Goal: Task Accomplishment & Management: Use online tool/utility

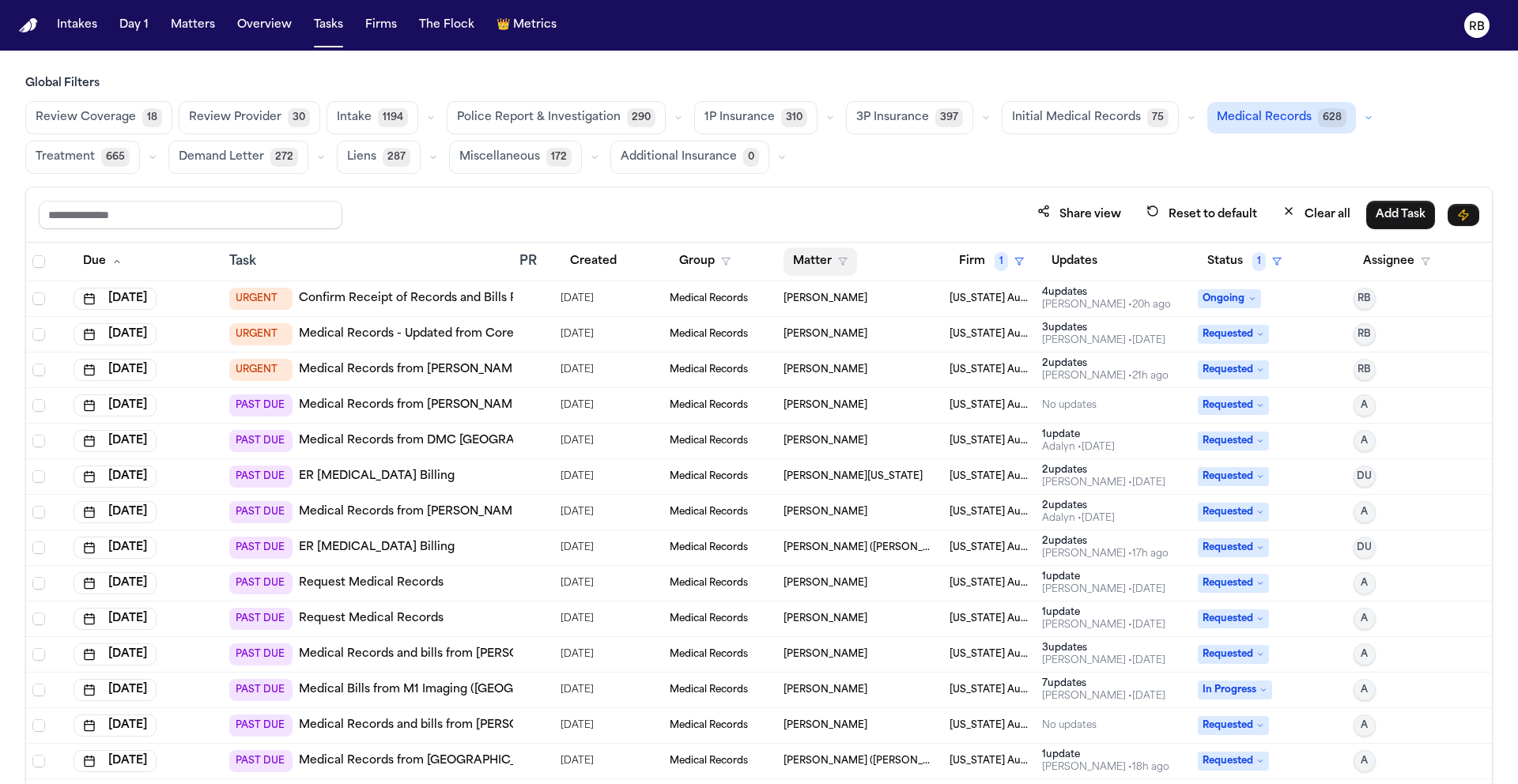
click at [792, 267] on button "Matter" at bounding box center [820, 262] width 74 height 29
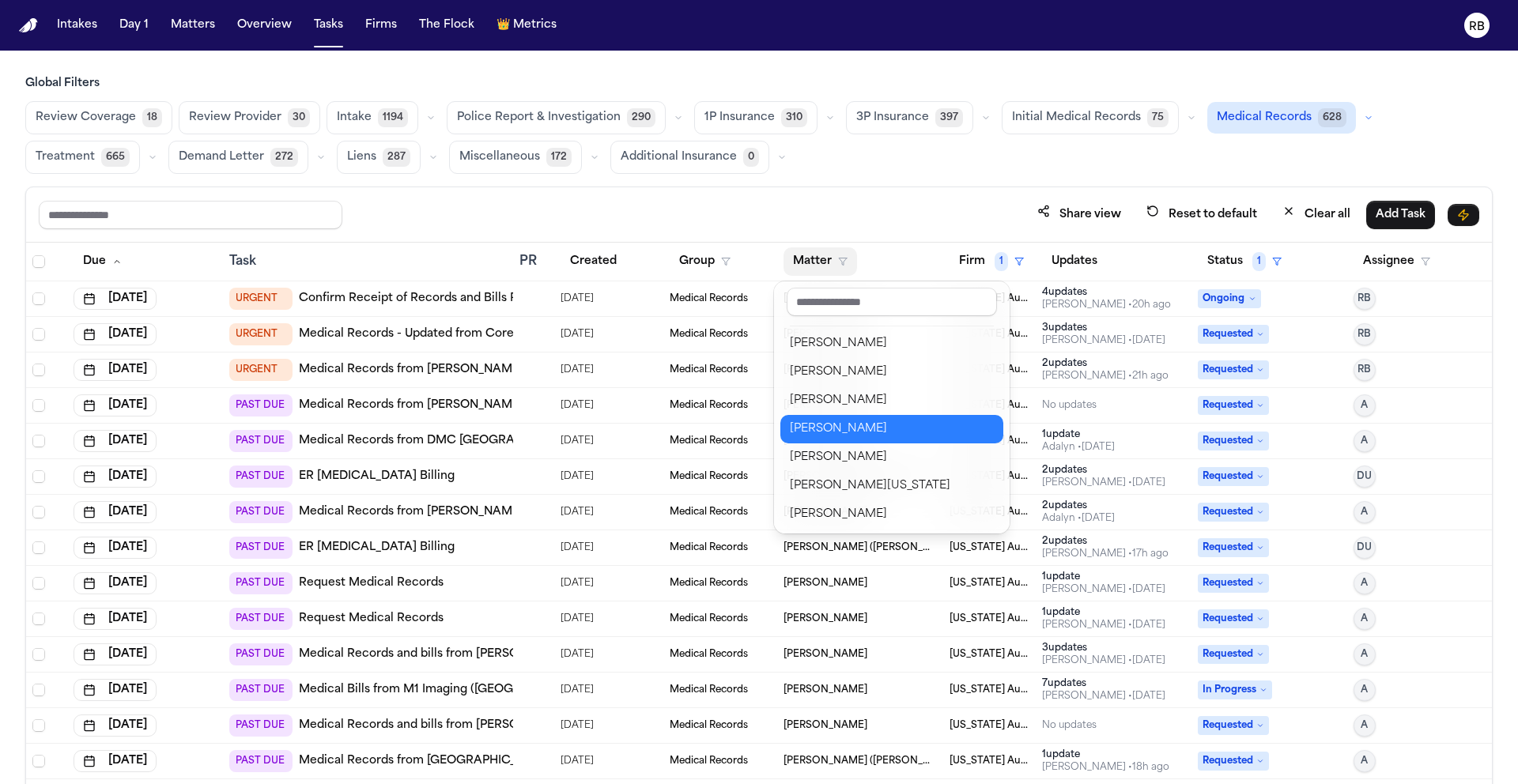
click at [848, 422] on div "[PERSON_NAME]" at bounding box center [892, 429] width 204 height 19
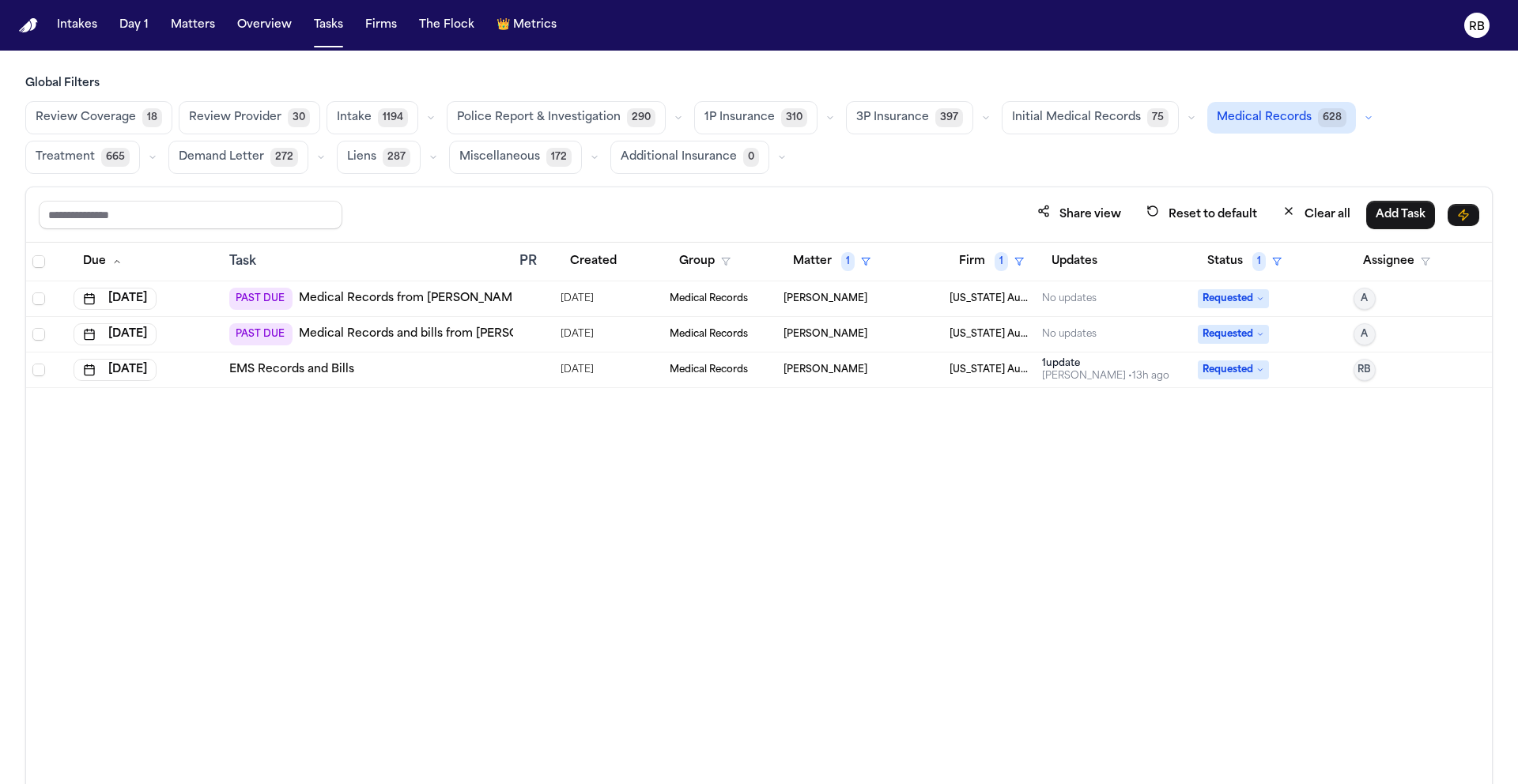
click at [503, 371] on div "EMS Records and Bills" at bounding box center [368, 370] width 277 height 16
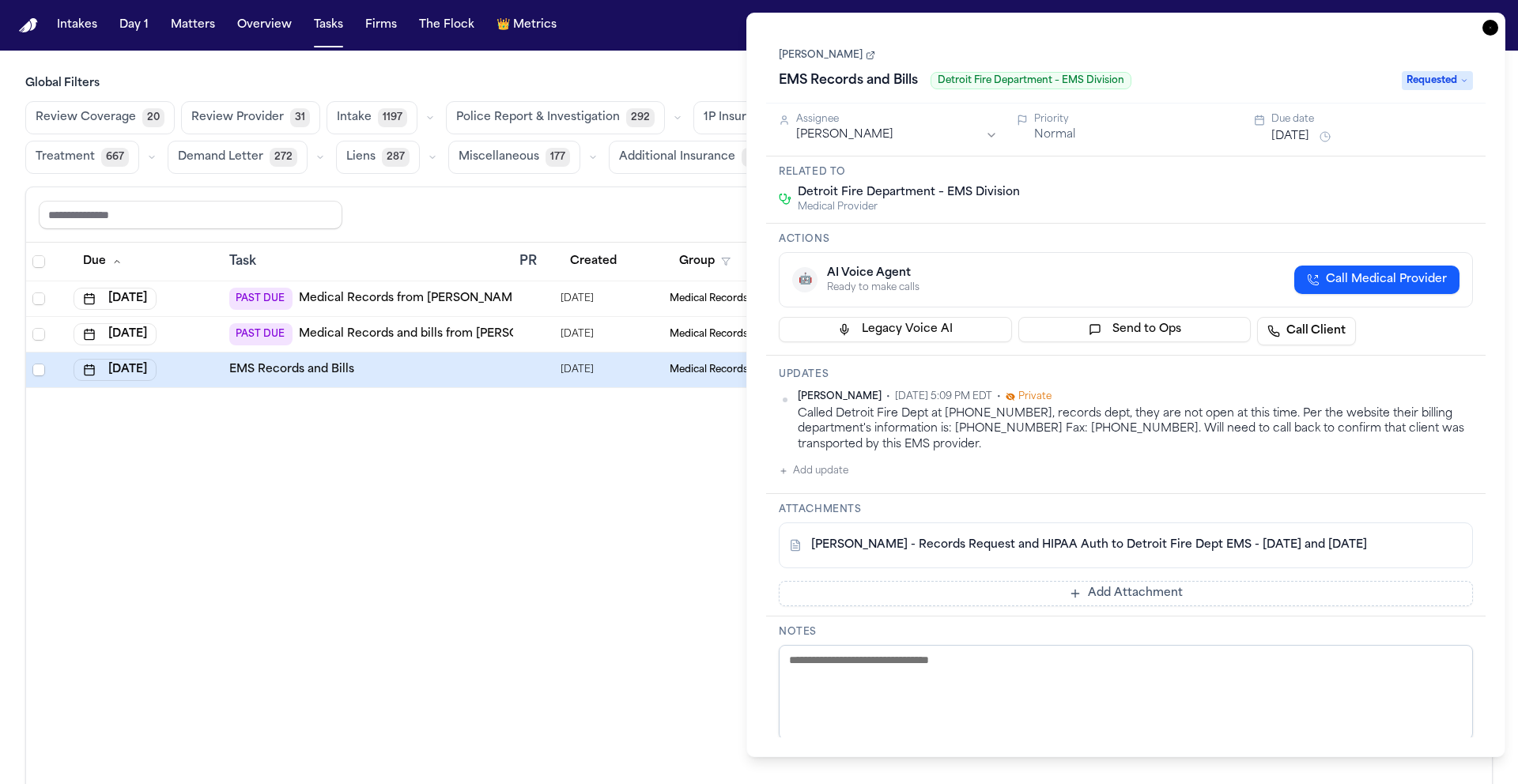
click at [1493, 30] on icon "button" at bounding box center [1490, 27] width 16 height 16
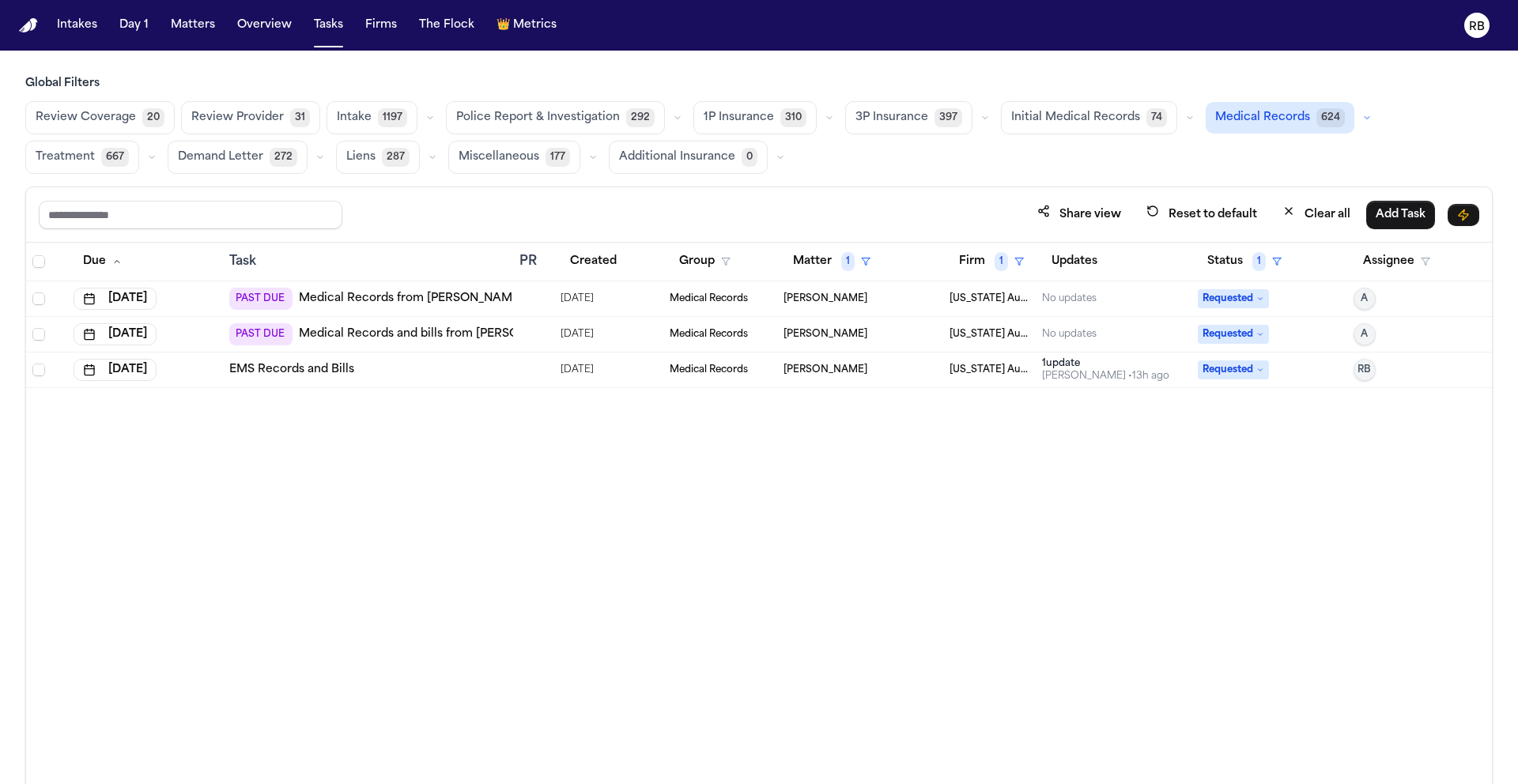
click at [431, 375] on div "EMS Records and Bills" at bounding box center [368, 370] width 277 height 16
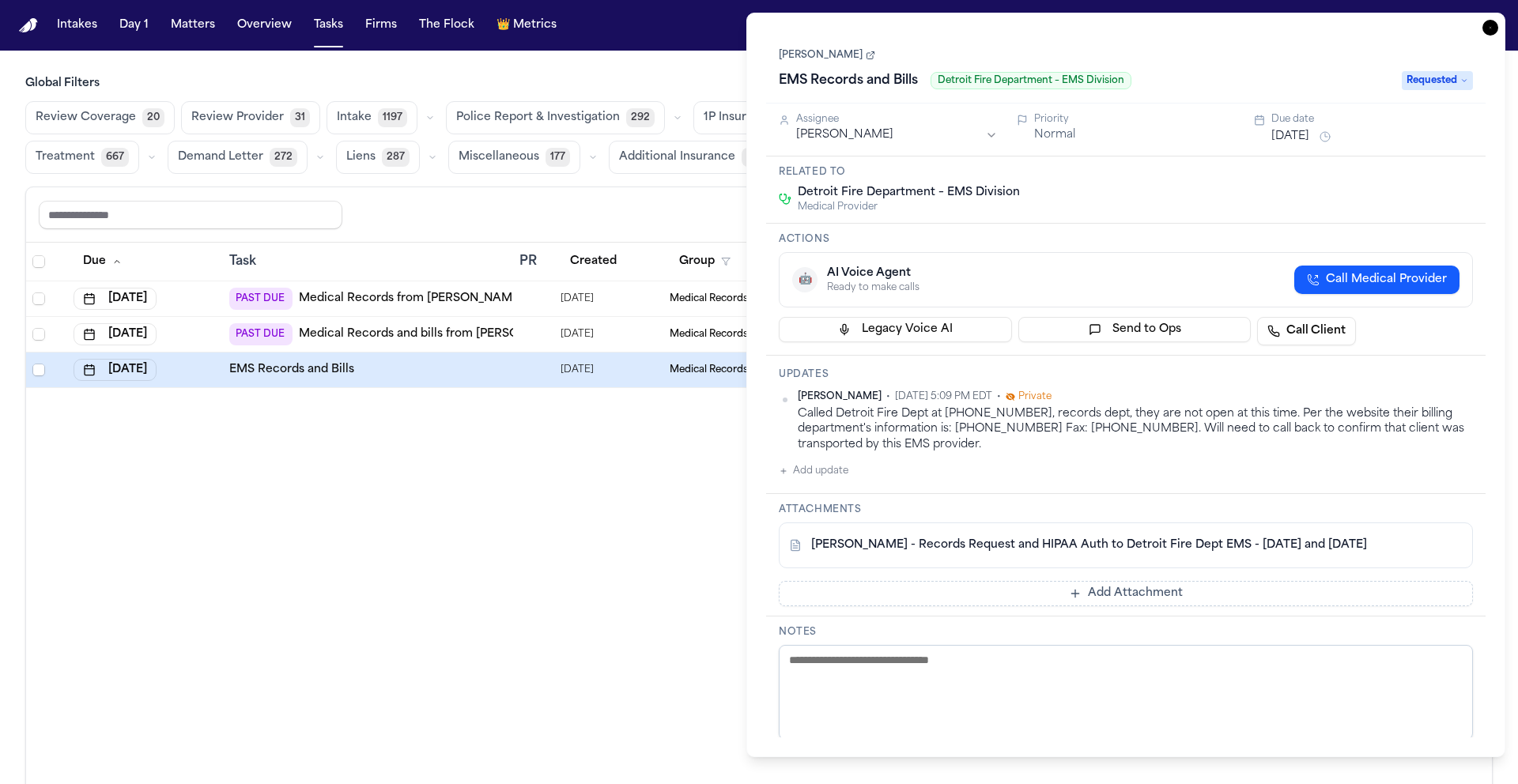
click at [840, 56] on link "[PERSON_NAME]" at bounding box center [827, 55] width 97 height 13
click at [1491, 25] on icon "button" at bounding box center [1490, 27] width 16 height 16
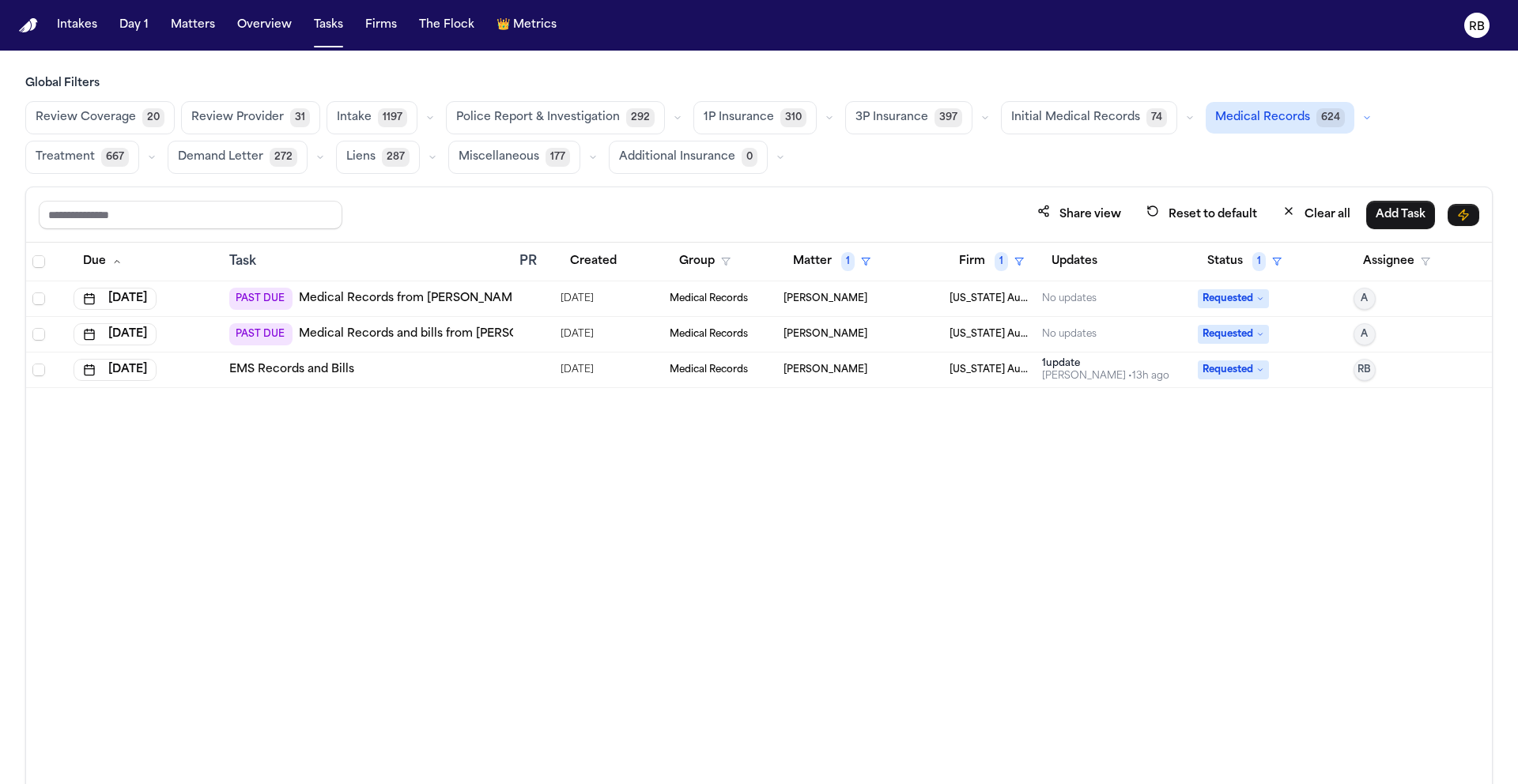
click at [536, 335] on div at bounding box center [534, 334] width 29 height 13
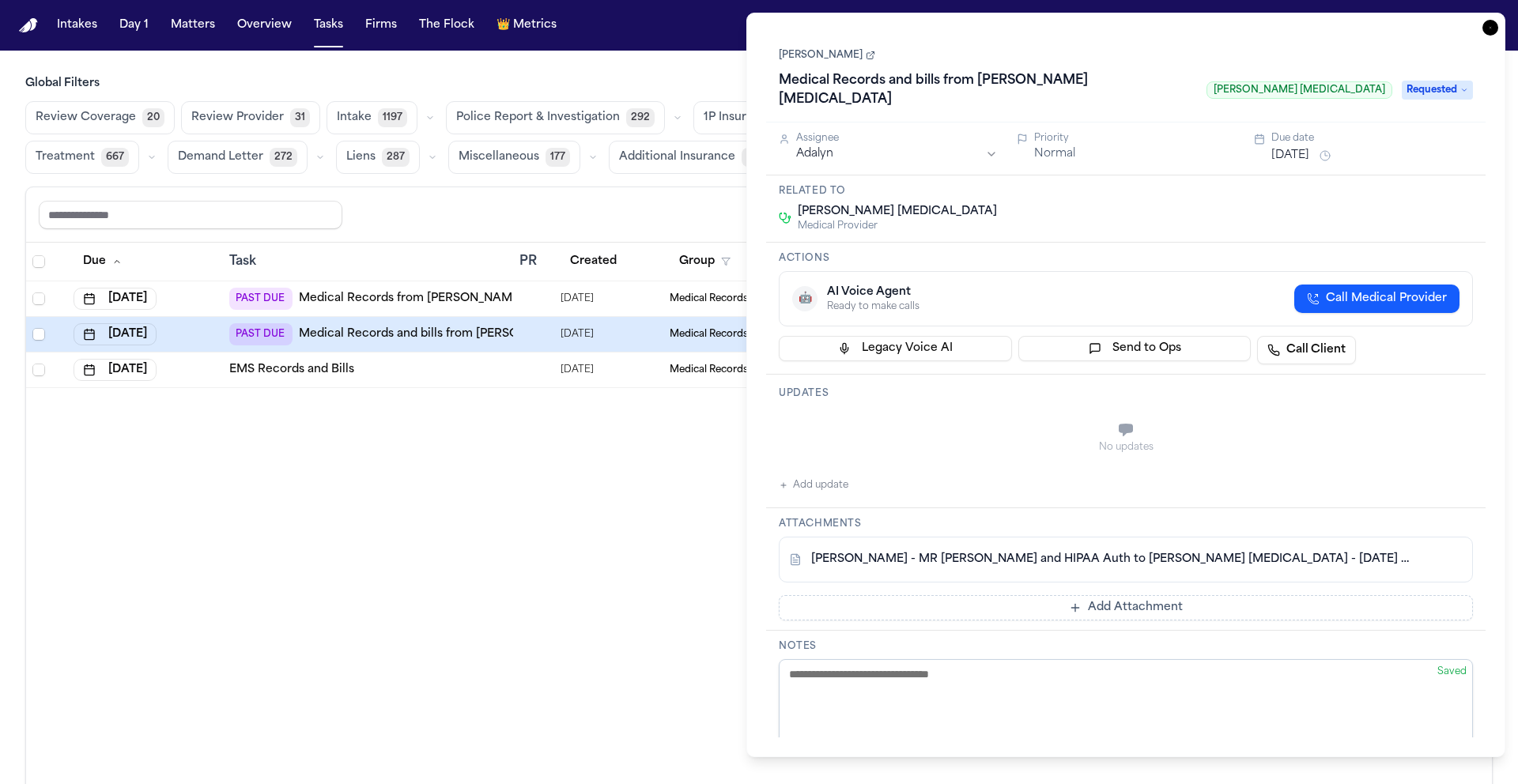
click at [1257, 552] on link "[PERSON_NAME] - MR [PERSON_NAME] and HIPAA Auth to [PERSON_NAME] [MEDICAL_DATA]…" at bounding box center [1109, 559] width 598 height 16
click at [816, 55] on link "[PERSON_NAME]" at bounding box center [827, 55] width 97 height 13
click at [838, 476] on button "Add update" at bounding box center [814, 486] width 70 height 19
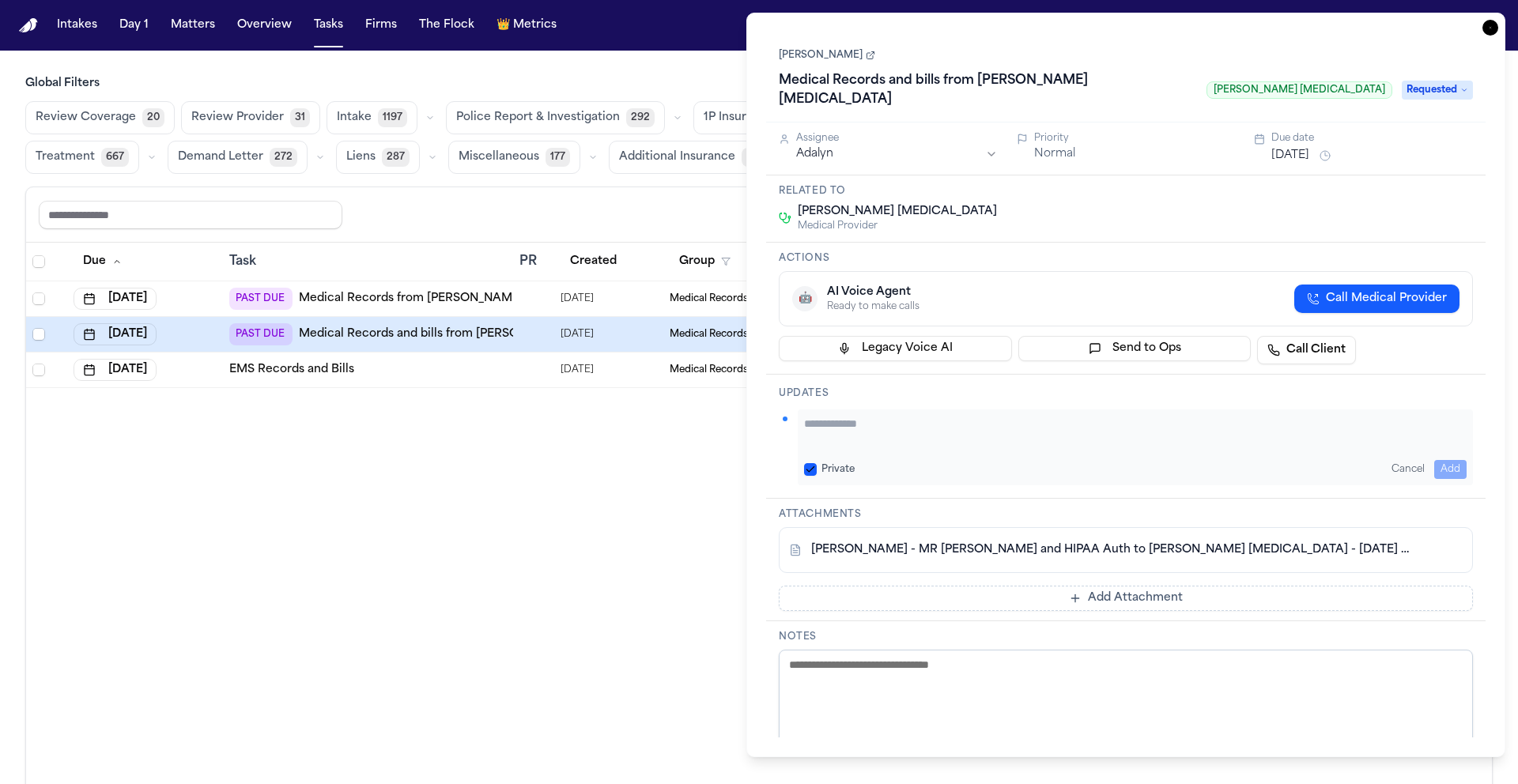
click at [890, 416] on textarea "Add your update" at bounding box center [1136, 431] width 663 height 31
type textarea "**********"
click at [1309, 147] on button "[DATE]" at bounding box center [1290, 155] width 38 height 16
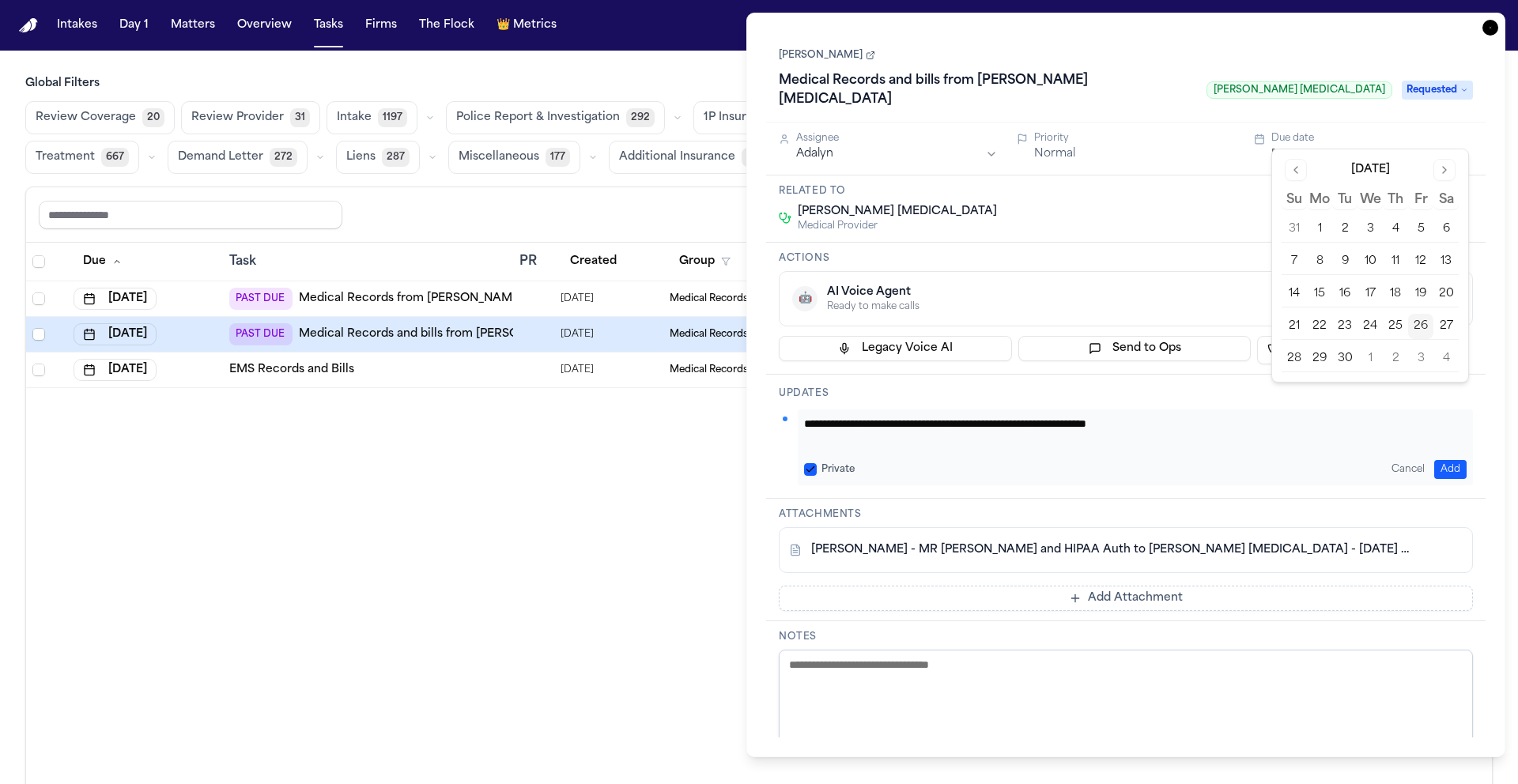
click at [1315, 359] on button "29" at bounding box center [1320, 359] width 25 height 25
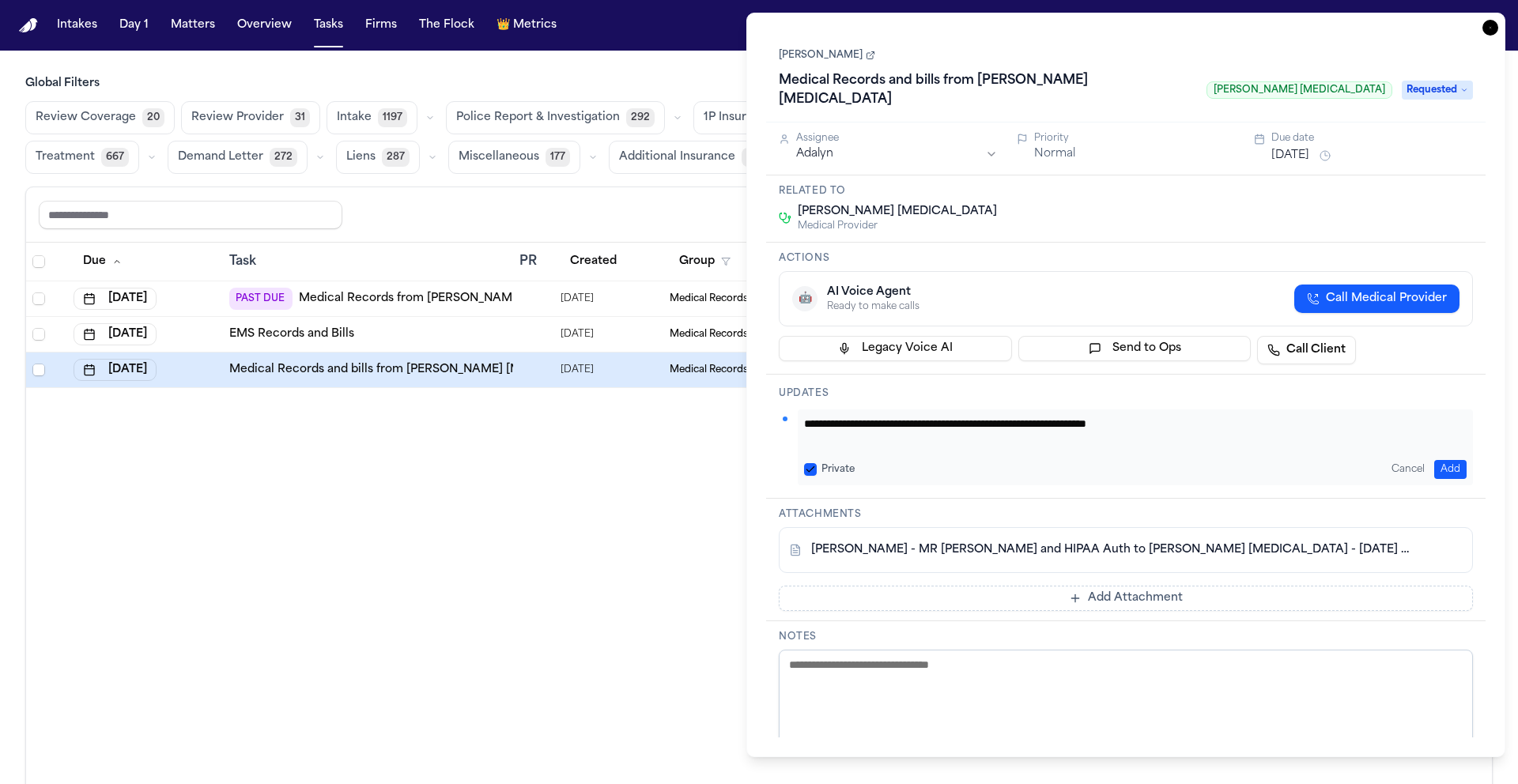
click at [1209, 387] on h3 "Updates" at bounding box center [1126, 393] width 694 height 13
click at [1460, 460] on button "Add" at bounding box center [1450, 470] width 32 height 19
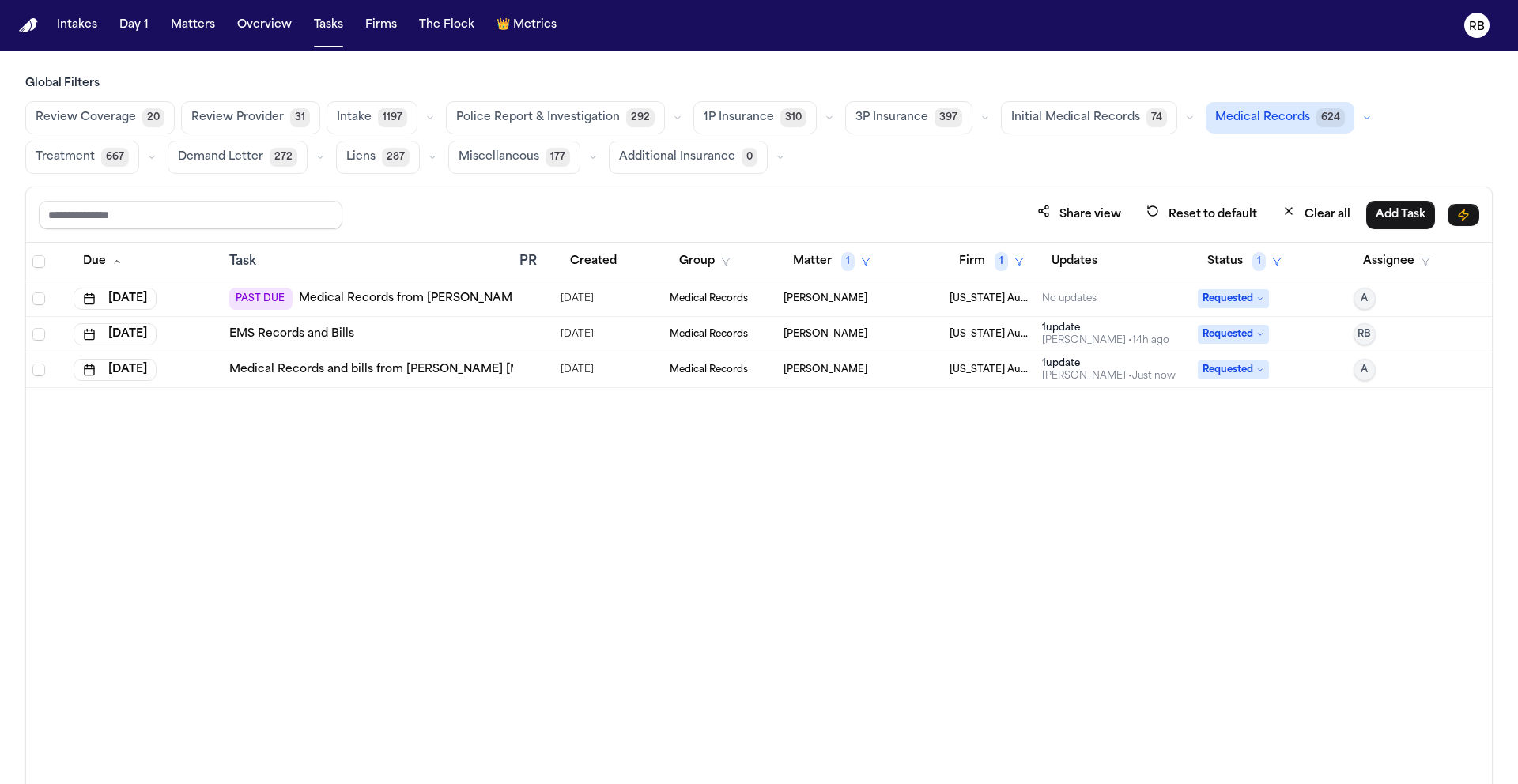
click at [613, 521] on div "Due Task PR Created Group Matter 1 Firm 1 Updates Status 1 Assignee Aug 1, 2025…" at bounding box center [759, 548] width 1466 height 610
click at [529, 300] on div at bounding box center [525, 298] width 13 height 13
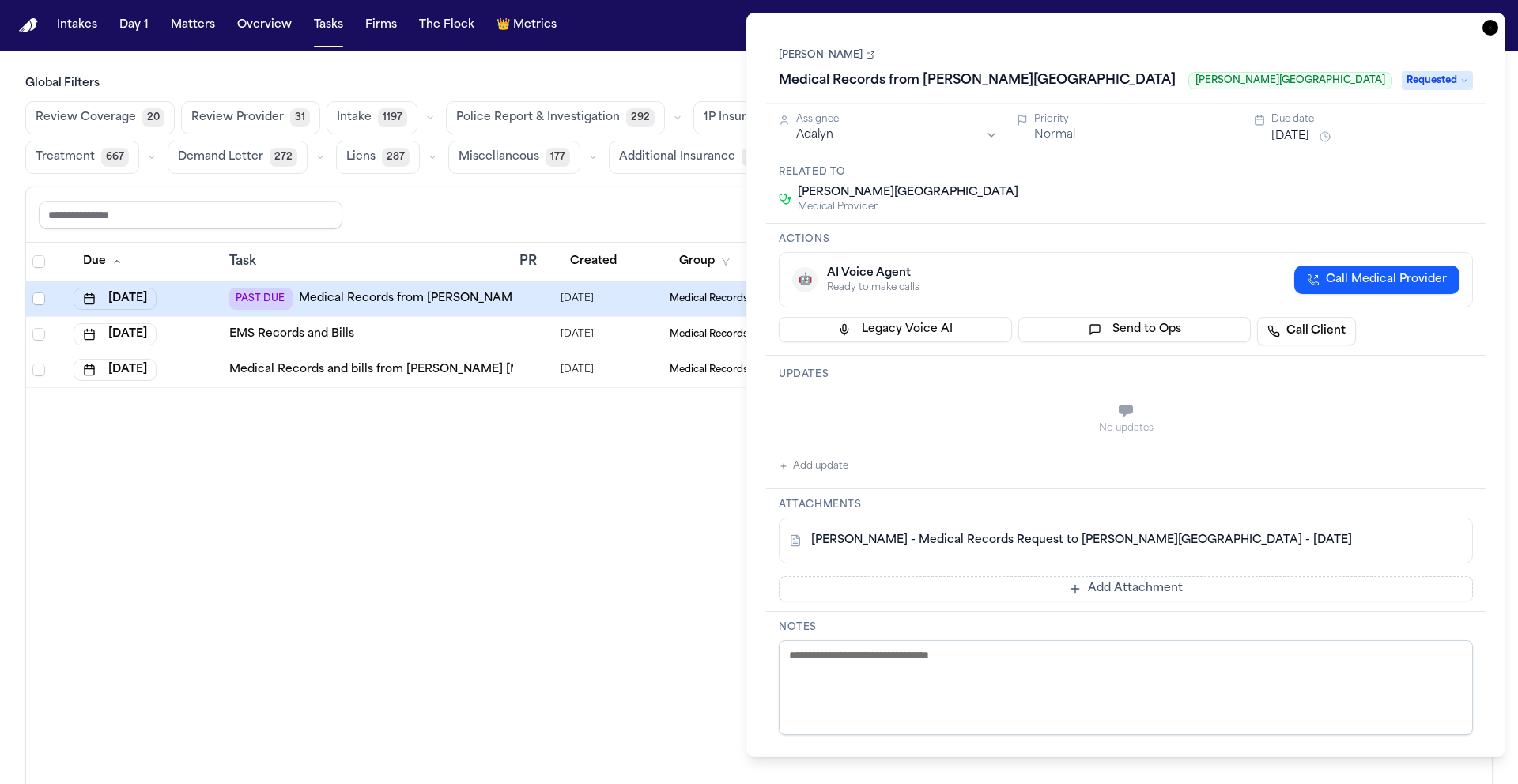
click at [1498, 25] on icon "button" at bounding box center [1490, 27] width 16 height 16
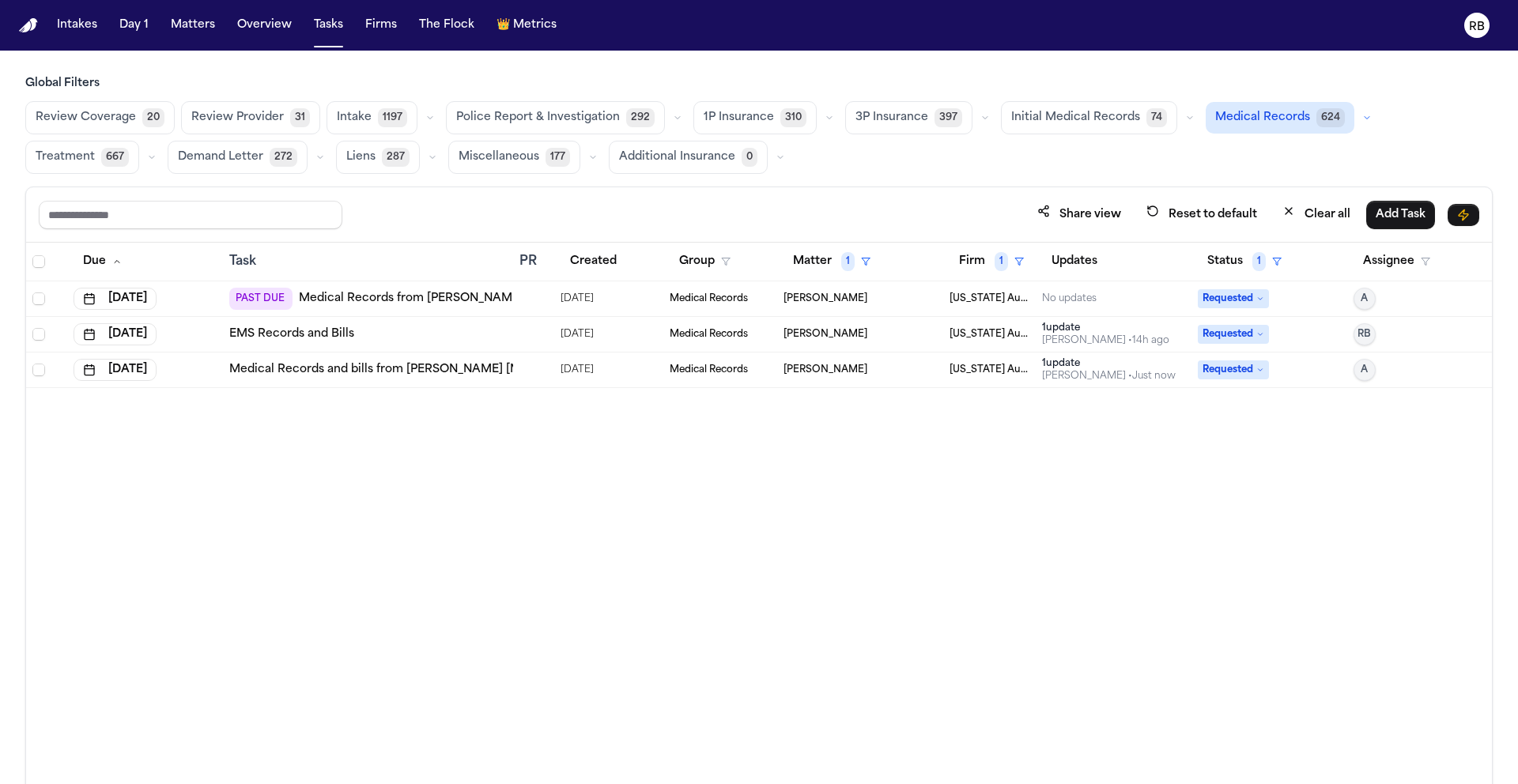
click at [897, 560] on div "Due Task PR Created Group Matter 1 Firm 1 Updates Status 1 Assignee Aug 1, 2025…" at bounding box center [759, 548] width 1466 height 610
click at [522, 301] on div at bounding box center [525, 298] width 13 height 13
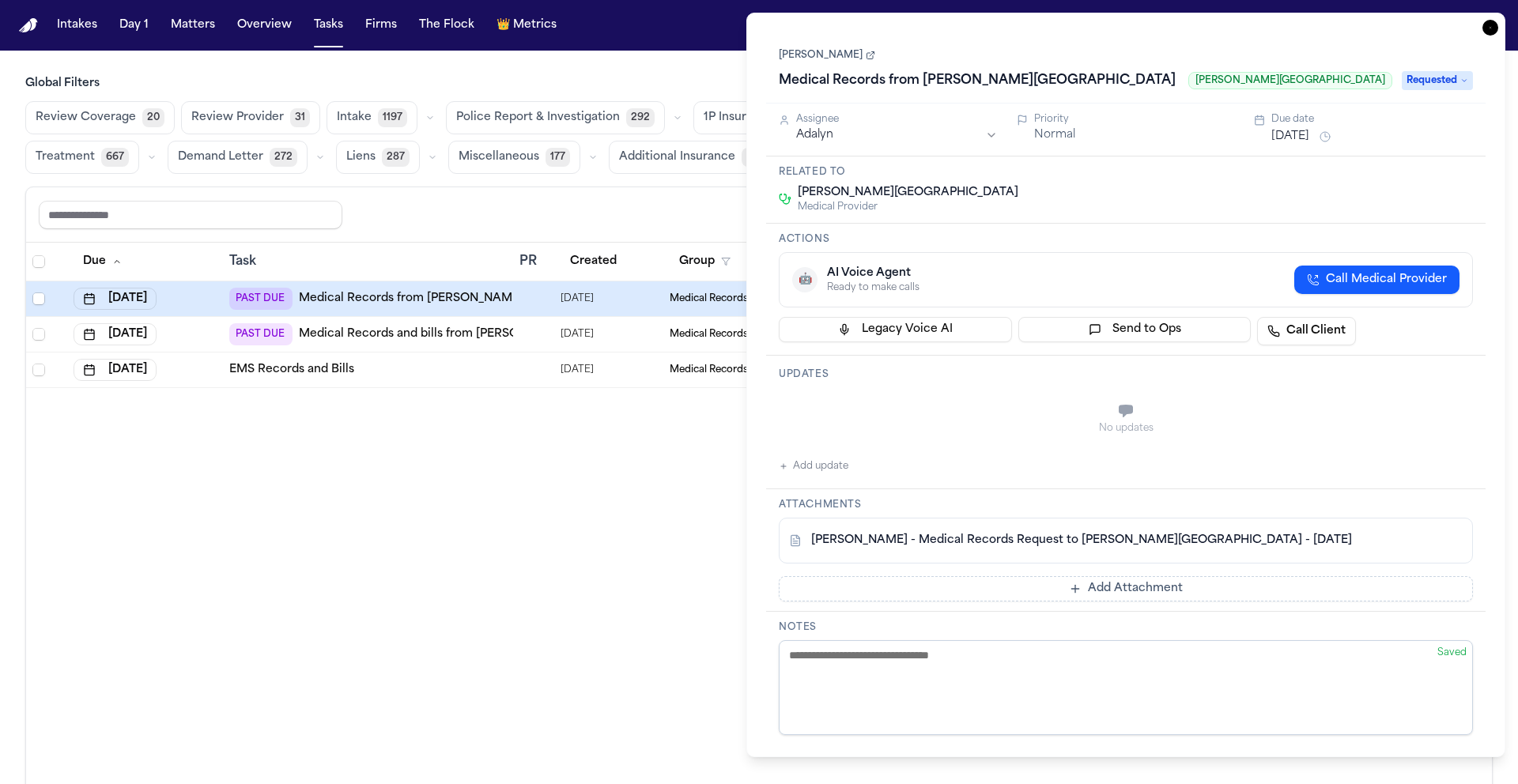
click at [1131, 539] on link "D. Smith - Medical Records Request to Henry Ford Hospital - 7.28.25" at bounding box center [1082, 541] width 541 height 16
click at [844, 470] on button "Add update" at bounding box center [814, 466] width 70 height 19
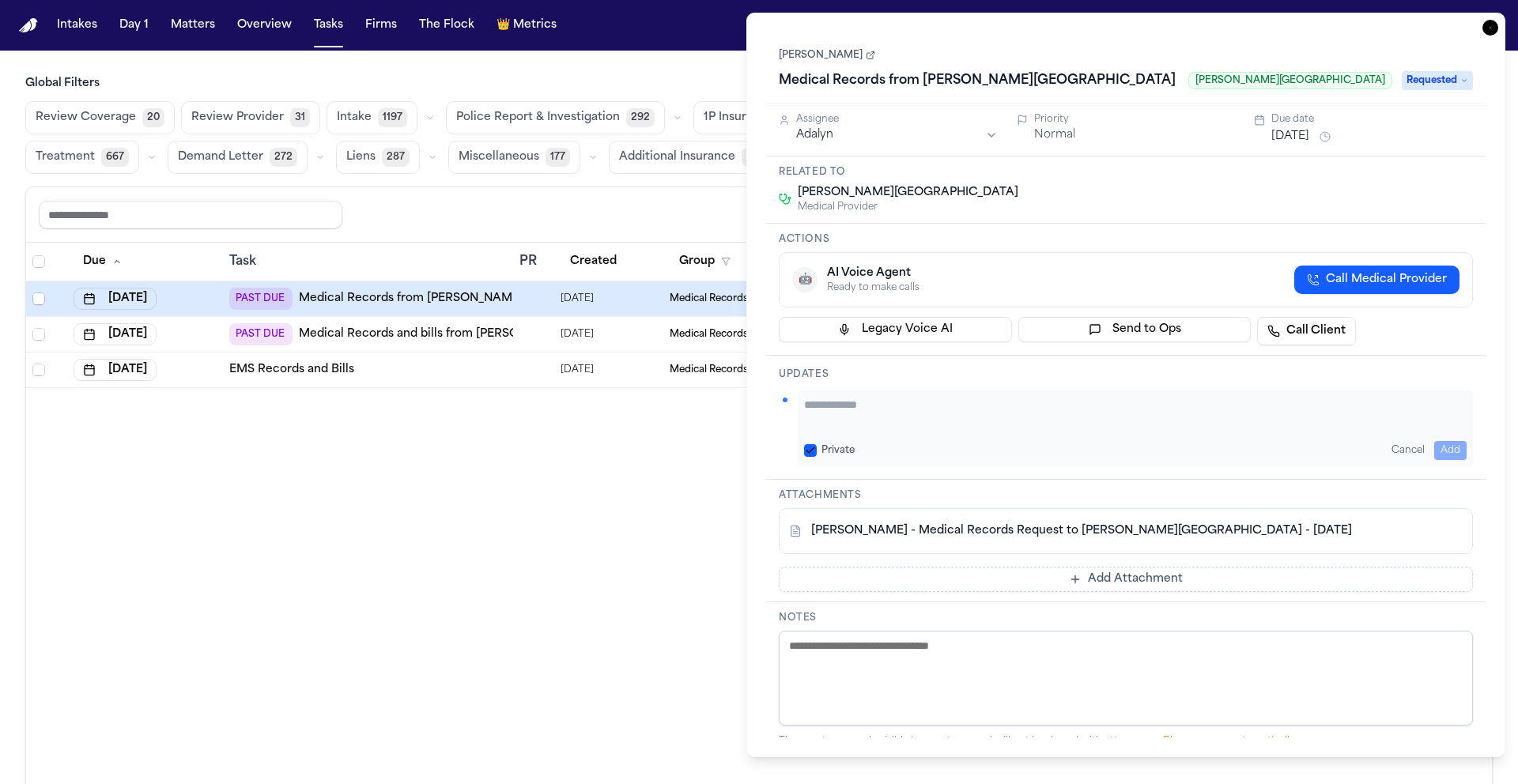
click at [952, 414] on textarea "Add your update" at bounding box center [1136, 412] width 663 height 31
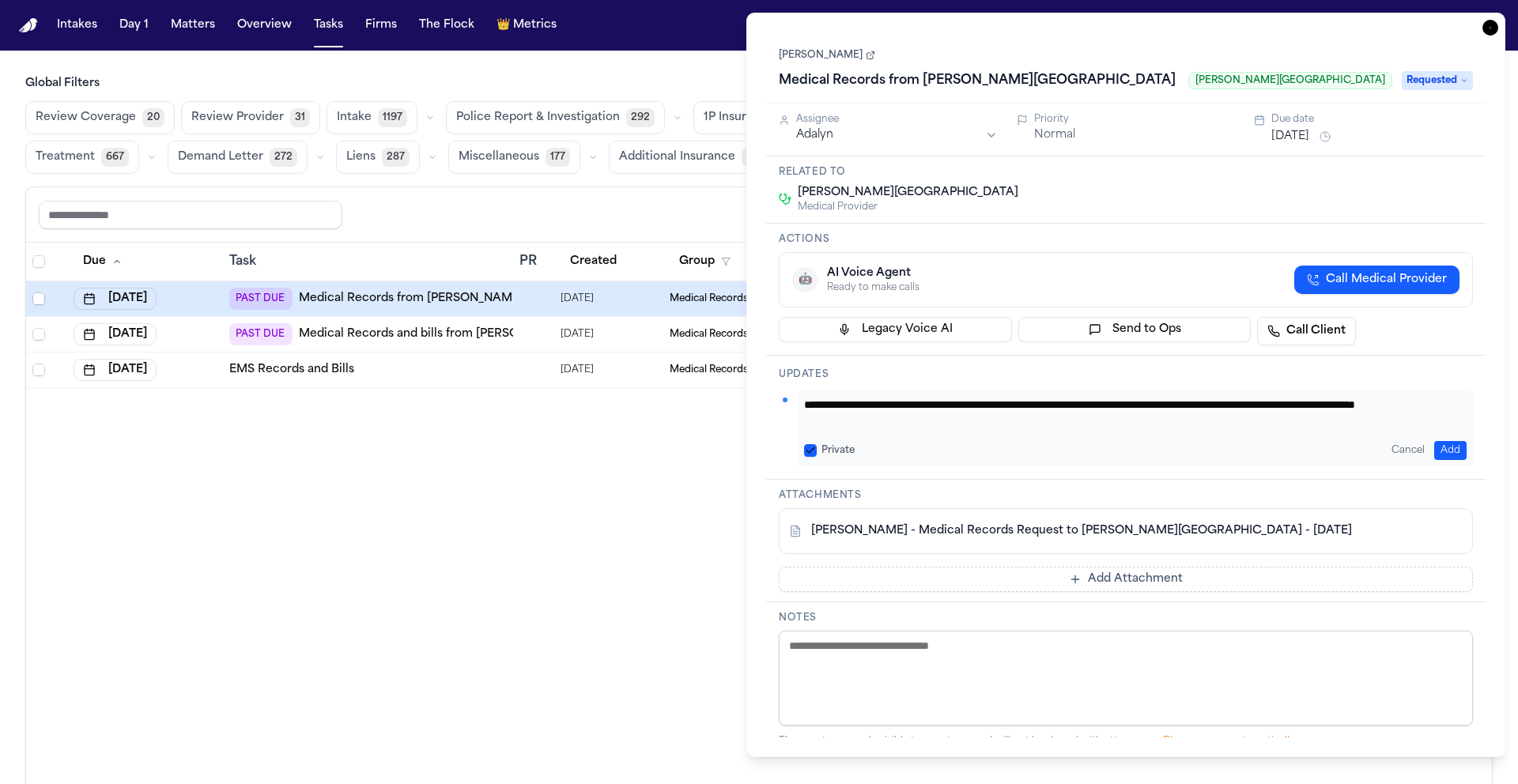
type textarea "**********"
click at [1447, 442] on button "Add" at bounding box center [1450, 451] width 32 height 19
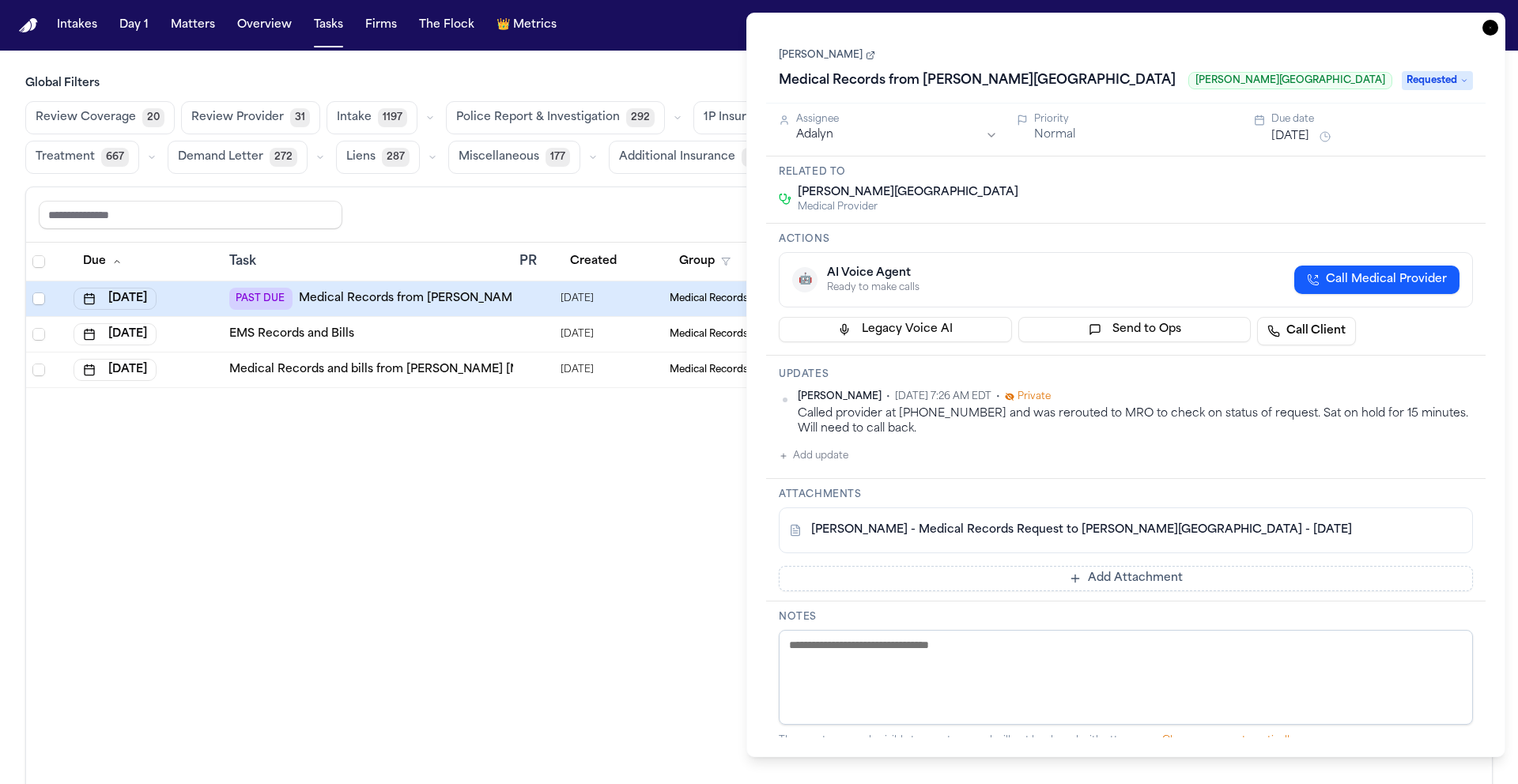
click at [1307, 137] on button "Aug 1, 2025" at bounding box center [1290, 136] width 38 height 16
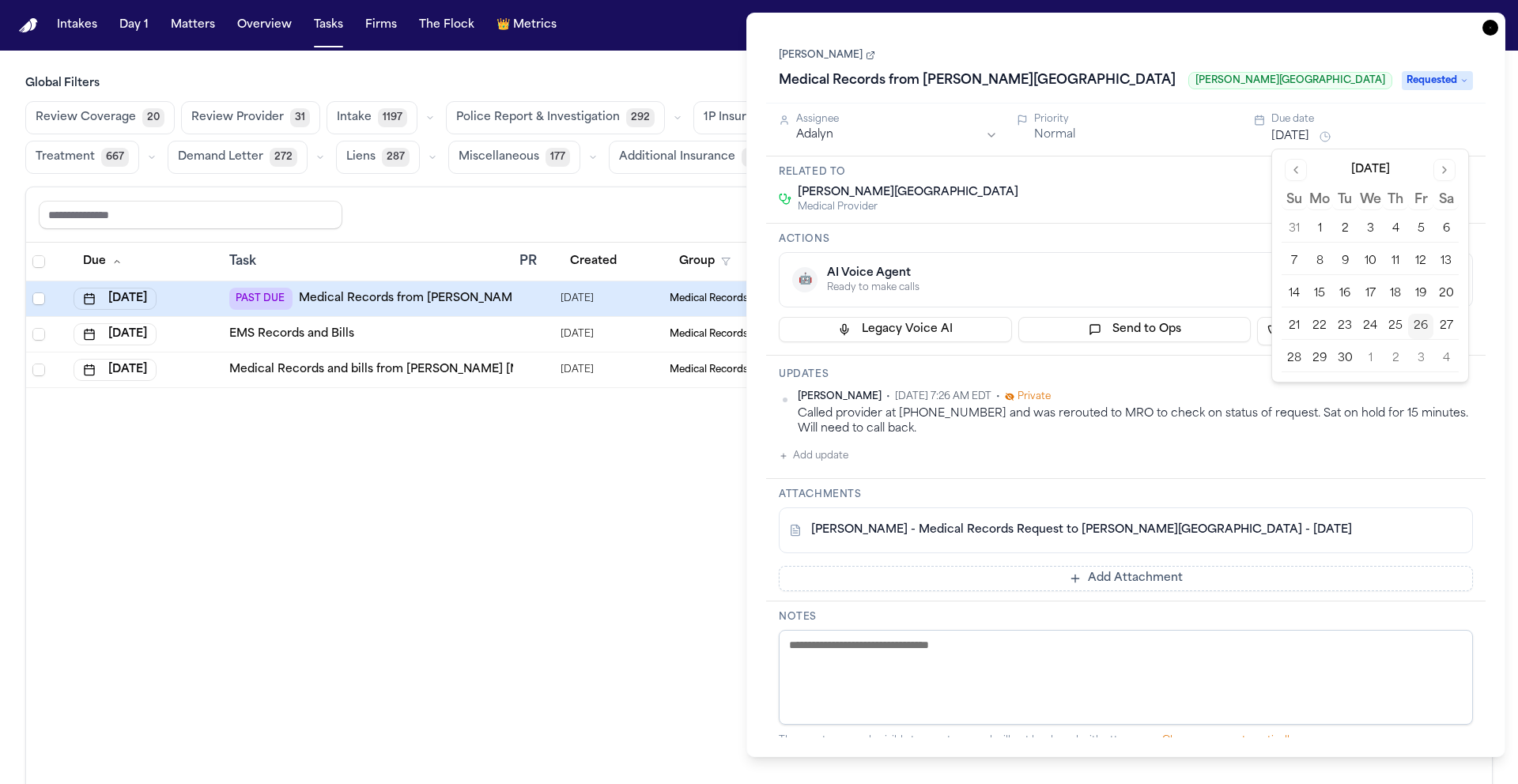
click at [1326, 357] on button "29" at bounding box center [1320, 359] width 25 height 25
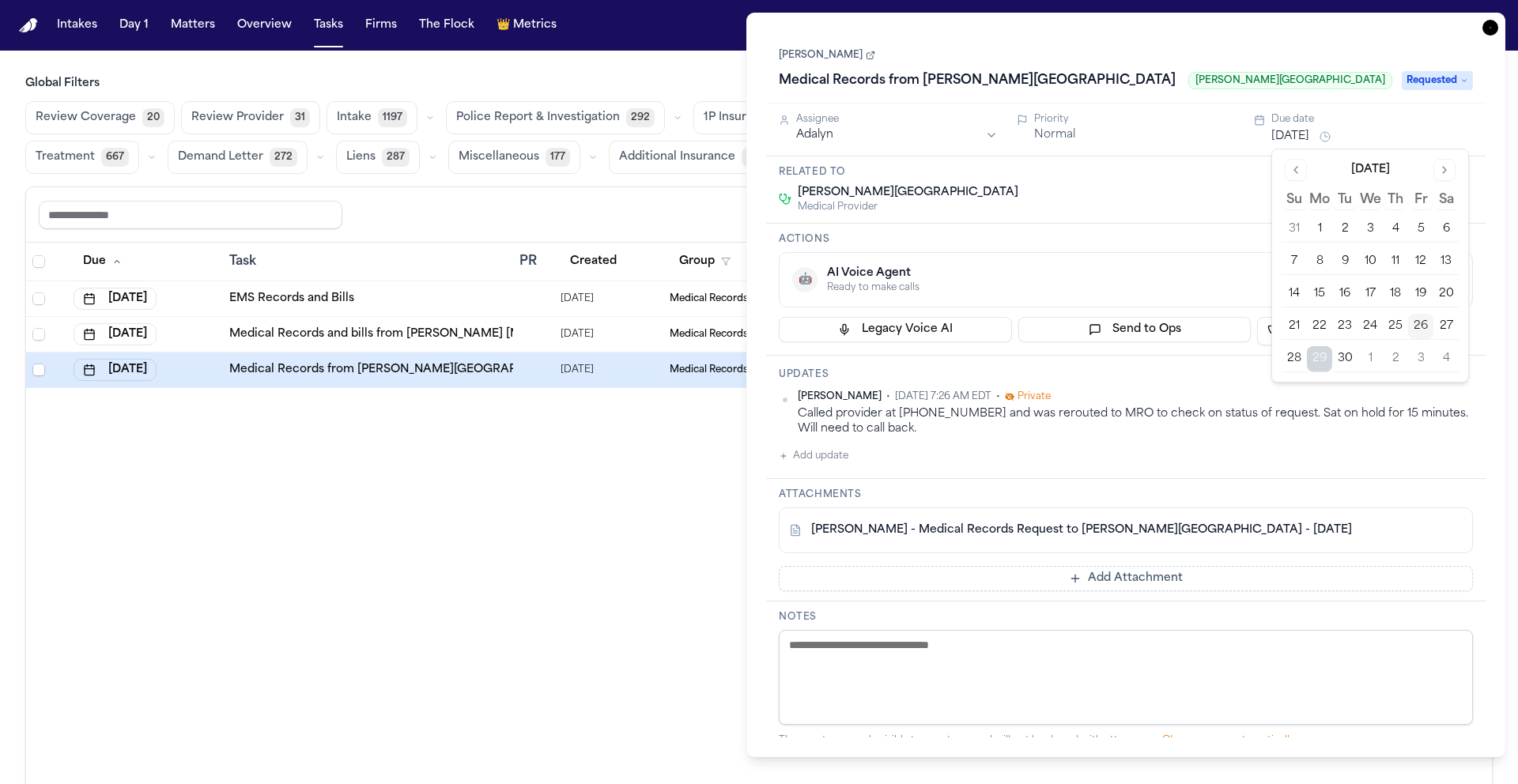
click at [1260, 426] on div "Called provider at 313-916-4540 and was rerouted to MRO to check on status of r…" at bounding box center [1135, 422] width 676 height 31
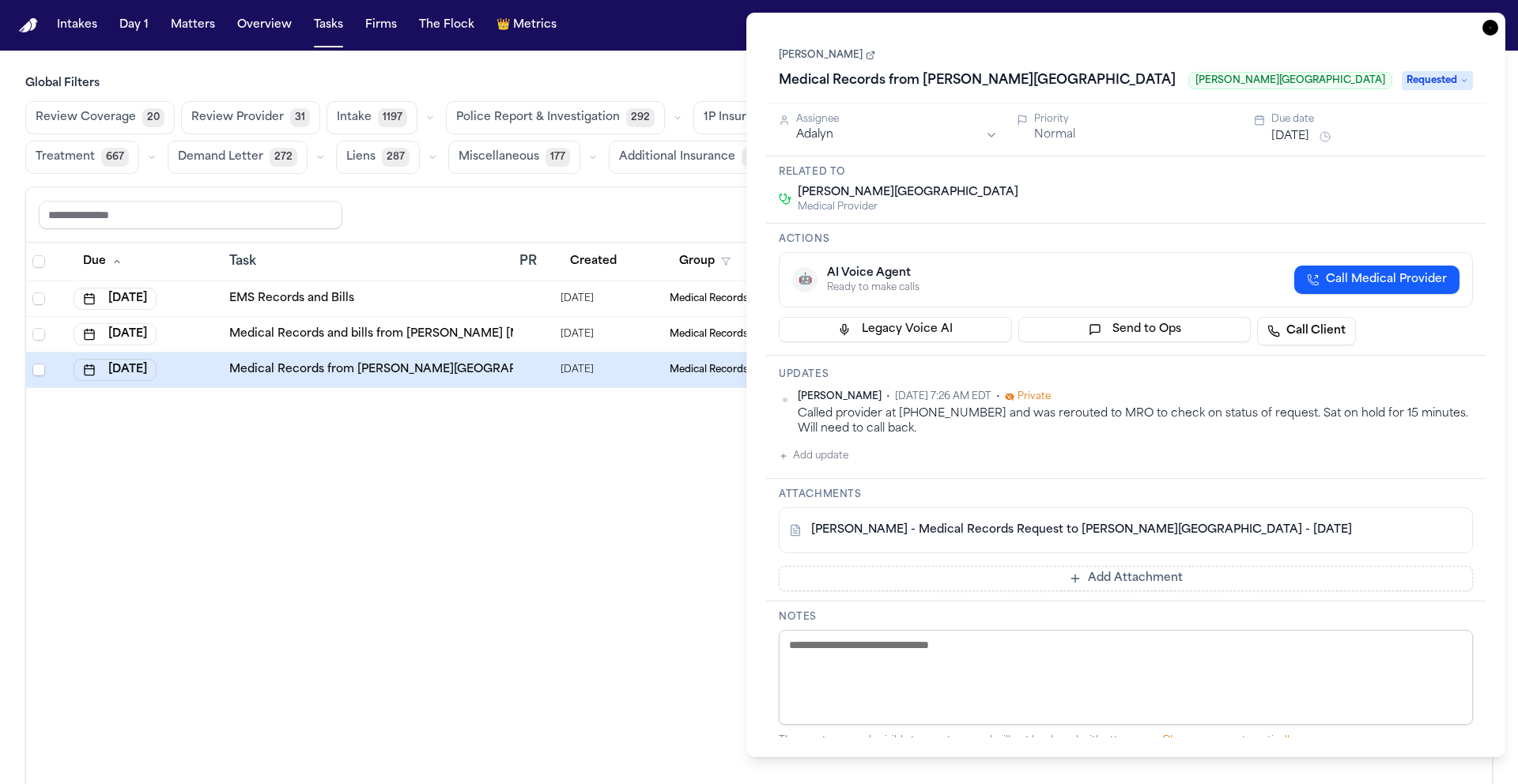
click at [1491, 25] on icon "button" at bounding box center [1490, 27] width 16 height 16
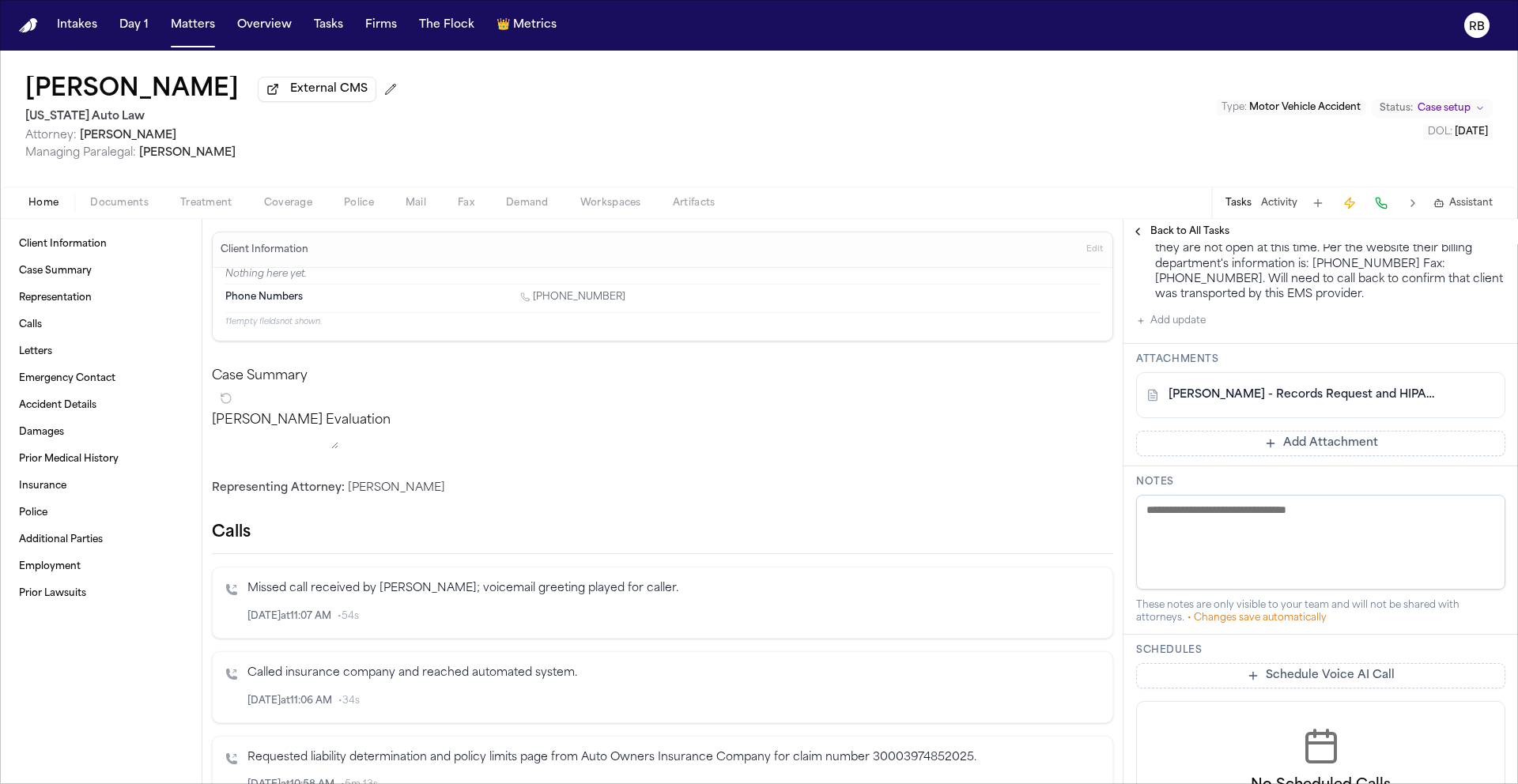
scroll to position [401, 0]
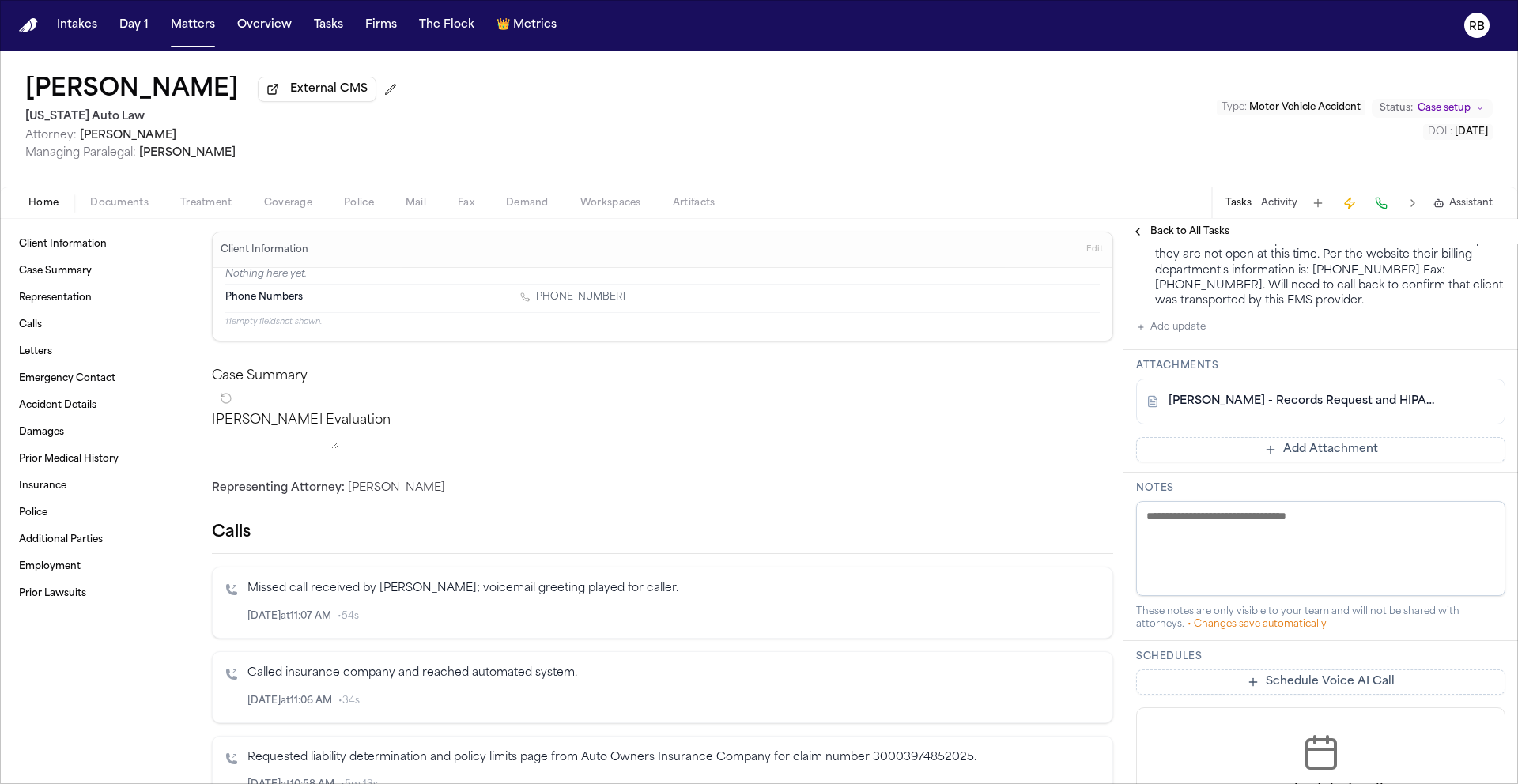
click at [1349, 405] on link "D. Smith - Records Request and HIPAA Auth to Detroit Fire Dept EMS - 6.26.25 an…" at bounding box center [1305, 402] width 273 height 16
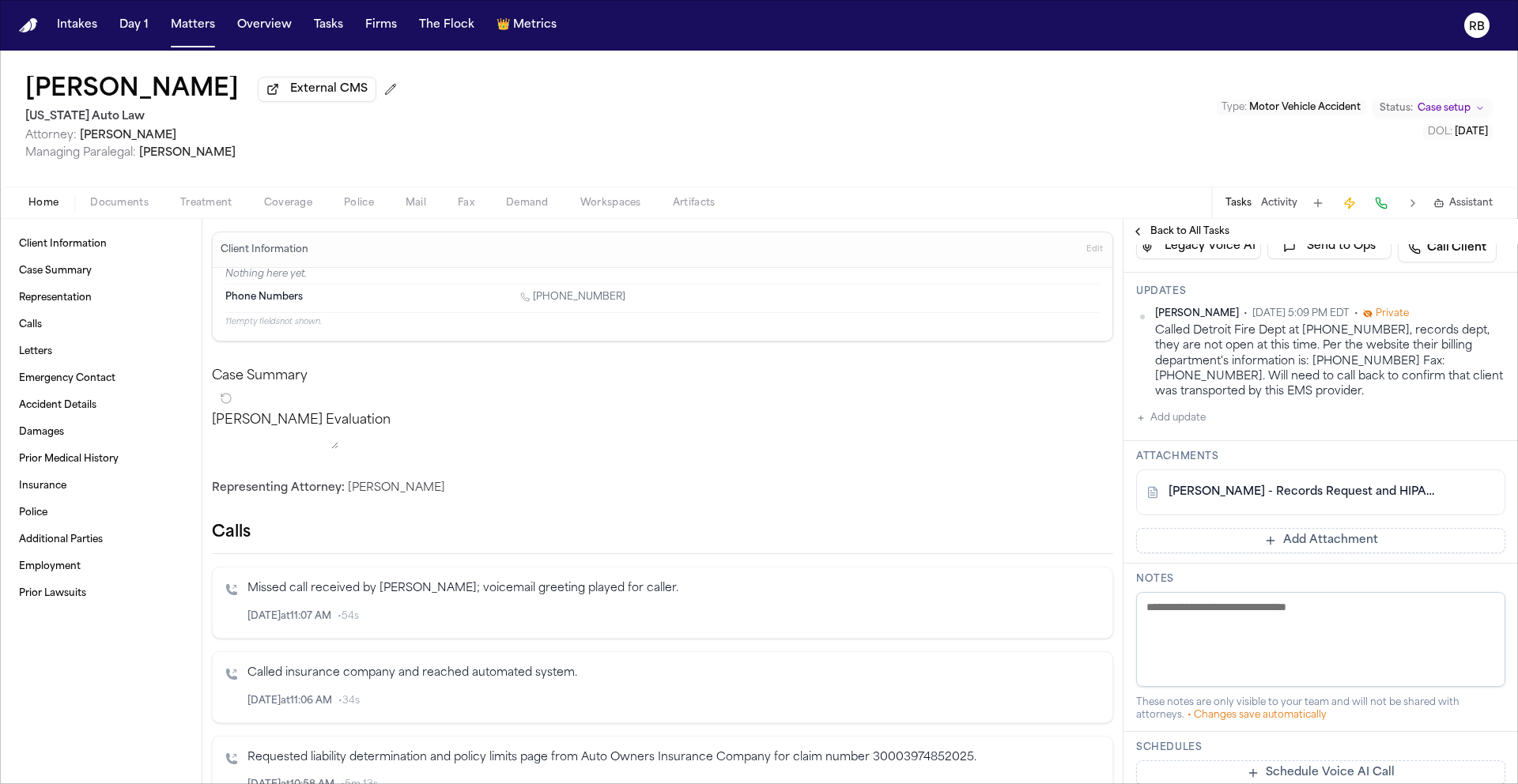
scroll to position [310, 0]
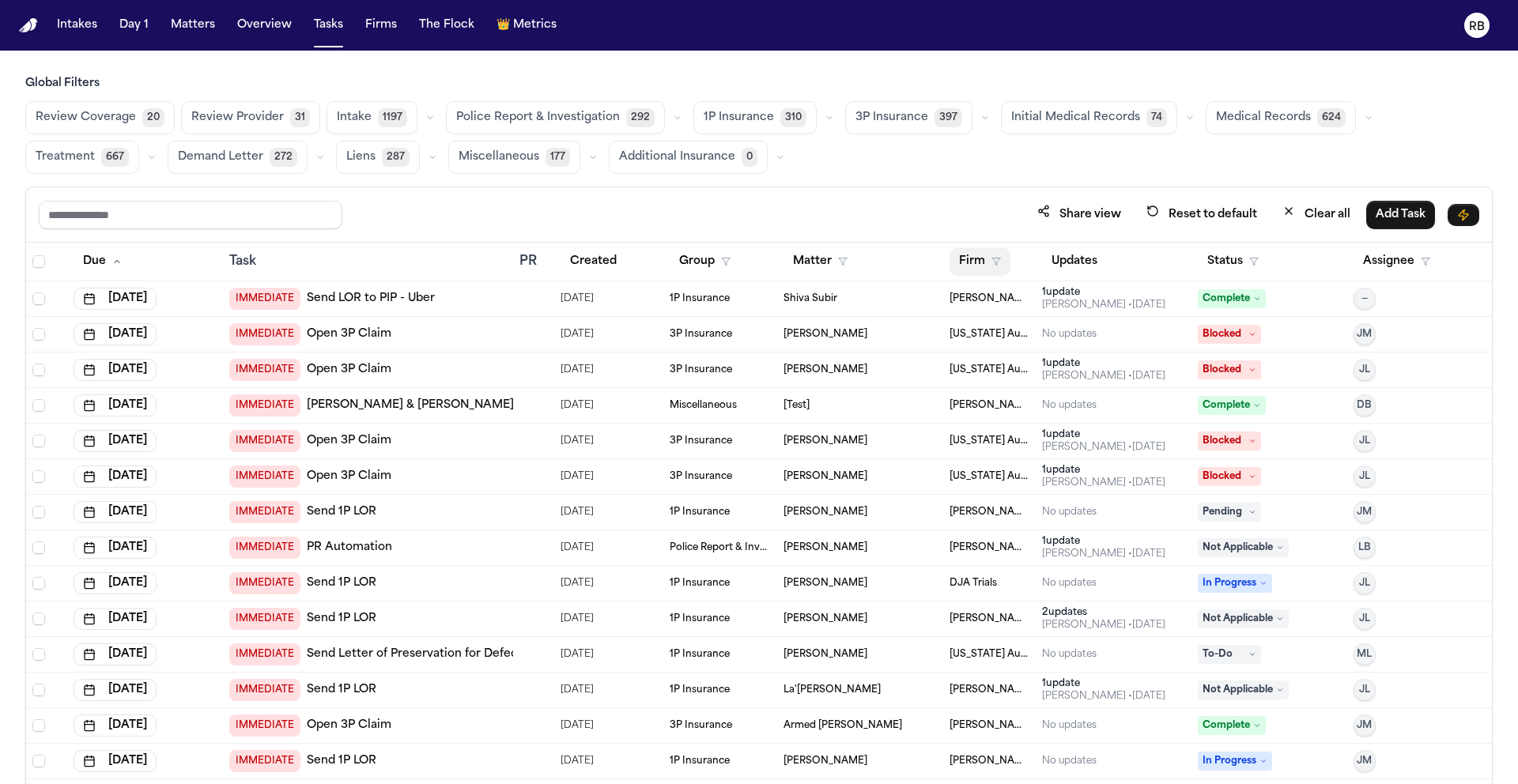
click at [956, 261] on button "Firm" at bounding box center [980, 262] width 61 height 29
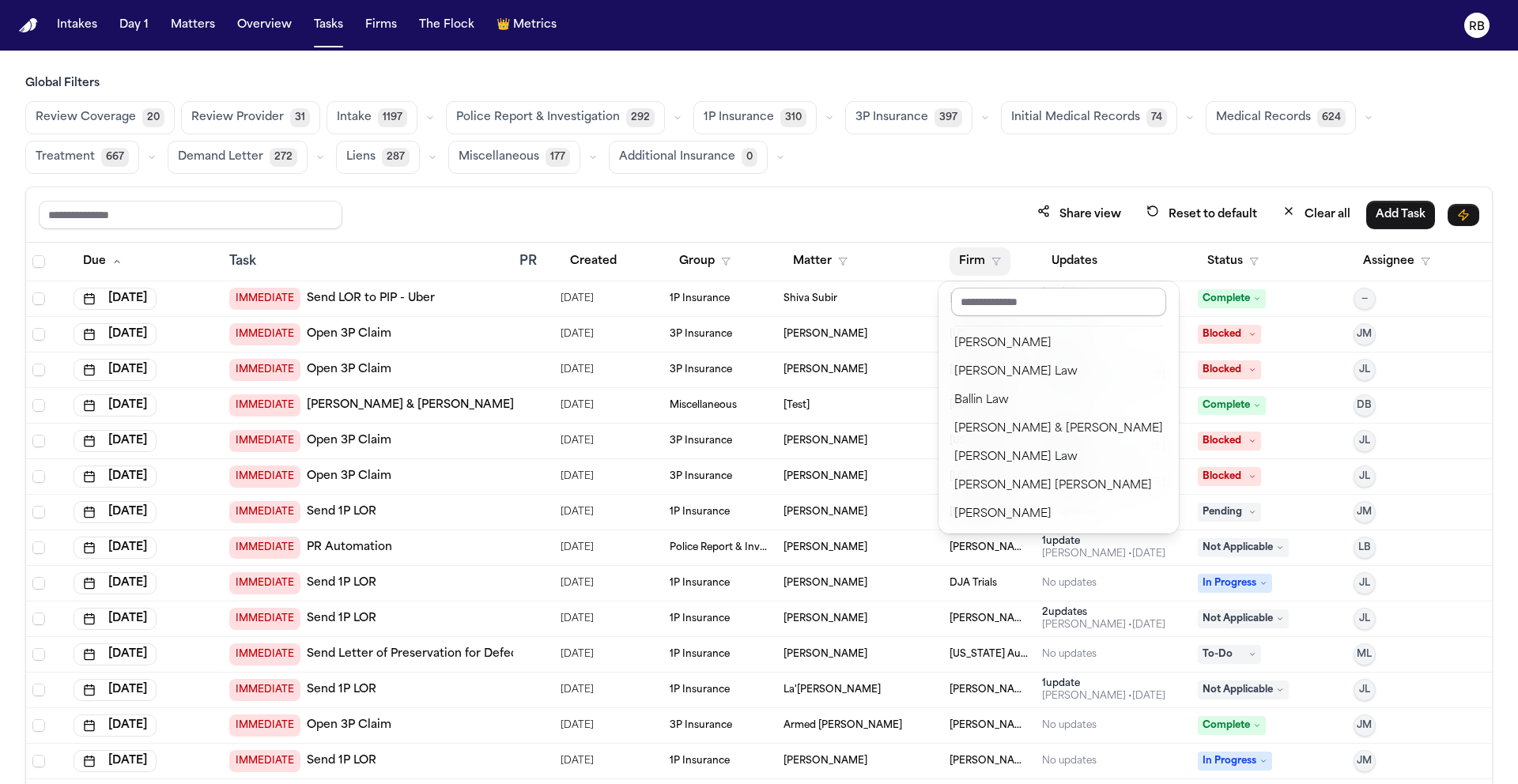
click at [978, 303] on input "text" at bounding box center [1059, 303] width 215 height 29
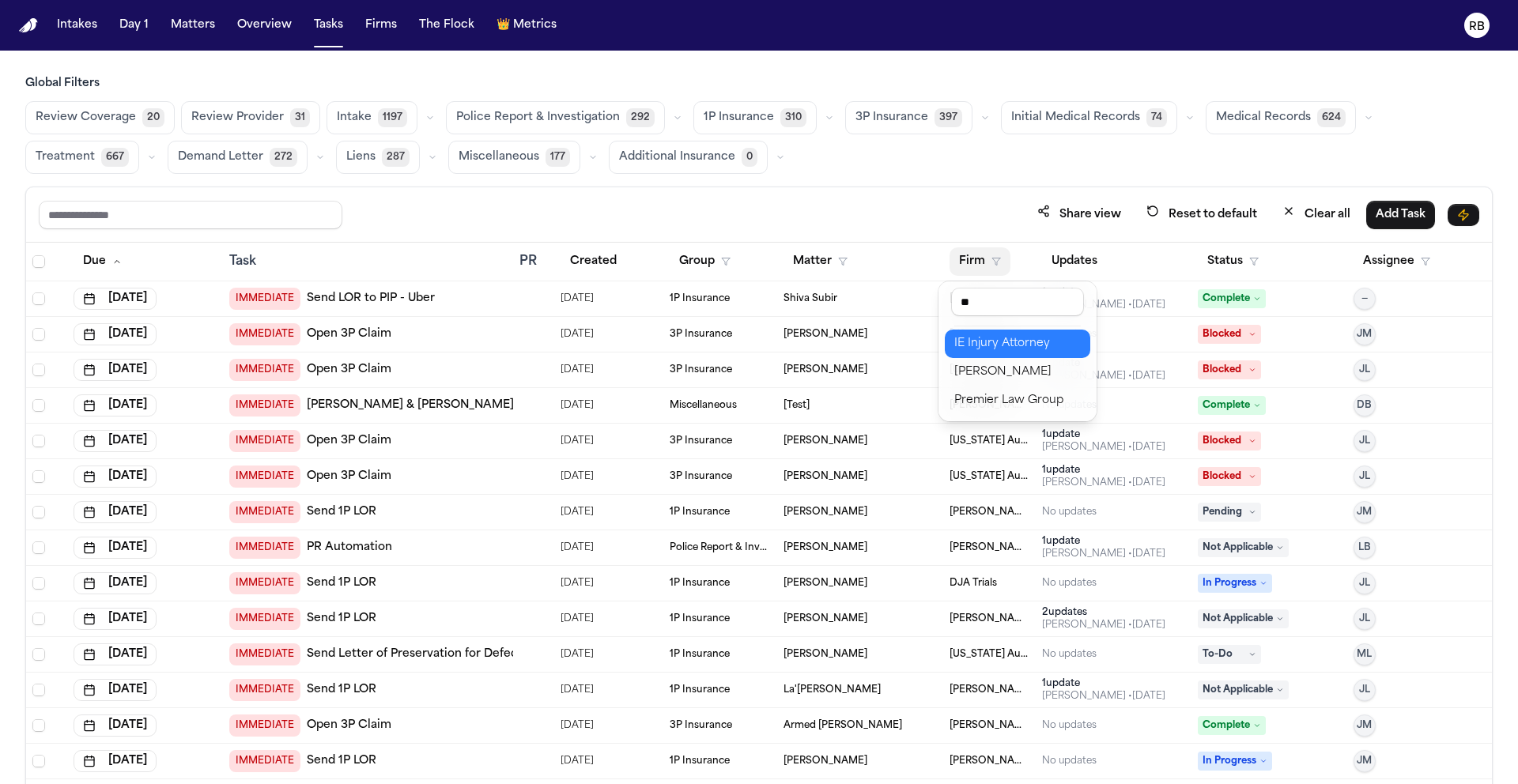
type input "**"
click at [1031, 348] on div "IE Injury Attorney" at bounding box center [1017, 344] width 126 height 19
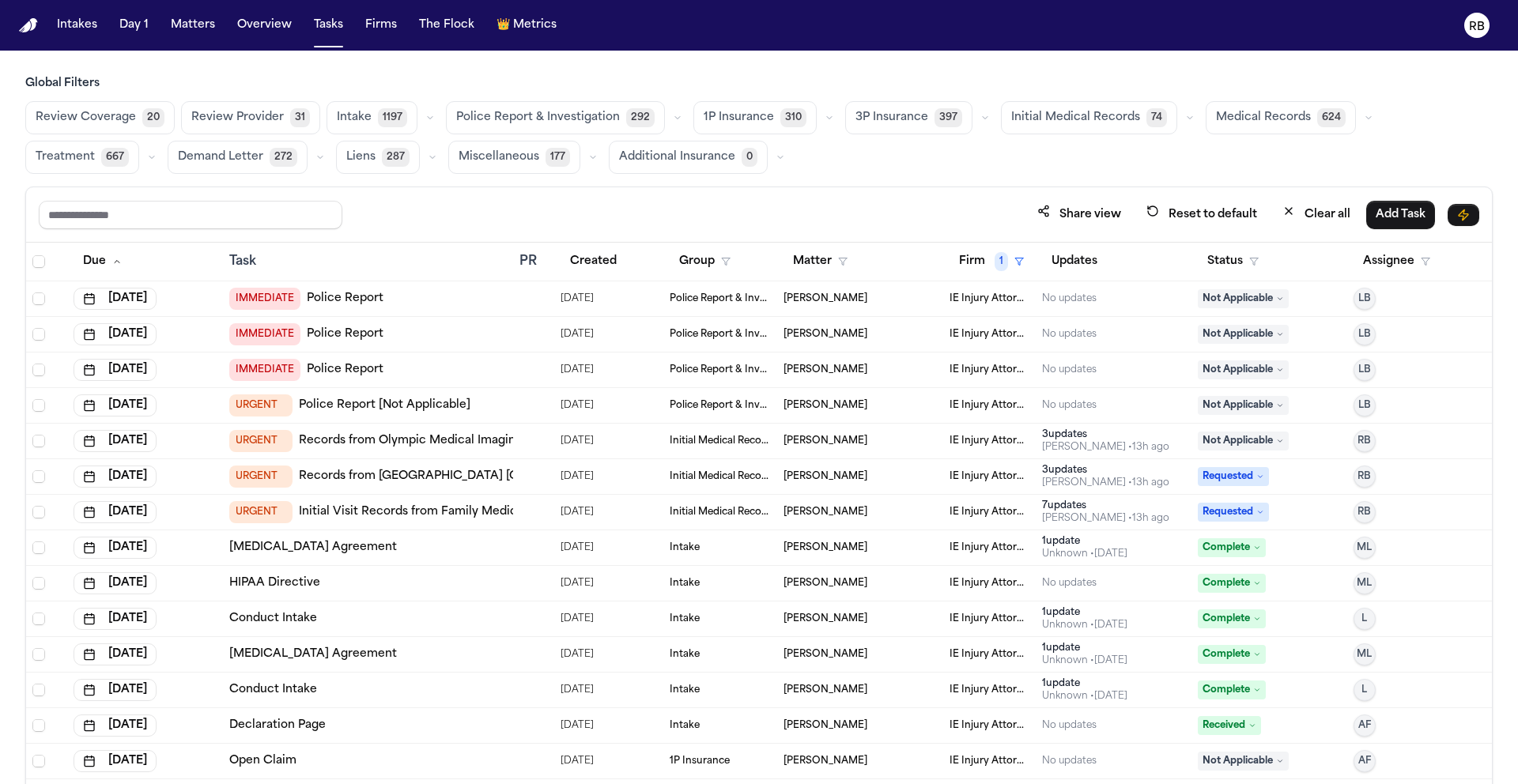
click at [1269, 123] on span "Medical Records" at bounding box center [1264, 118] width 95 height 16
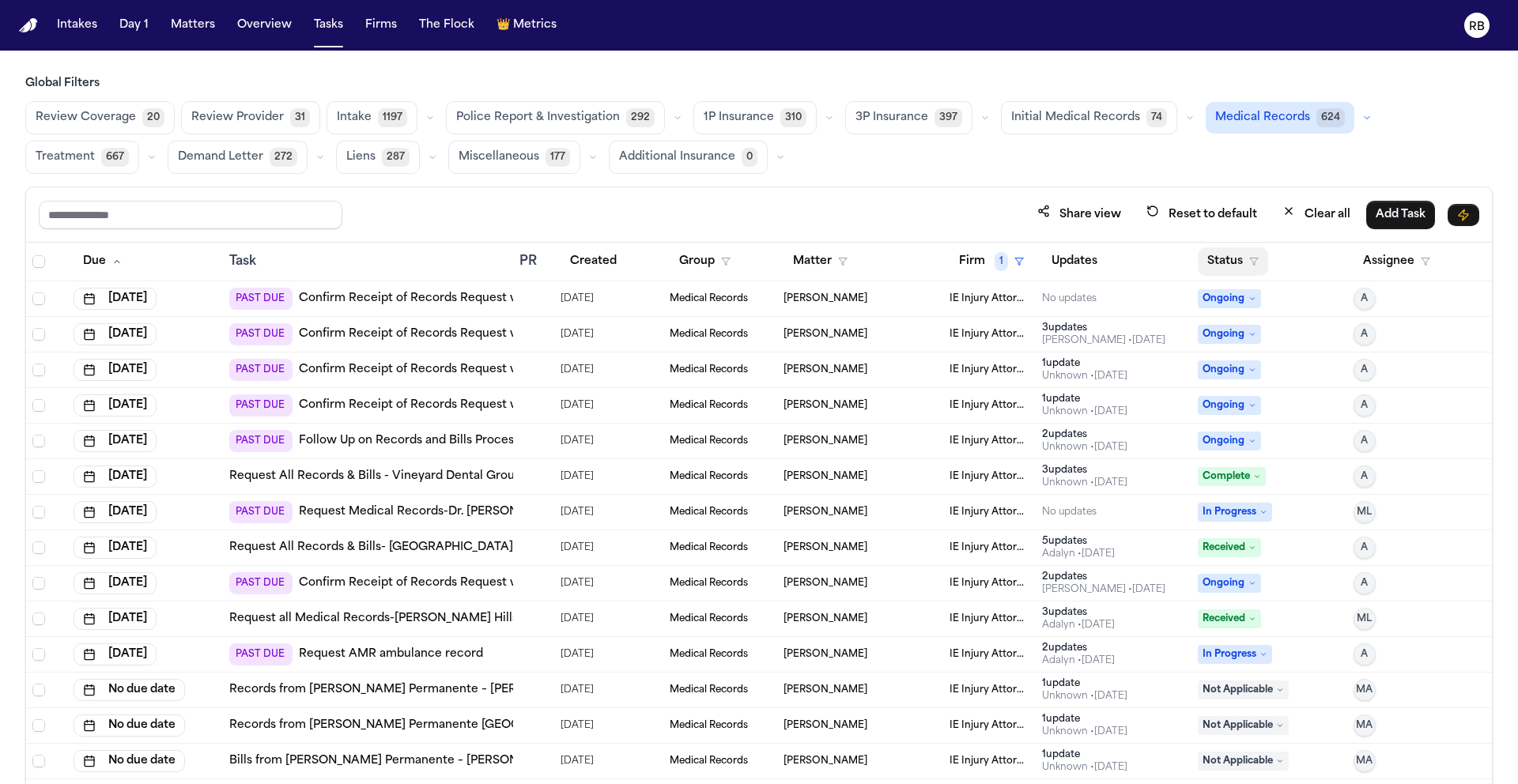
click at [1228, 259] on button "Status" at bounding box center [1232, 262] width 70 height 29
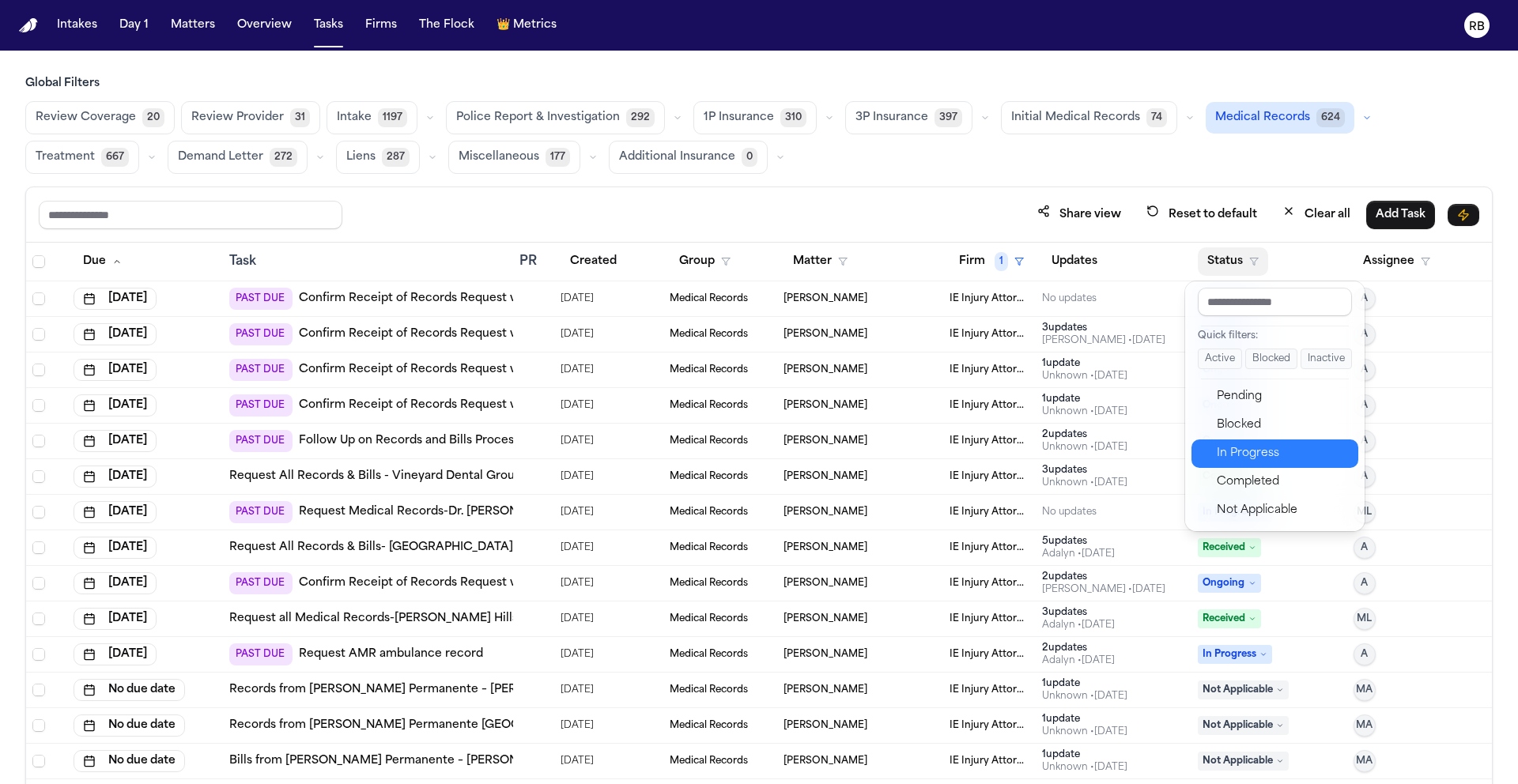
click at [1252, 447] on div "In Progress" at bounding box center [1283, 453] width 132 height 19
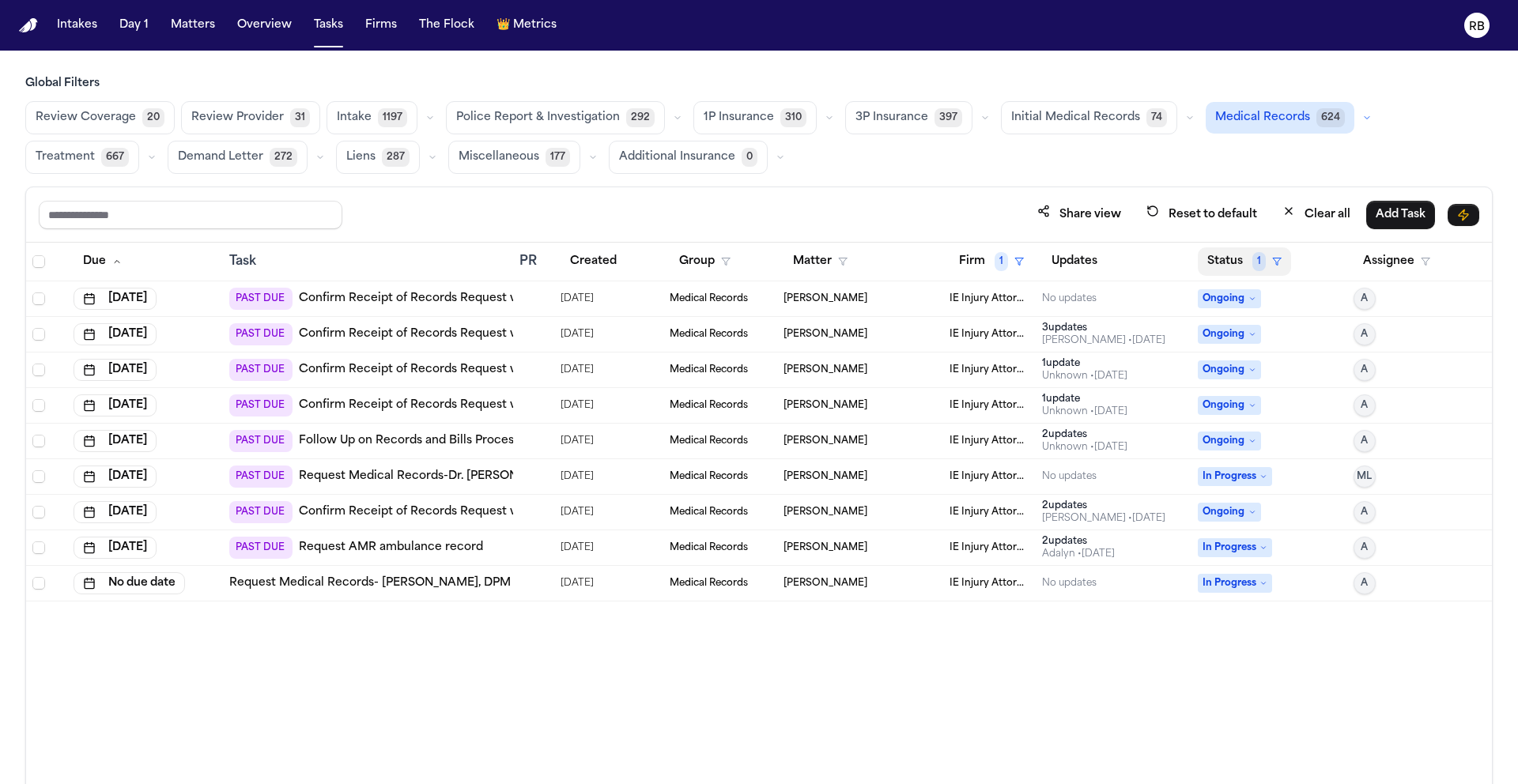
click at [1243, 259] on button "Status 1" at bounding box center [1244, 262] width 93 height 29
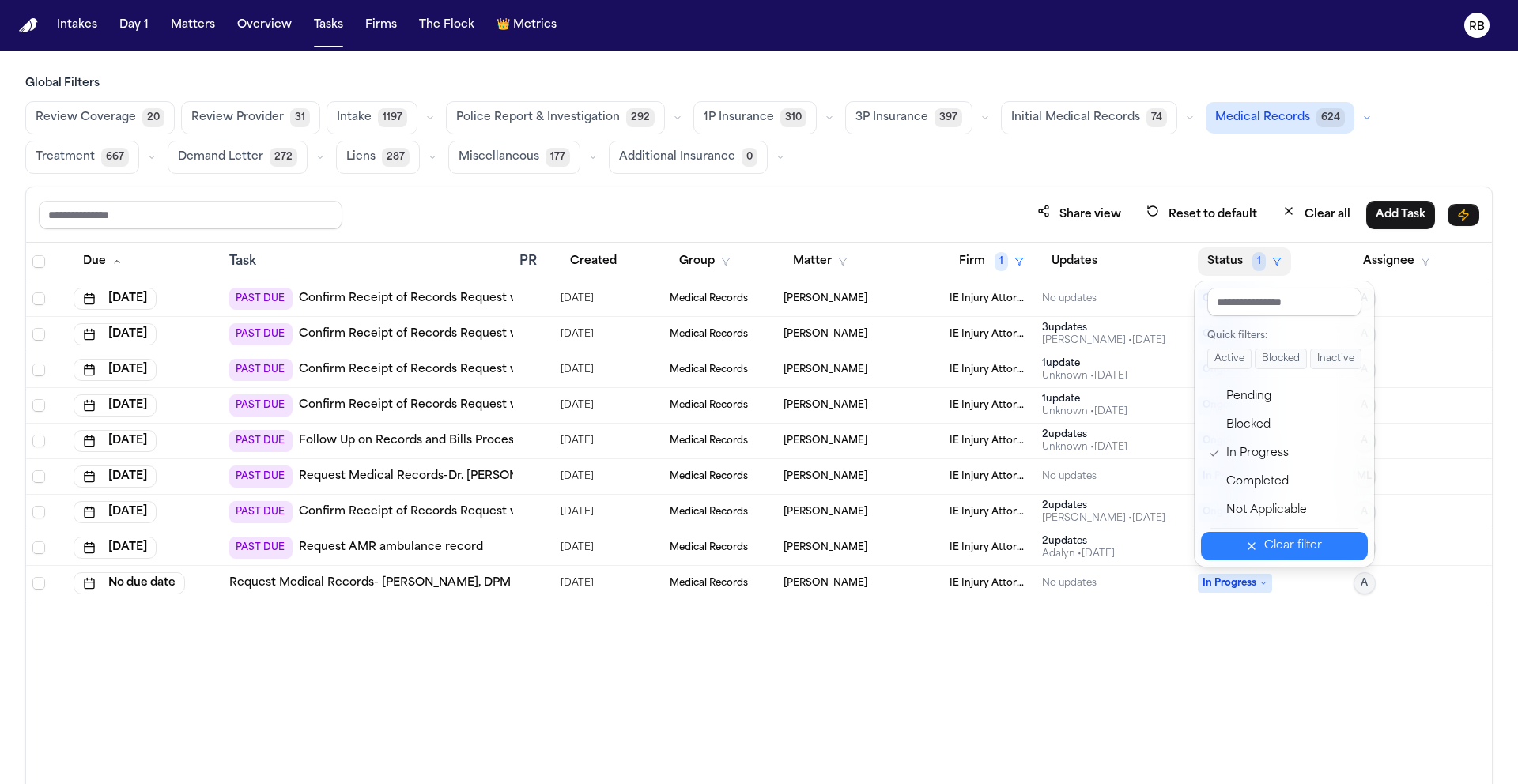
click at [1261, 553] on button "Clear filter" at bounding box center [1284, 547] width 167 height 29
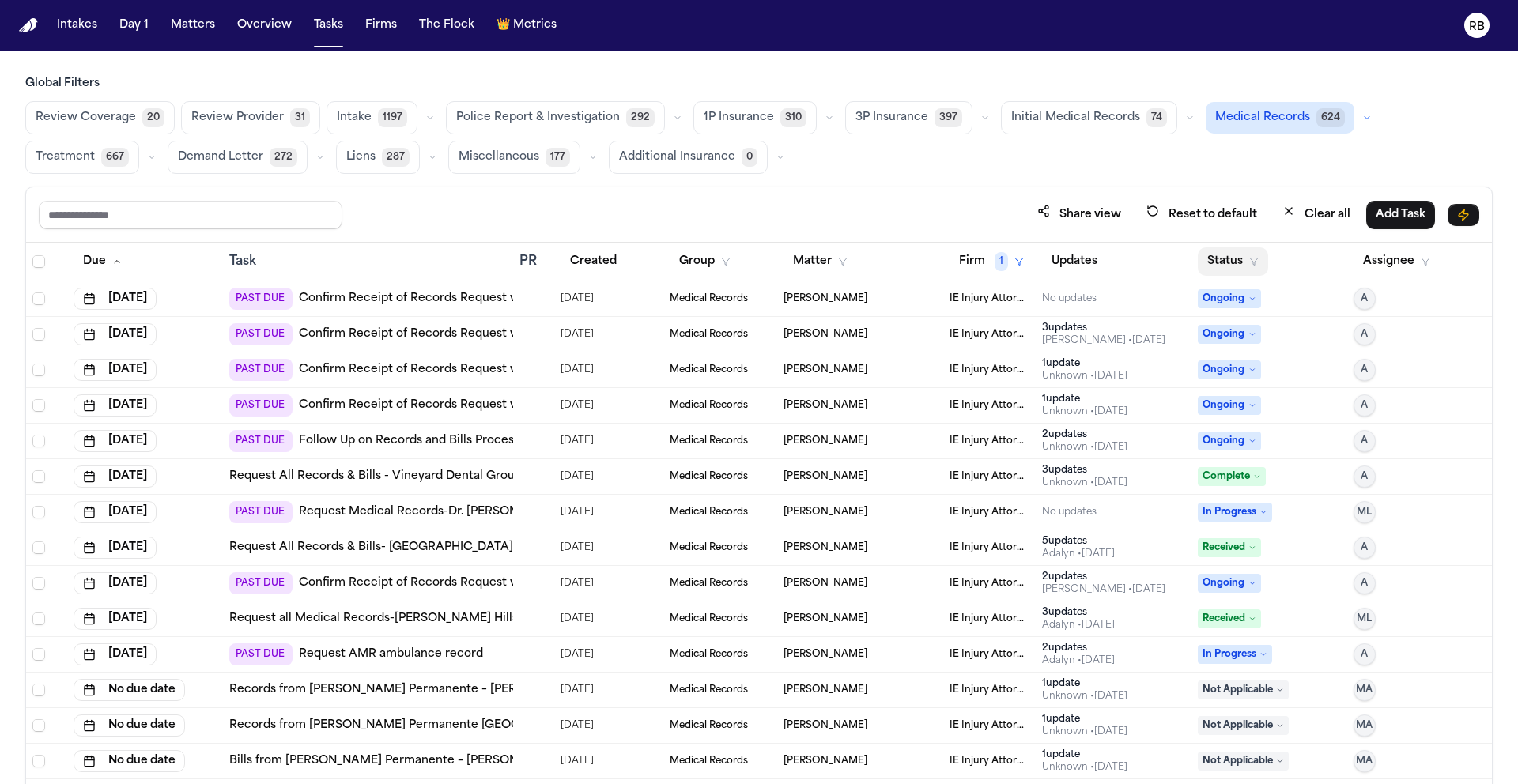
click at [1201, 264] on button "Status" at bounding box center [1232, 262] width 70 height 29
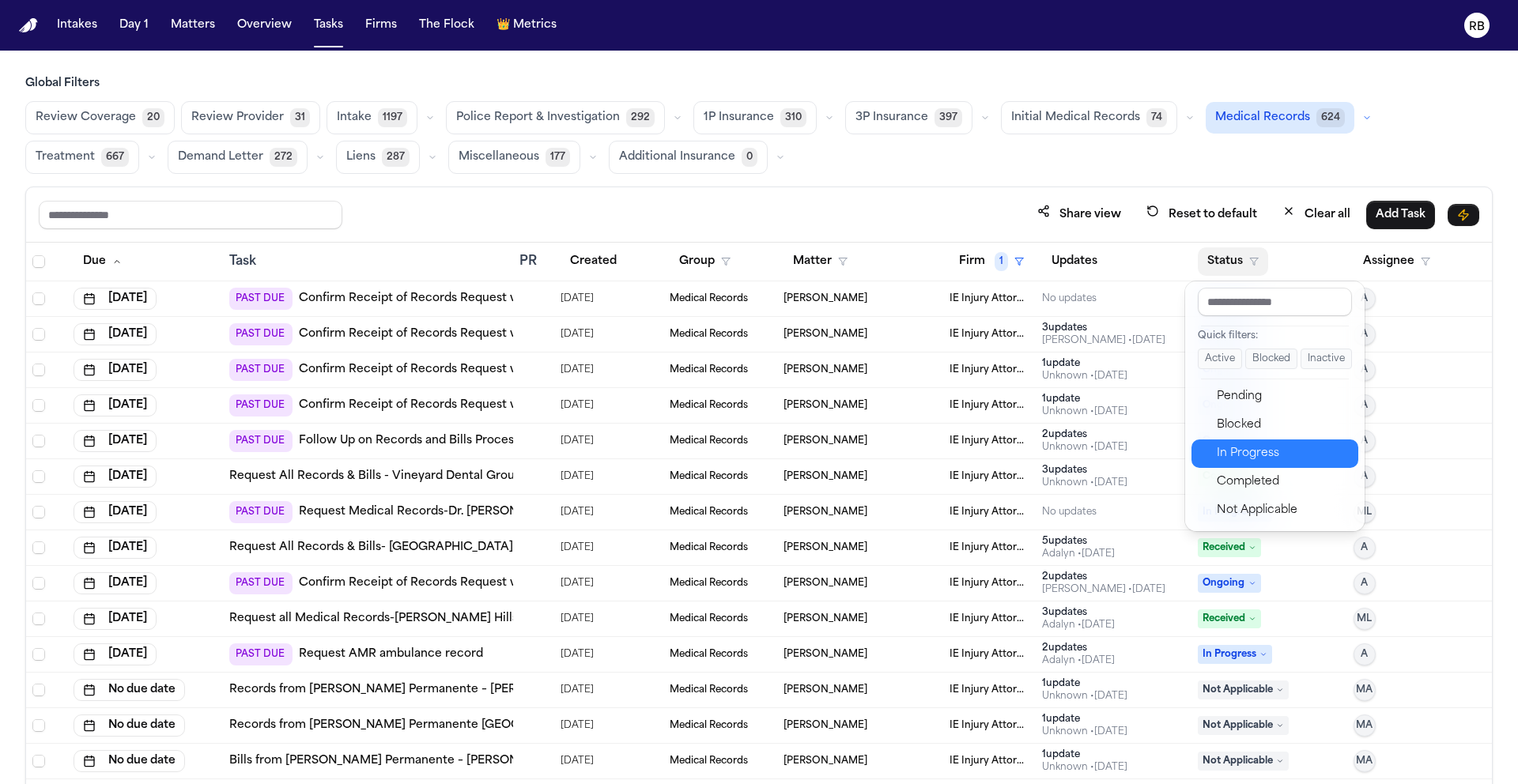
click at [1263, 457] on div "In Progress" at bounding box center [1283, 453] width 132 height 19
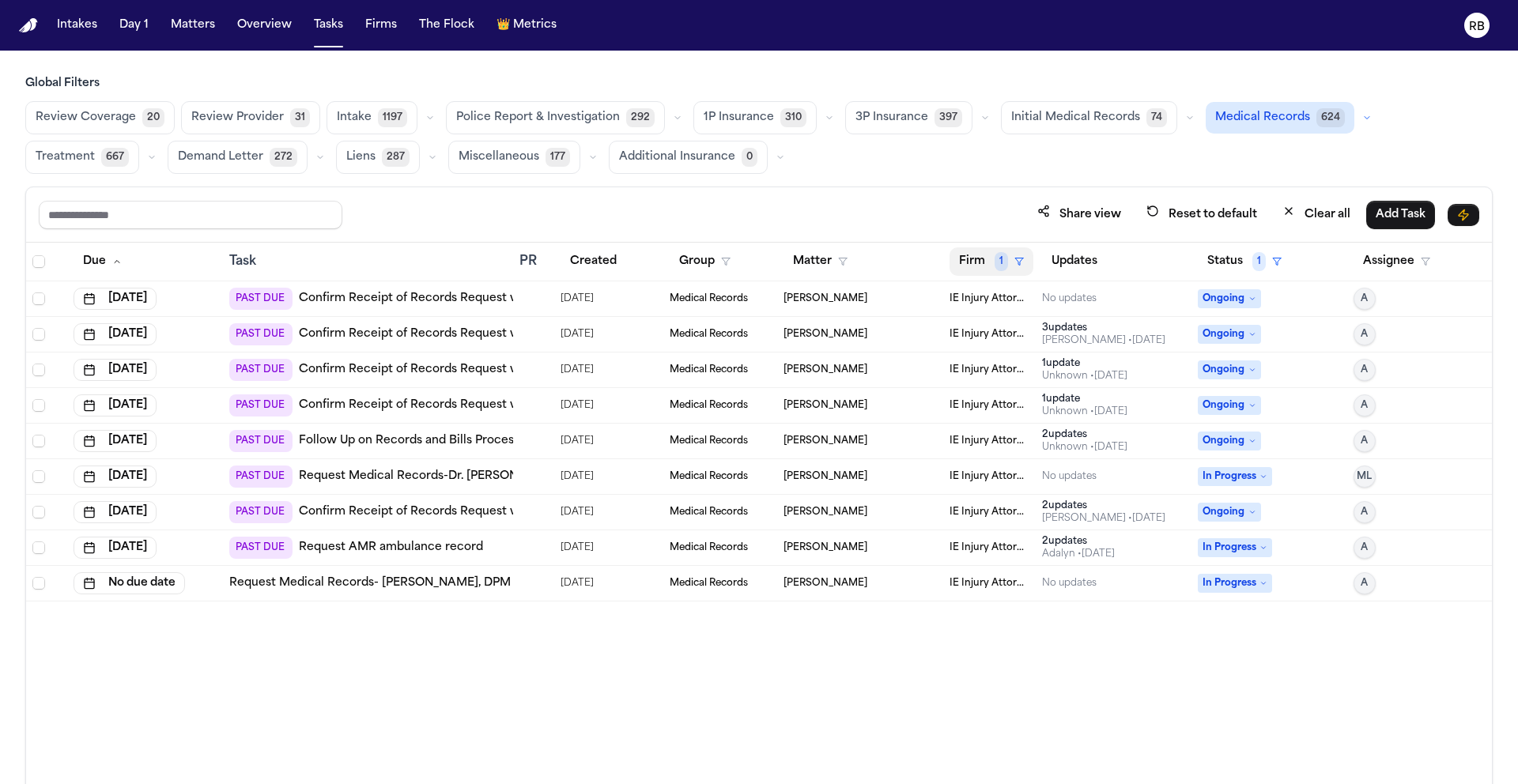
click at [969, 258] on button "Firm 1" at bounding box center [991, 262] width 84 height 29
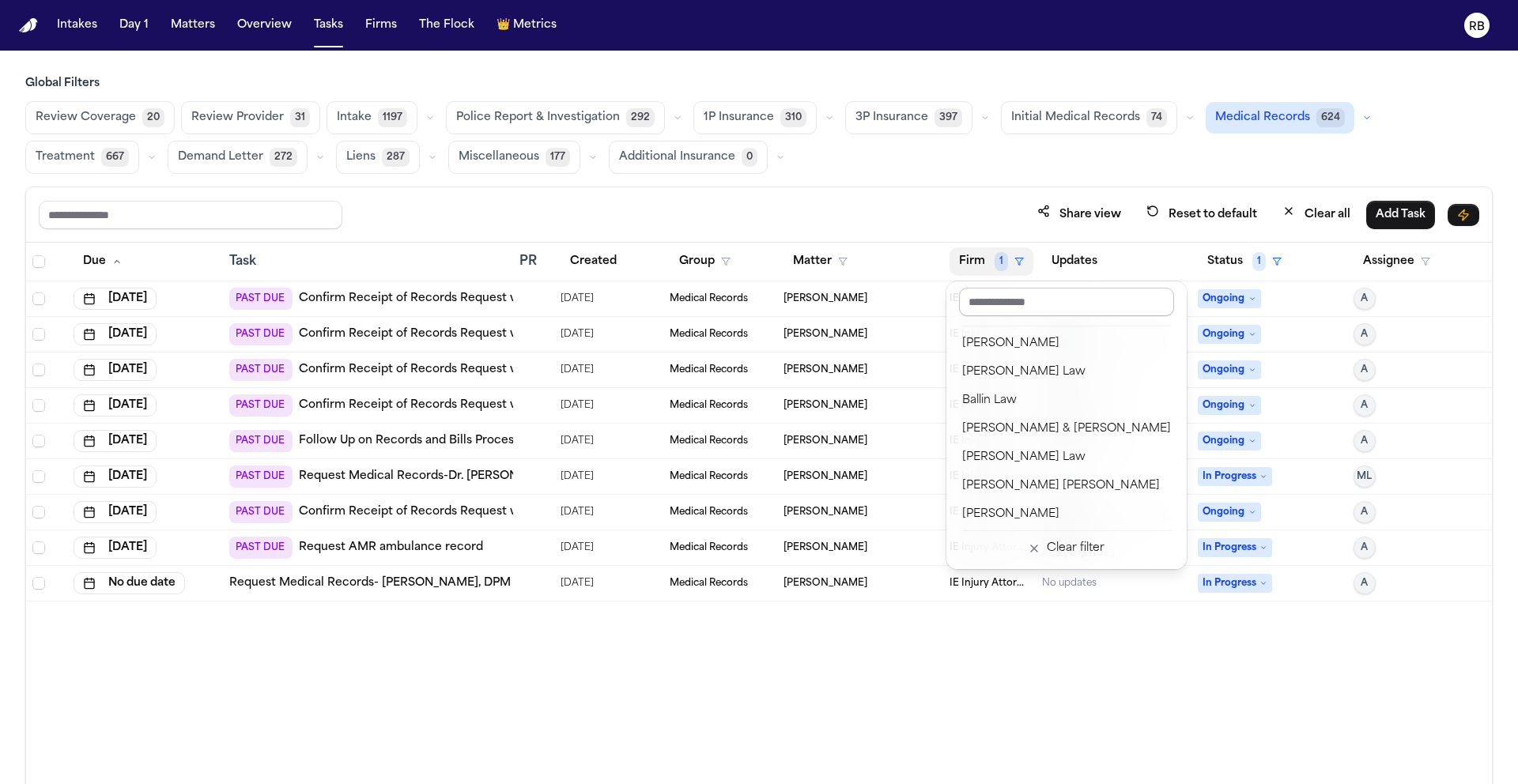
click at [1005, 308] on input "text" at bounding box center [1067, 303] width 215 height 29
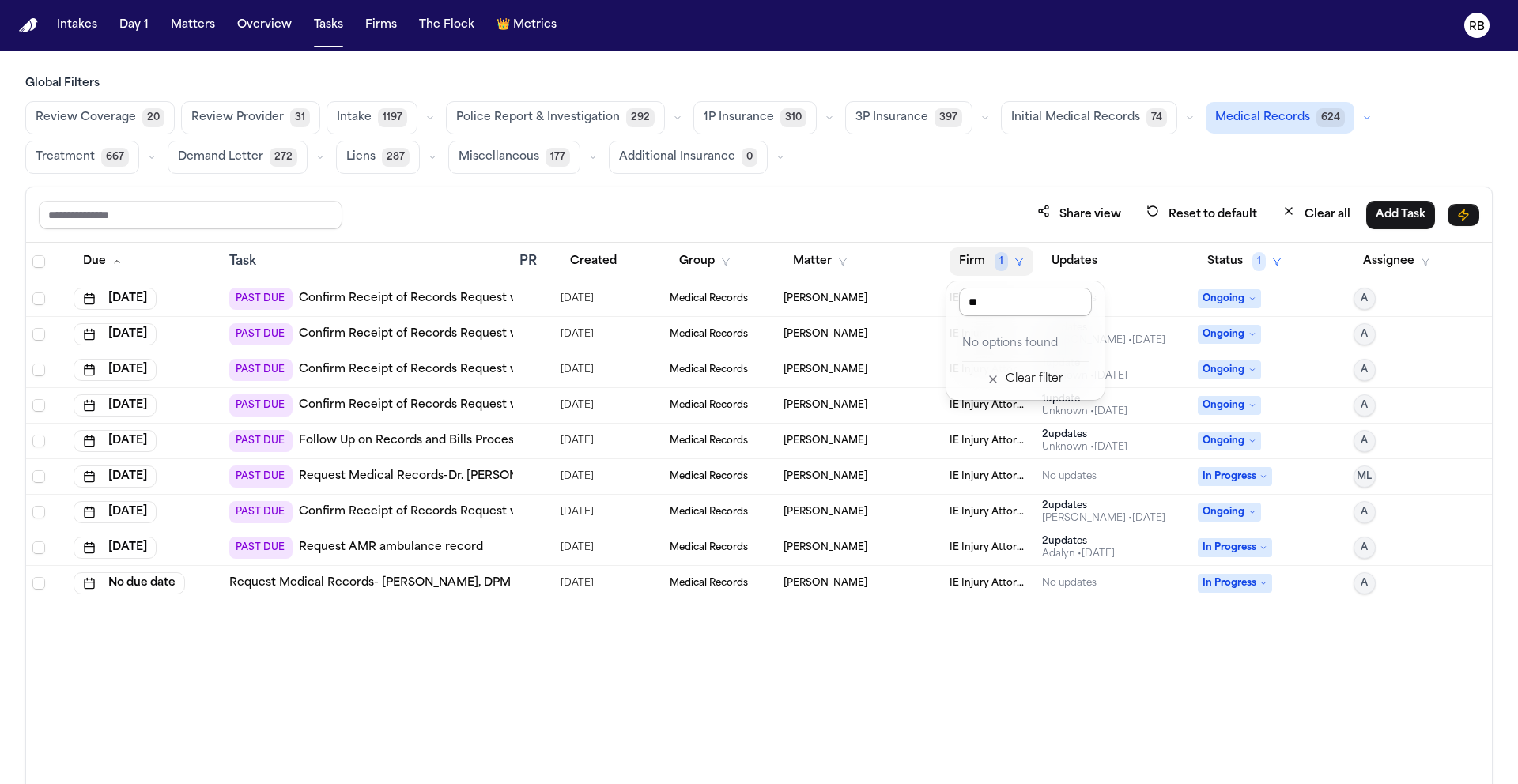
type input "*"
type input "**"
click at [996, 336] on div "DFW Injury Lawyers" at bounding box center [1025, 344] width 126 height 19
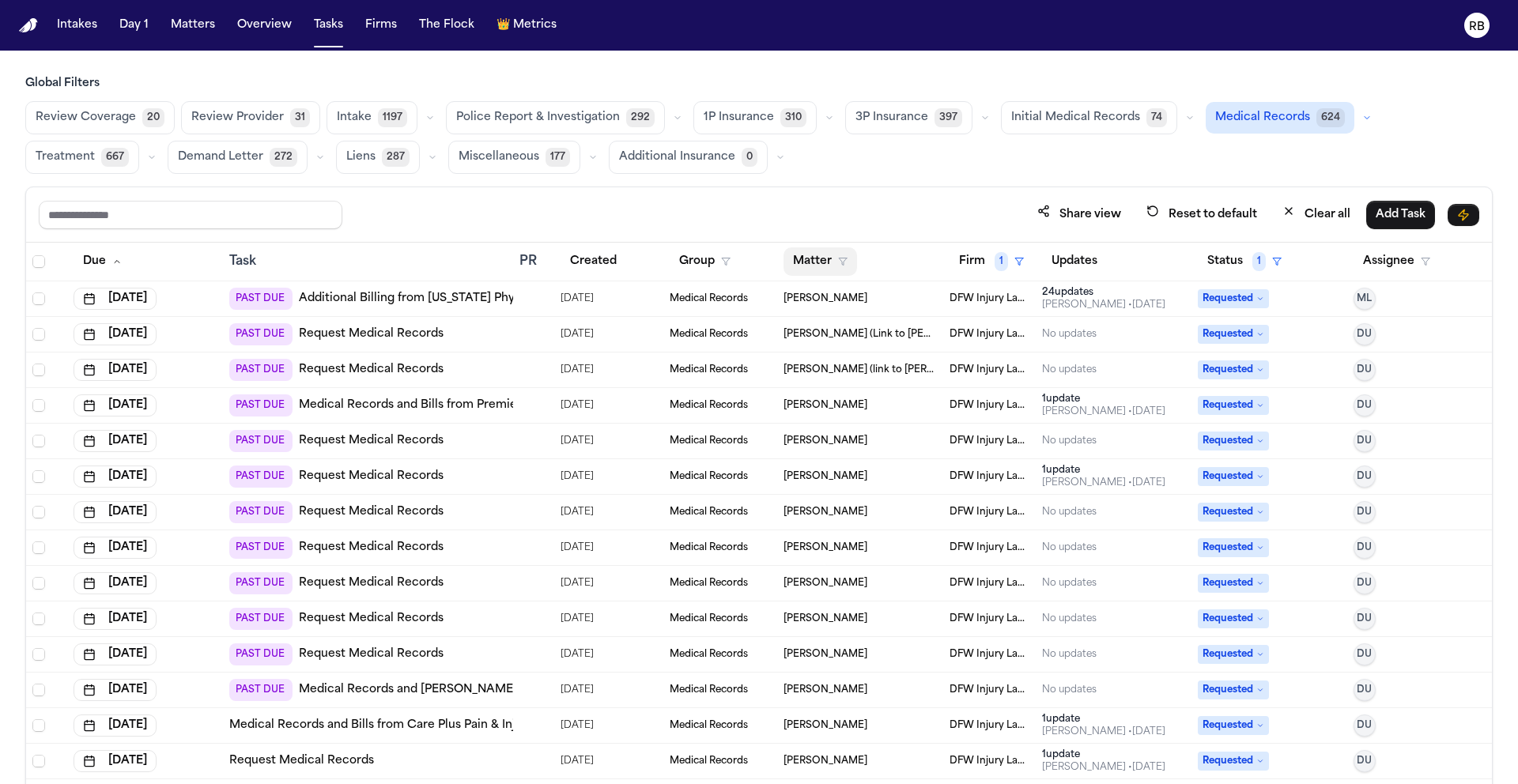
click at [803, 267] on button "Matter" at bounding box center [820, 262] width 74 height 29
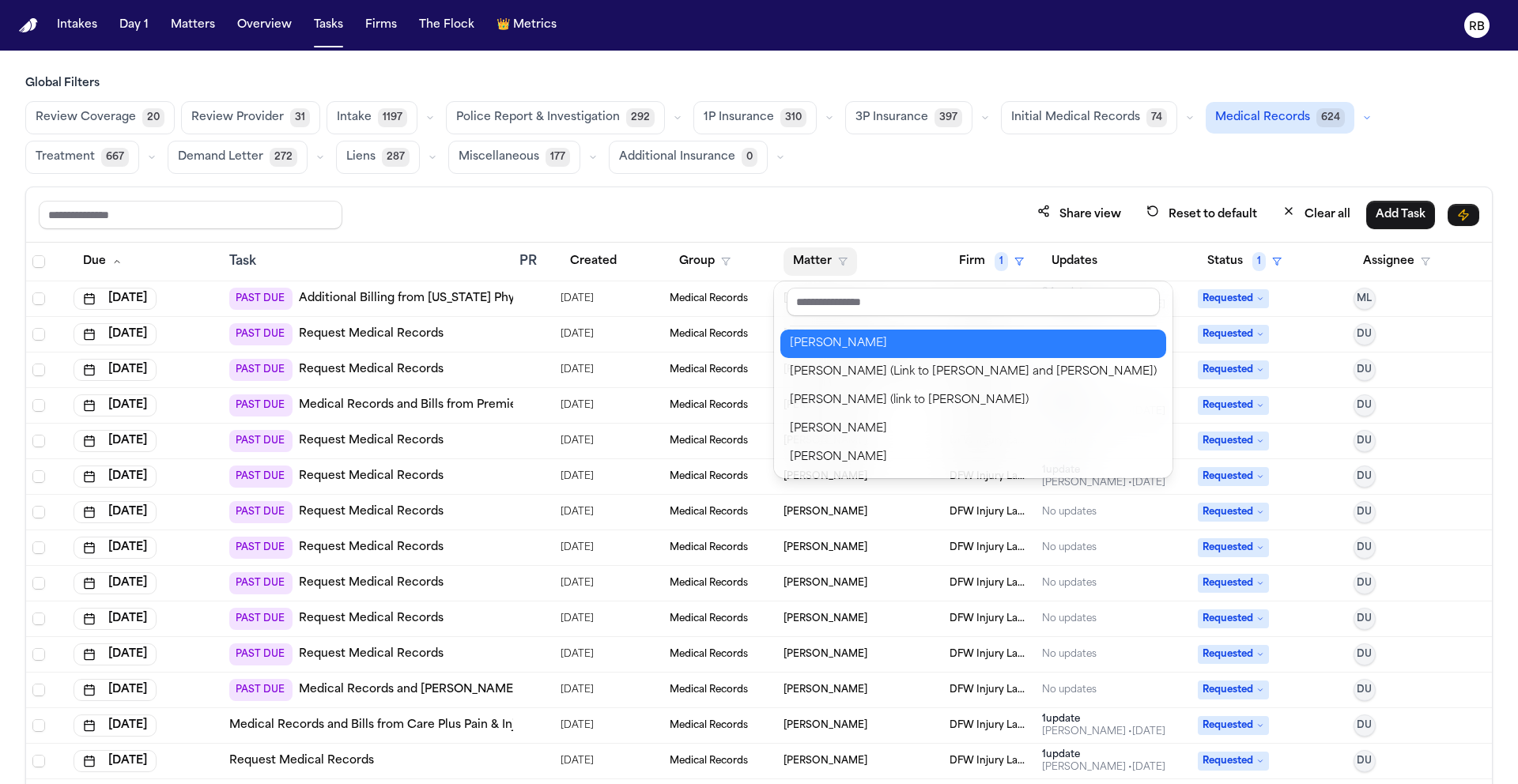
click at [825, 341] on div "Adrian Castro" at bounding box center [973, 344] width 367 height 19
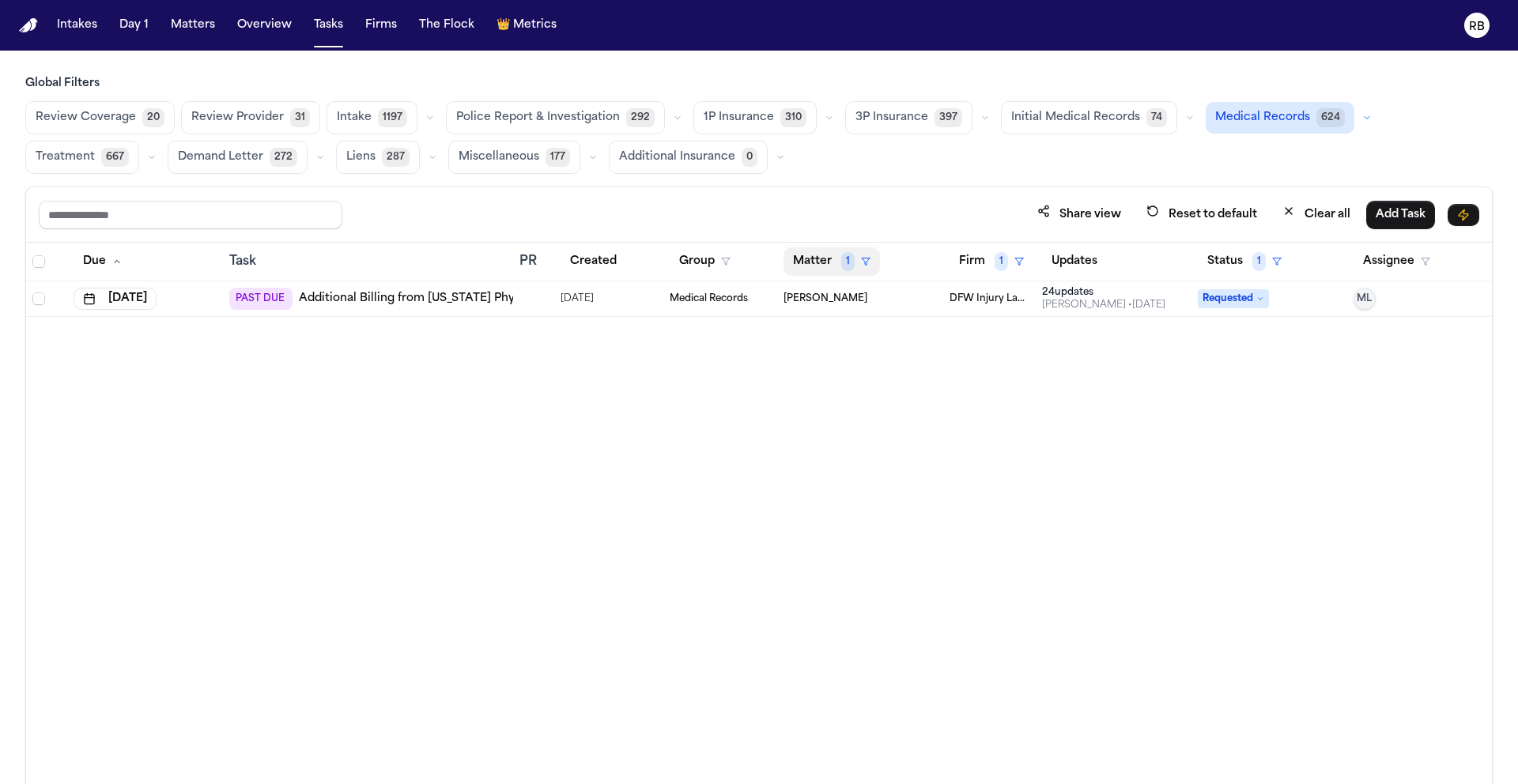
click at [826, 265] on button "Matter 1" at bounding box center [832, 262] width 97 height 29
click at [857, 386] on div "Clear filter" at bounding box center [869, 380] width 58 height 19
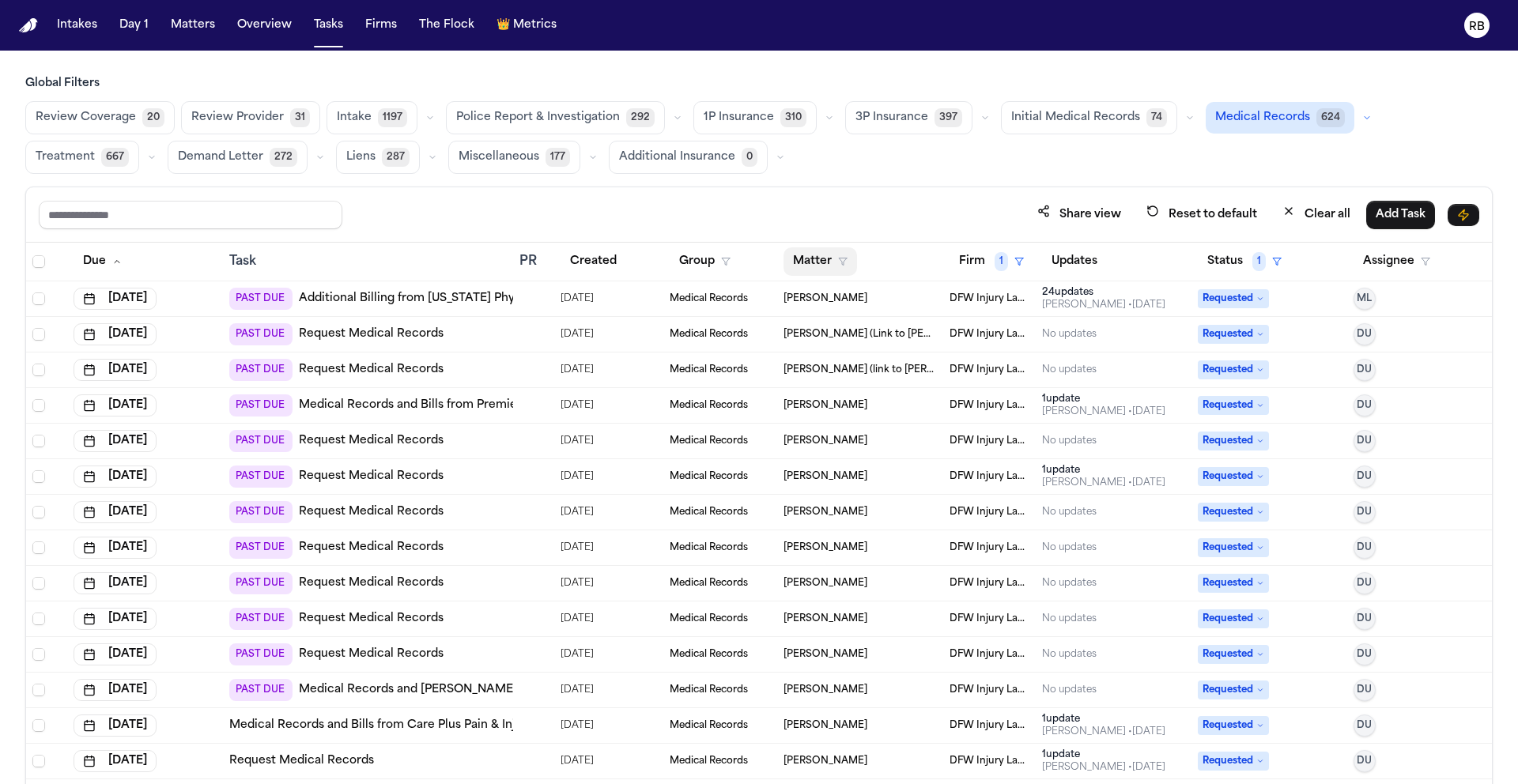
click at [805, 275] on button "Matter" at bounding box center [820, 262] width 74 height 29
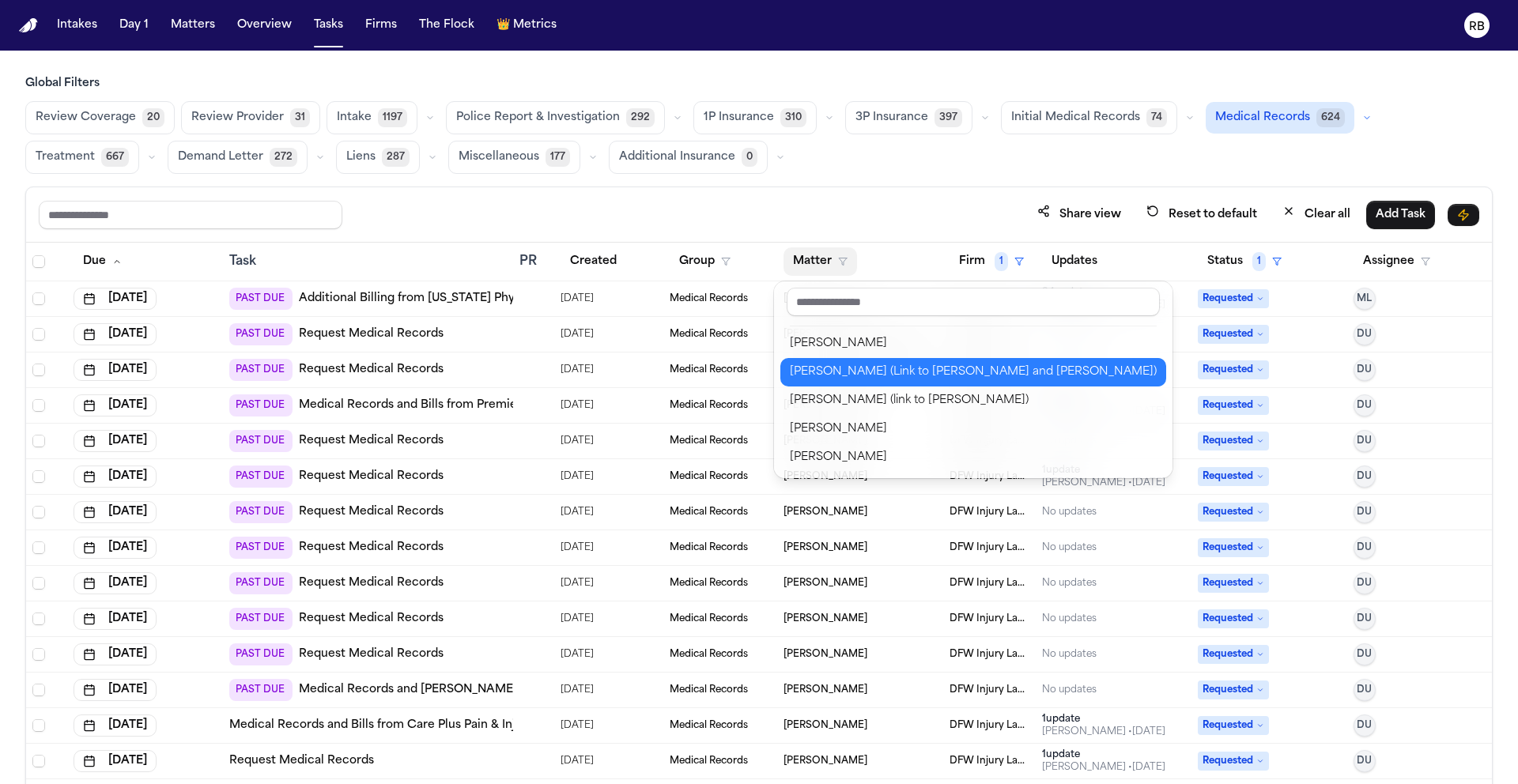
click at [859, 370] on div "Jen Mudd (Link to Cade Mudd and Scott Mudd)" at bounding box center [973, 372] width 367 height 19
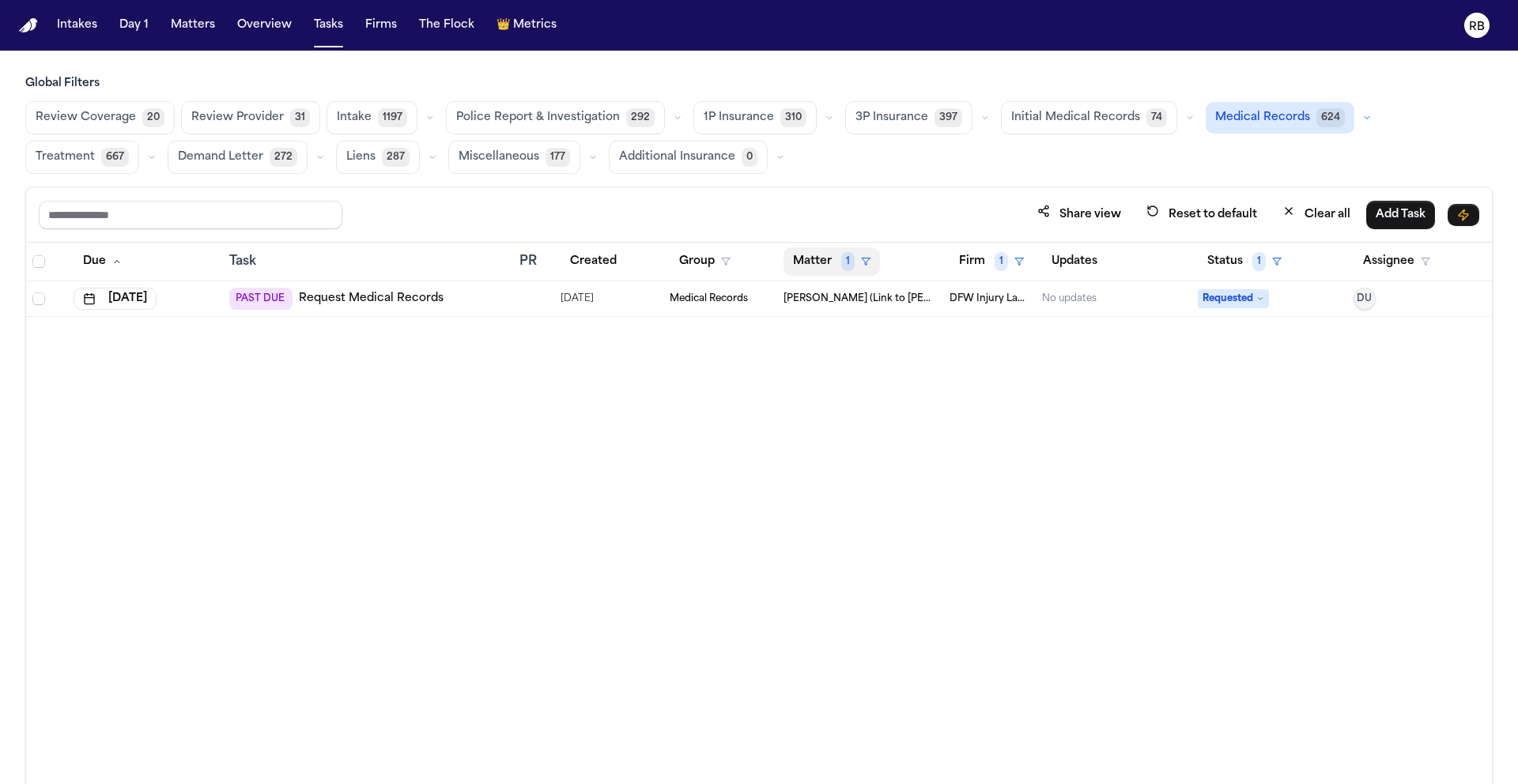
click at [825, 264] on button "Matter 1" at bounding box center [832, 262] width 97 height 29
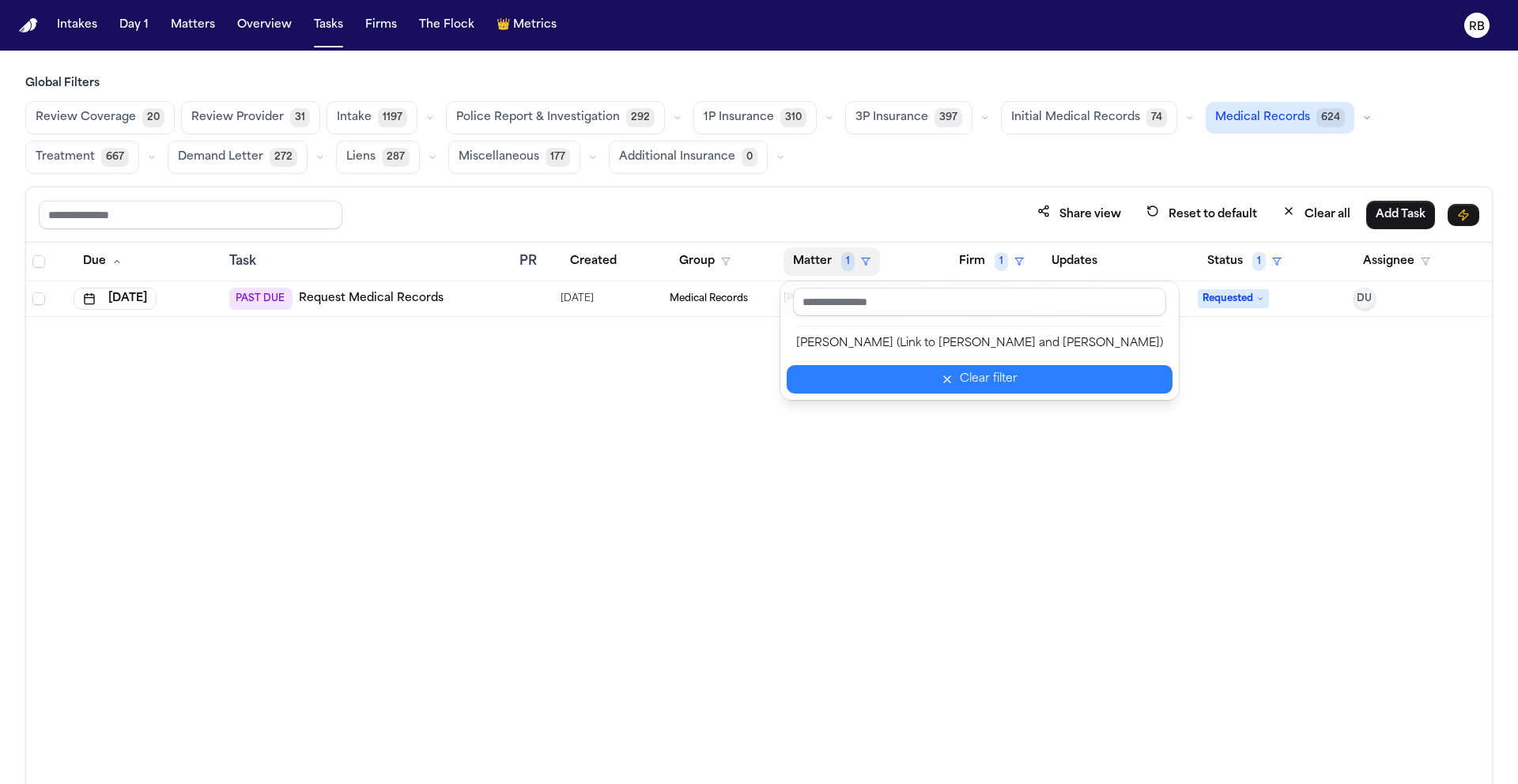
click at [905, 374] on button "Clear filter" at bounding box center [979, 380] width 386 height 29
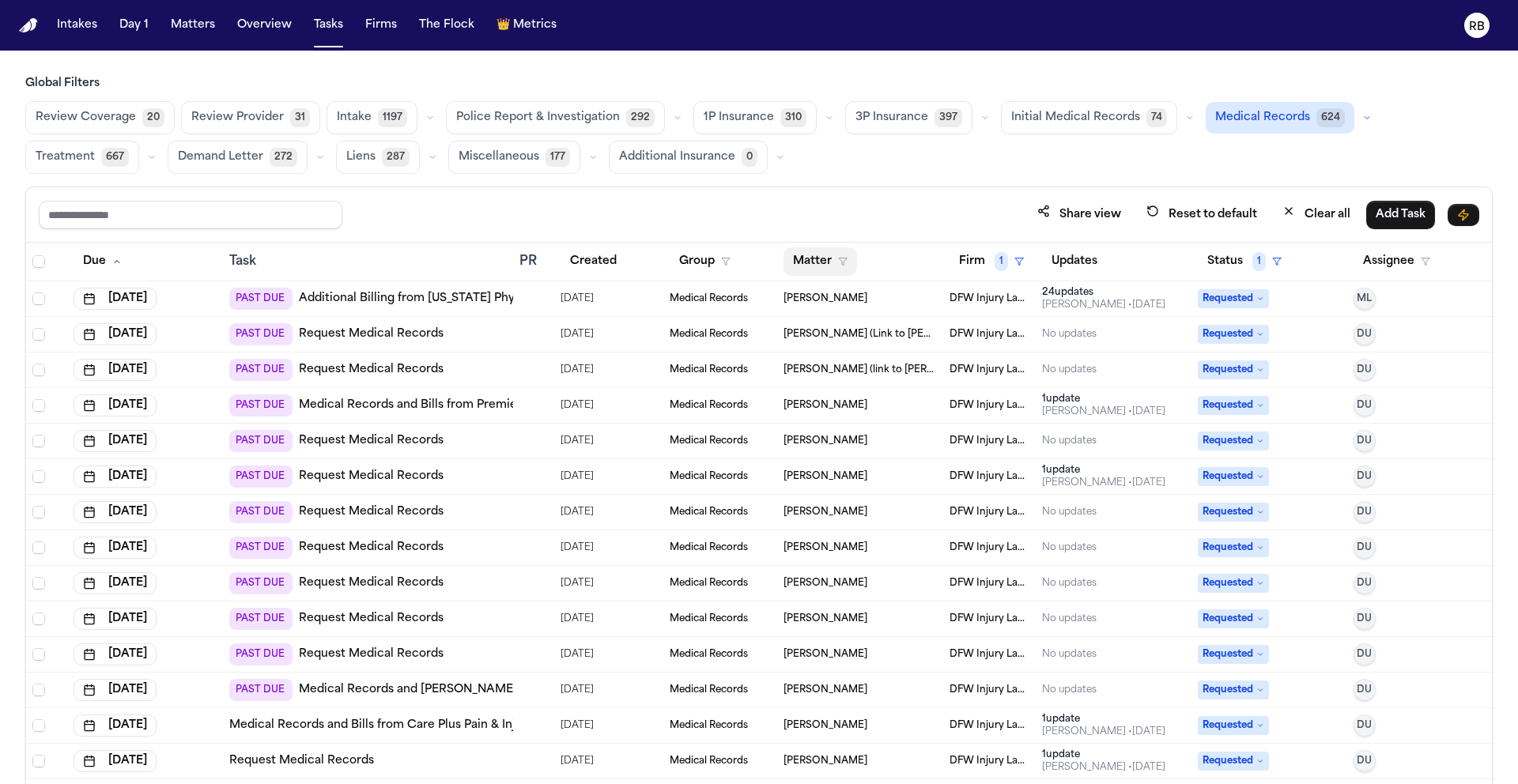
click at [813, 253] on button "Matter" at bounding box center [820, 262] width 74 height 29
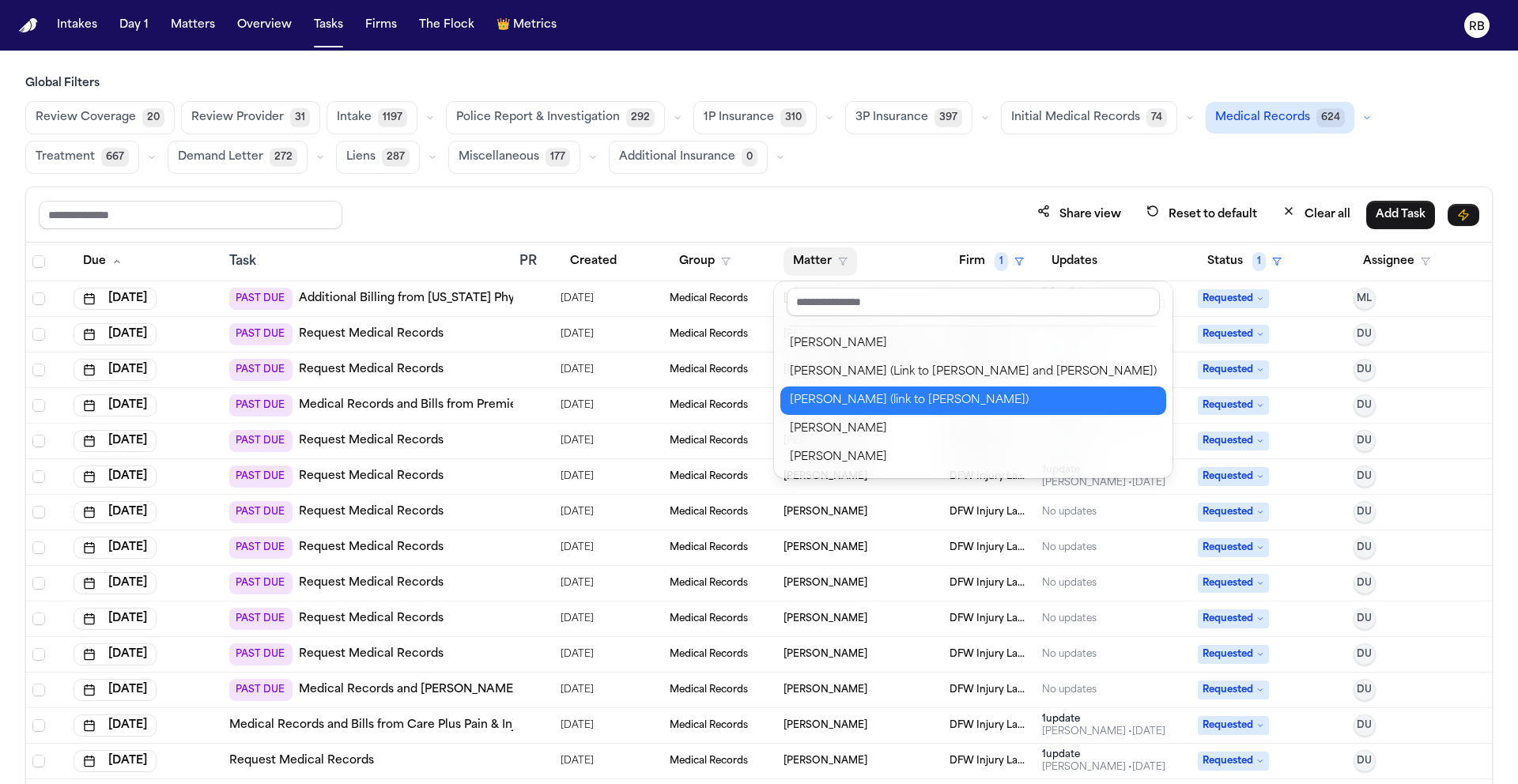
click at [884, 394] on div "Kerry Whitaker (link to Charlie Key)" at bounding box center [973, 401] width 367 height 19
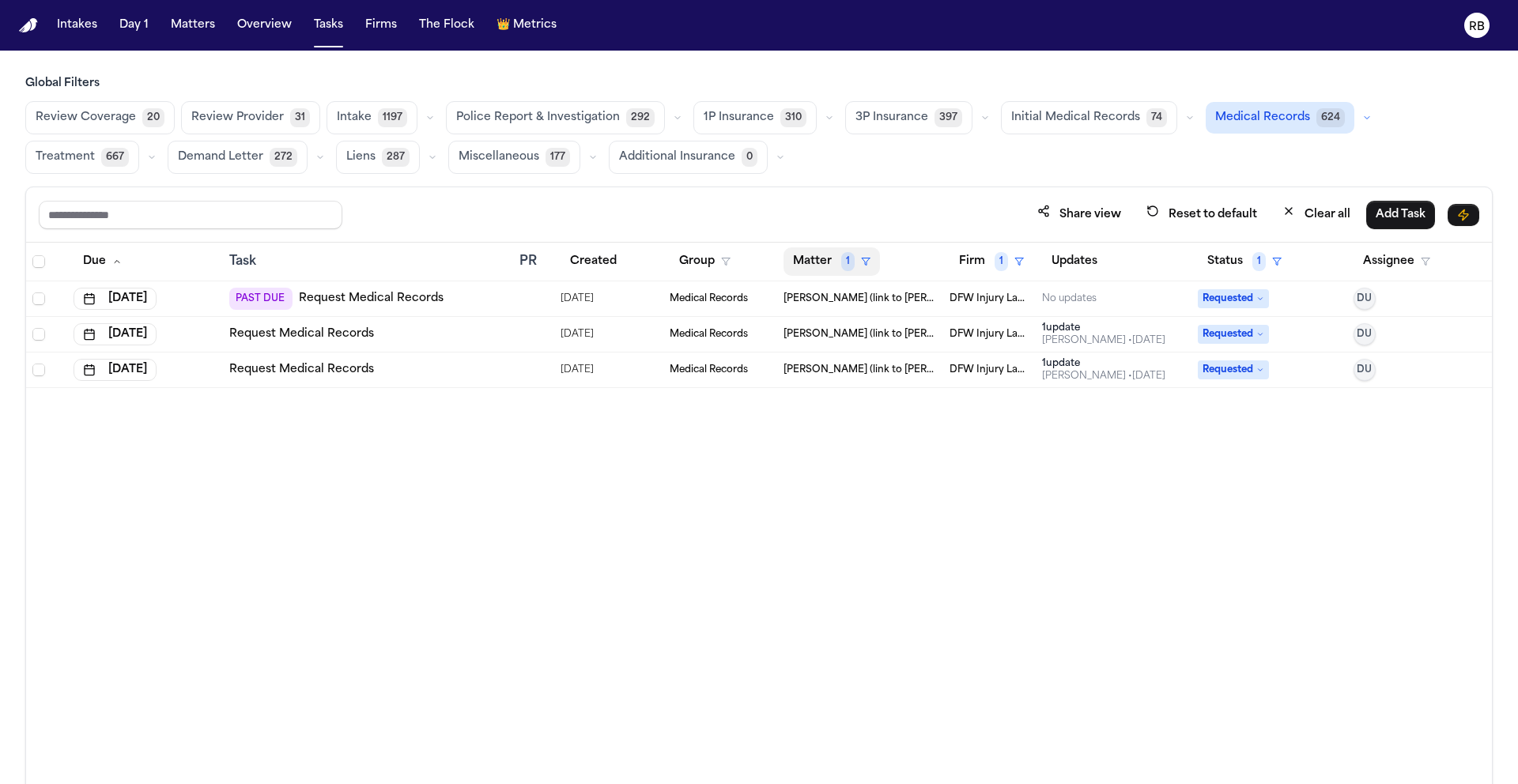
click at [815, 259] on button "Matter 1" at bounding box center [832, 262] width 97 height 29
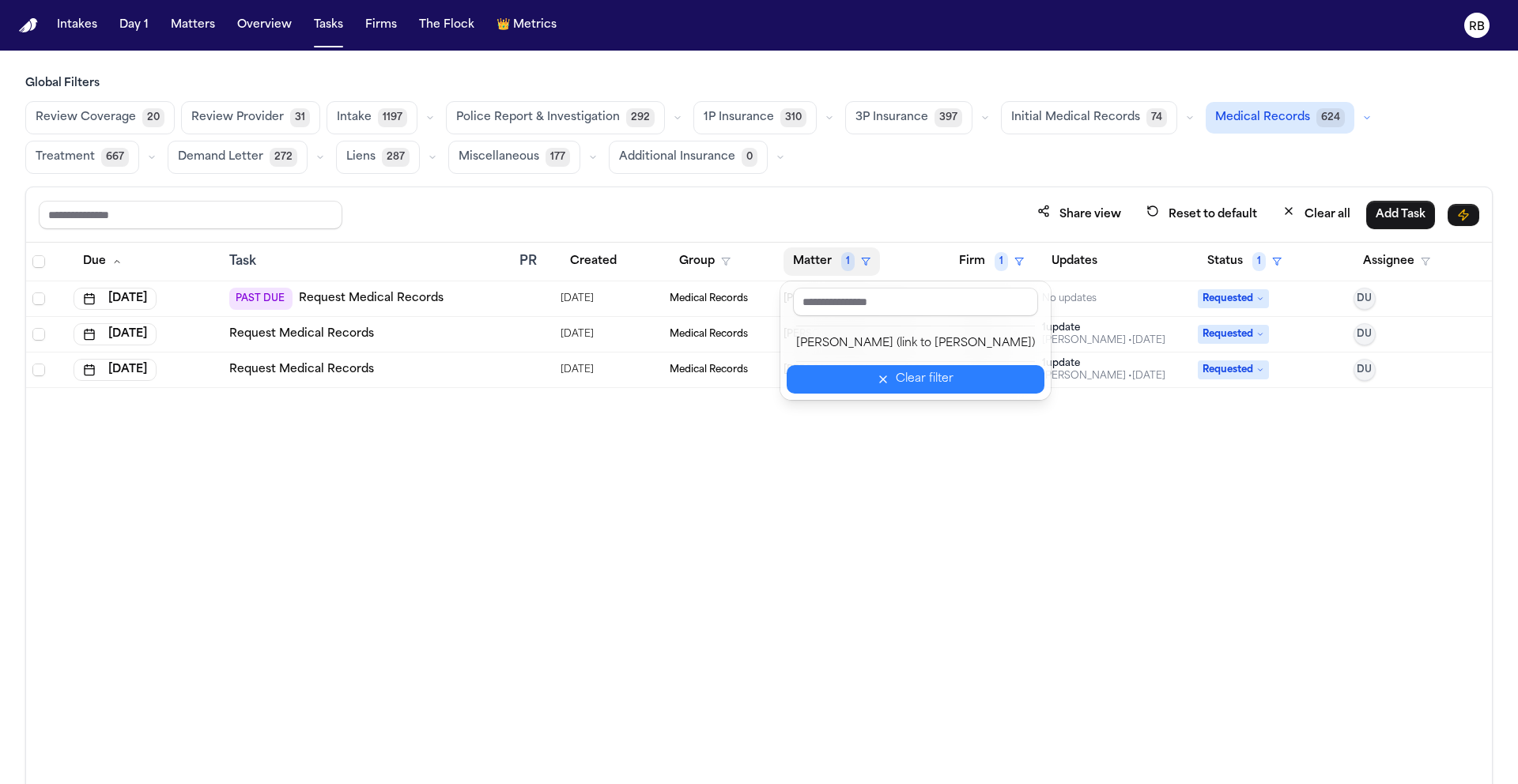
click at [896, 380] on div "Clear filter" at bounding box center [925, 380] width 58 height 19
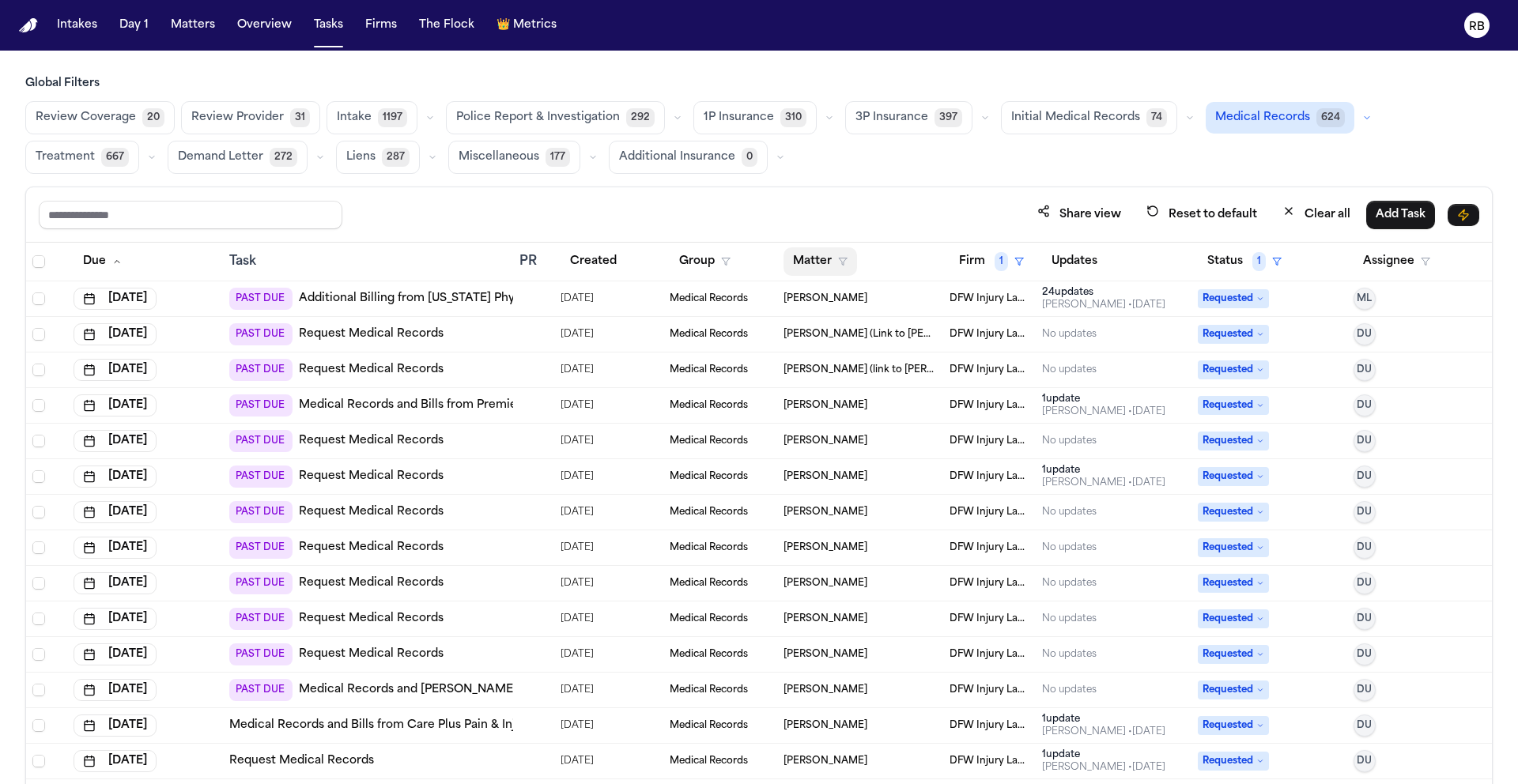
click at [795, 258] on button "Matter" at bounding box center [820, 262] width 74 height 29
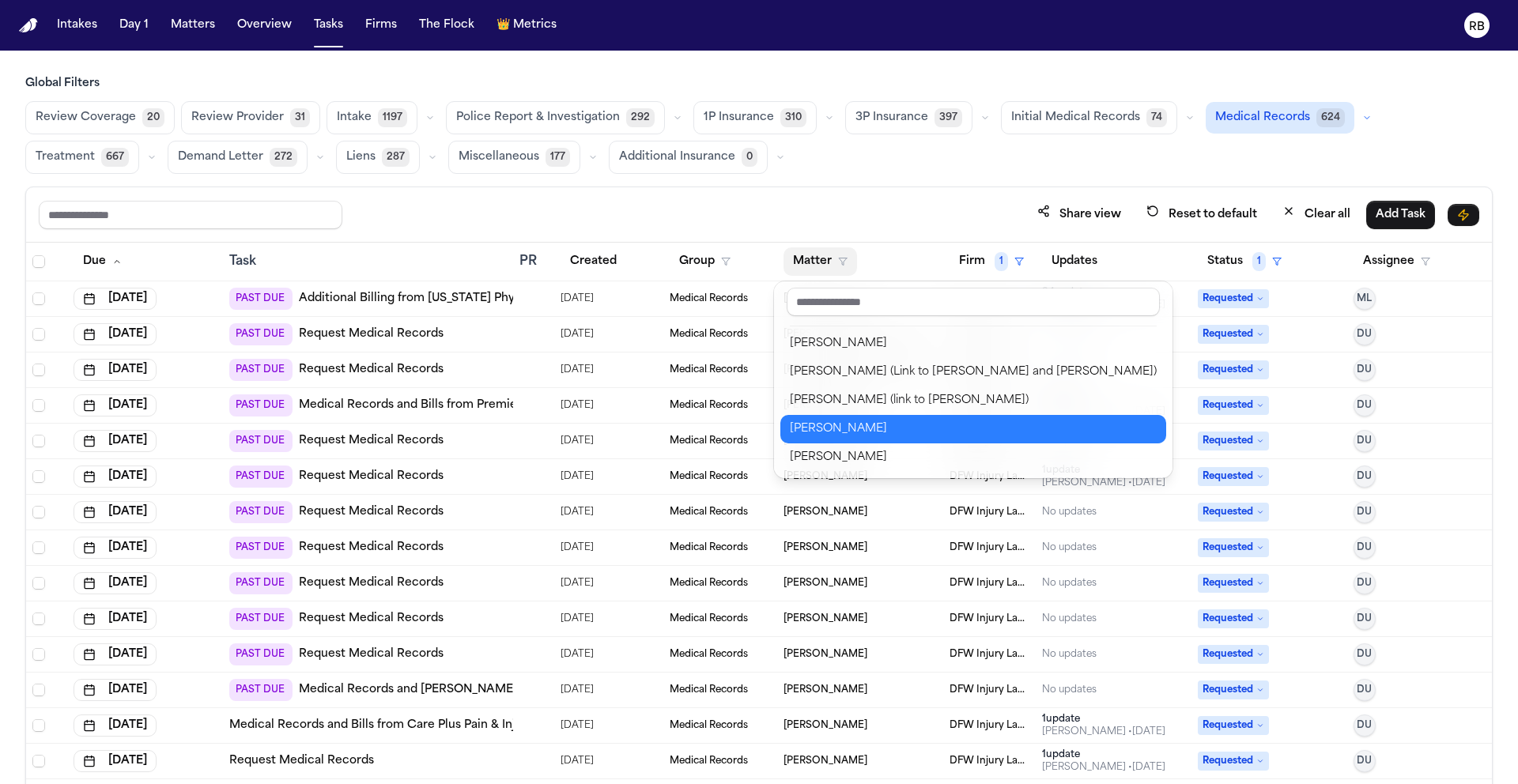
click at [878, 428] on div "Deborah Fernandez" at bounding box center [973, 429] width 367 height 19
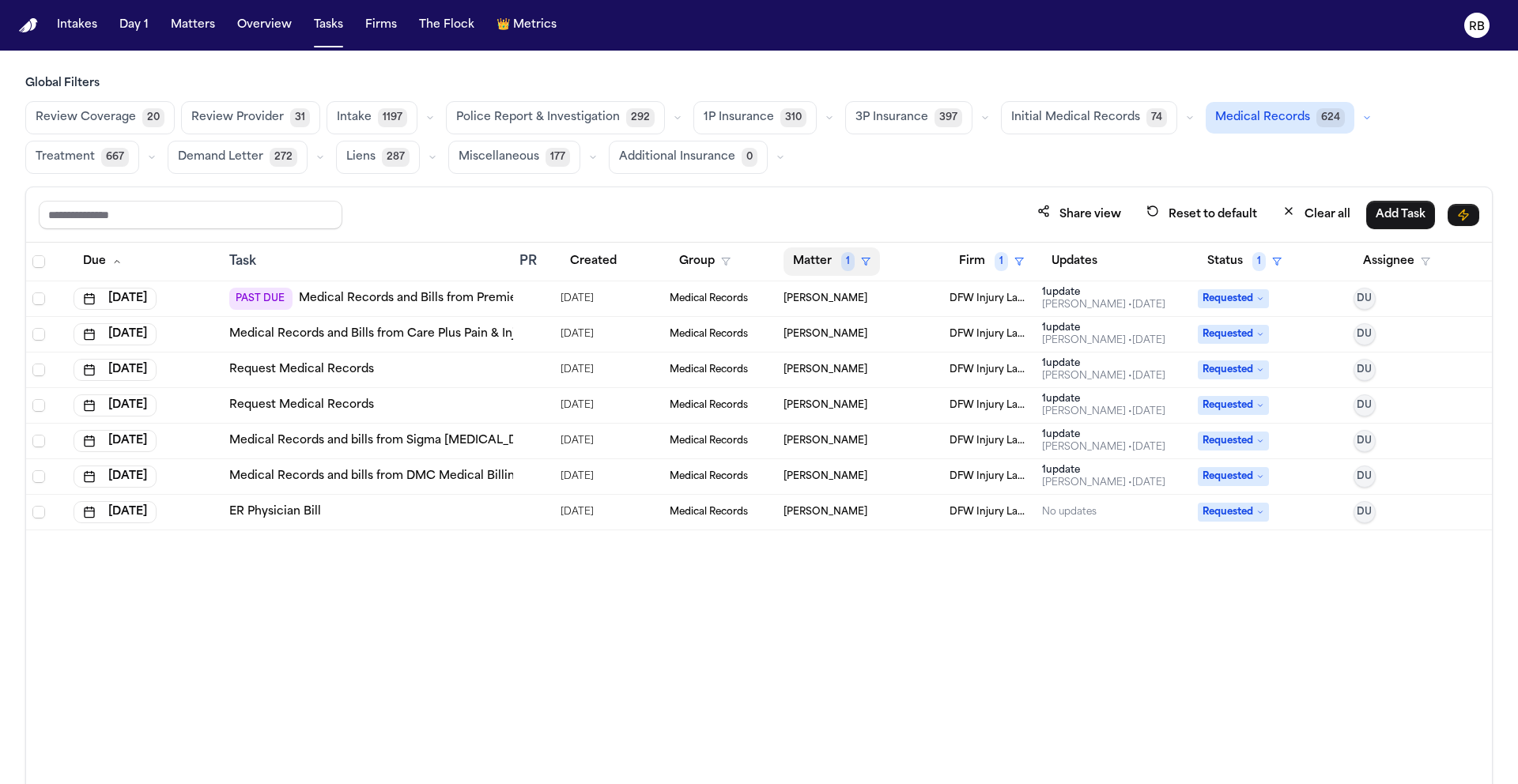
click at [800, 257] on button "Matter 1" at bounding box center [832, 262] width 97 height 29
click at [846, 372] on div "Clear filter" at bounding box center [869, 380] width 58 height 19
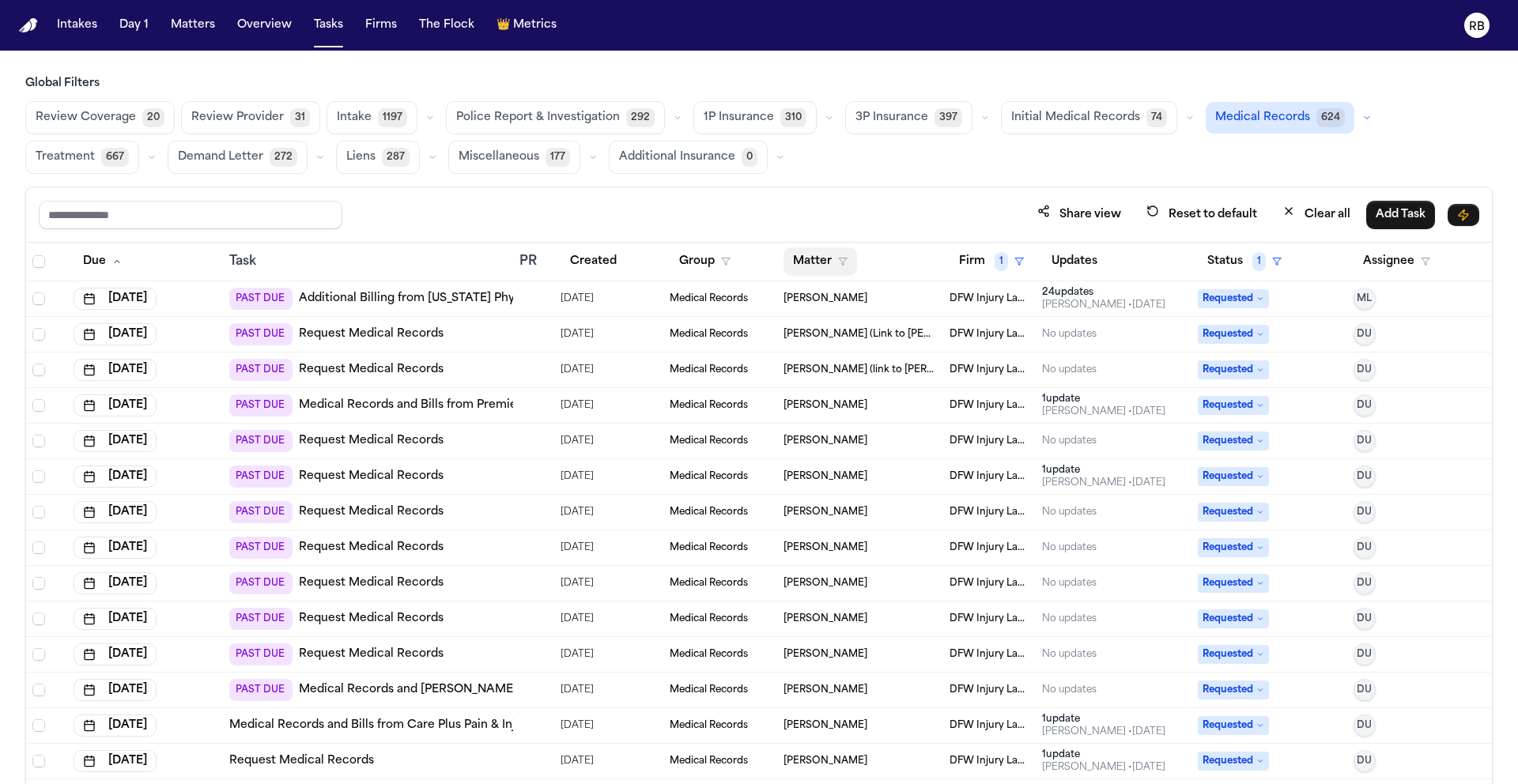
click at [821, 261] on button "Matter" at bounding box center [820, 262] width 74 height 29
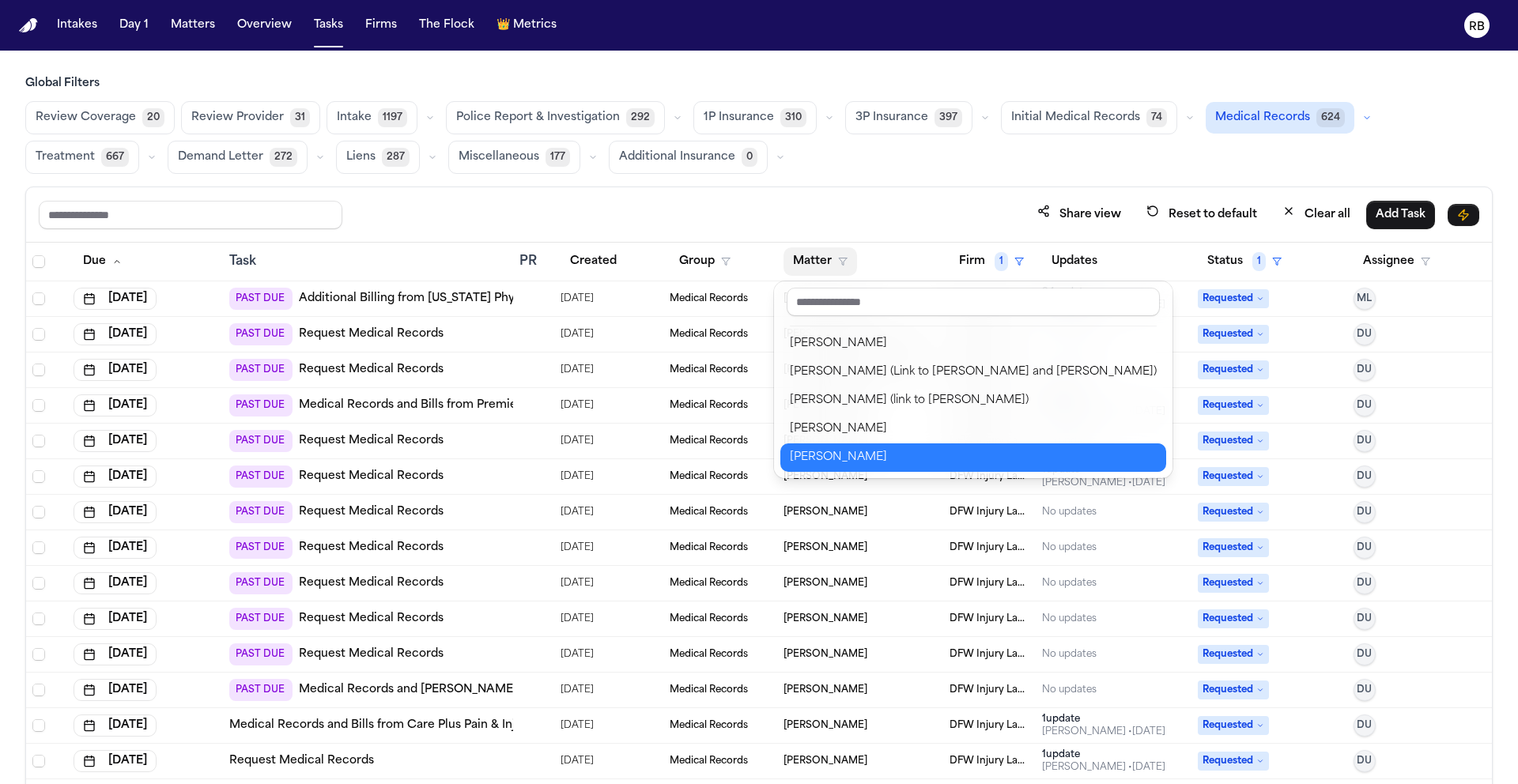
click at [970, 461] on div "Vladamir Malchevskiy" at bounding box center [973, 458] width 367 height 19
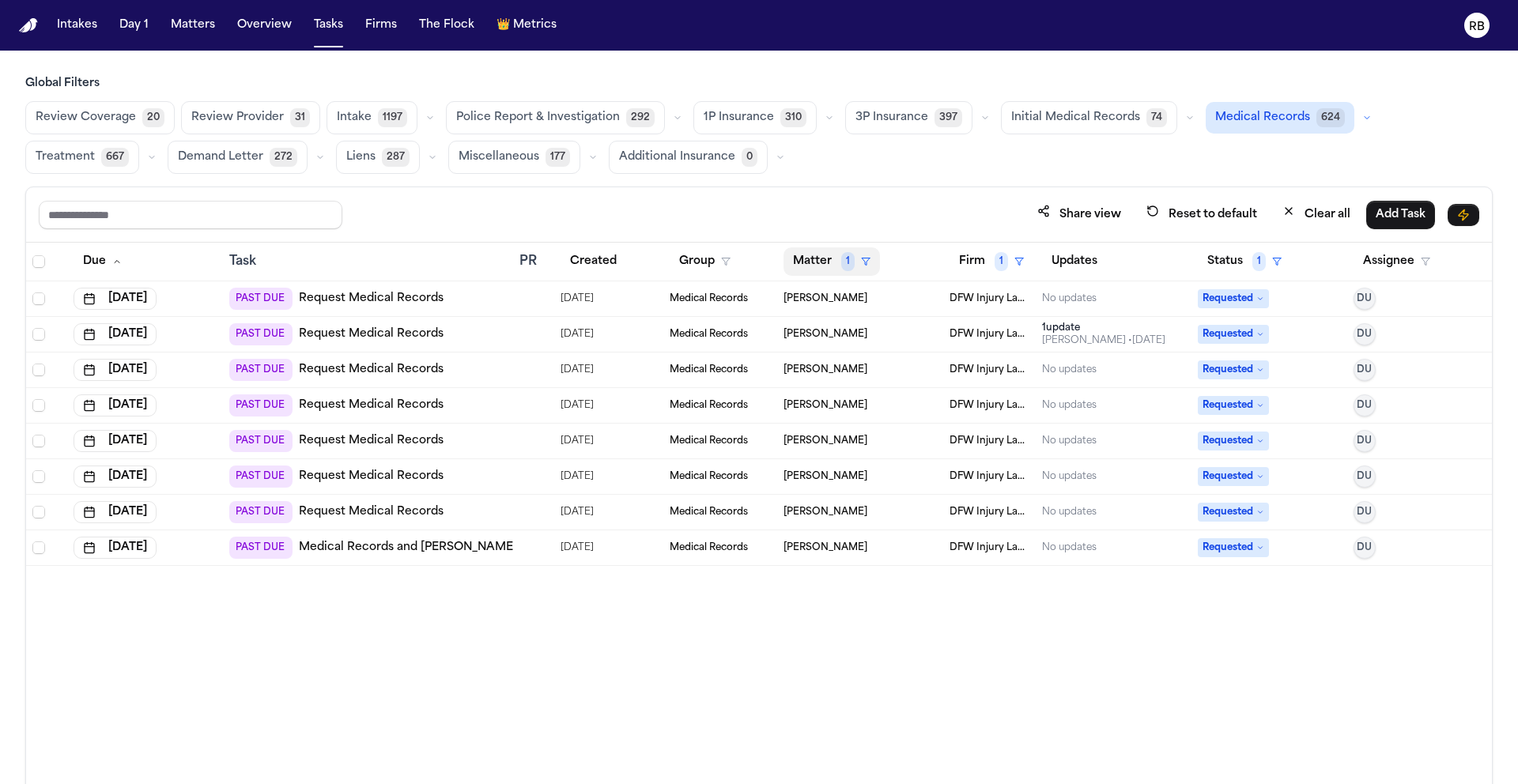
click at [808, 259] on button "Matter 1" at bounding box center [832, 262] width 97 height 29
click at [861, 378] on div "Clear filter" at bounding box center [869, 380] width 58 height 19
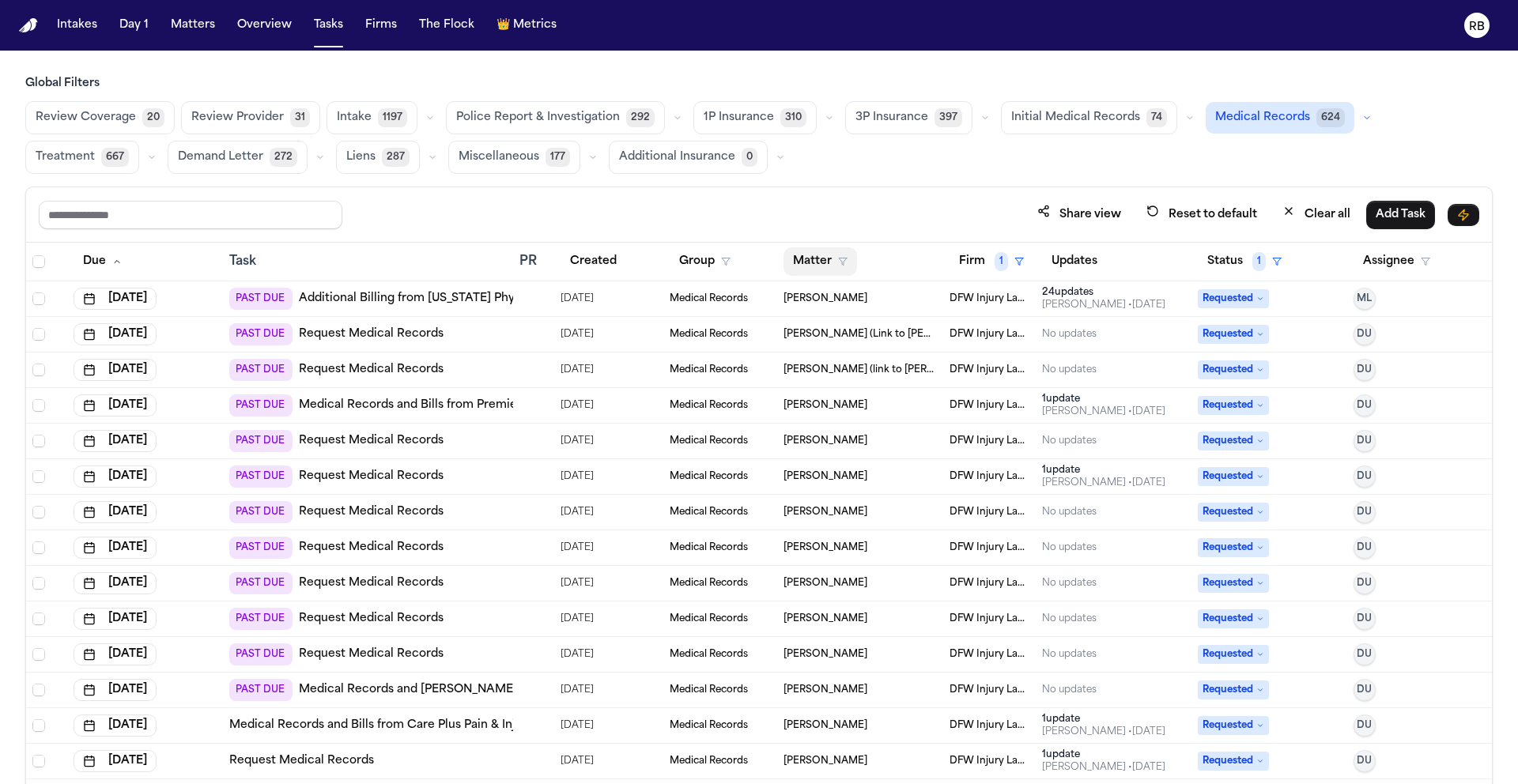
click at [815, 251] on button "Matter" at bounding box center [820, 262] width 74 height 29
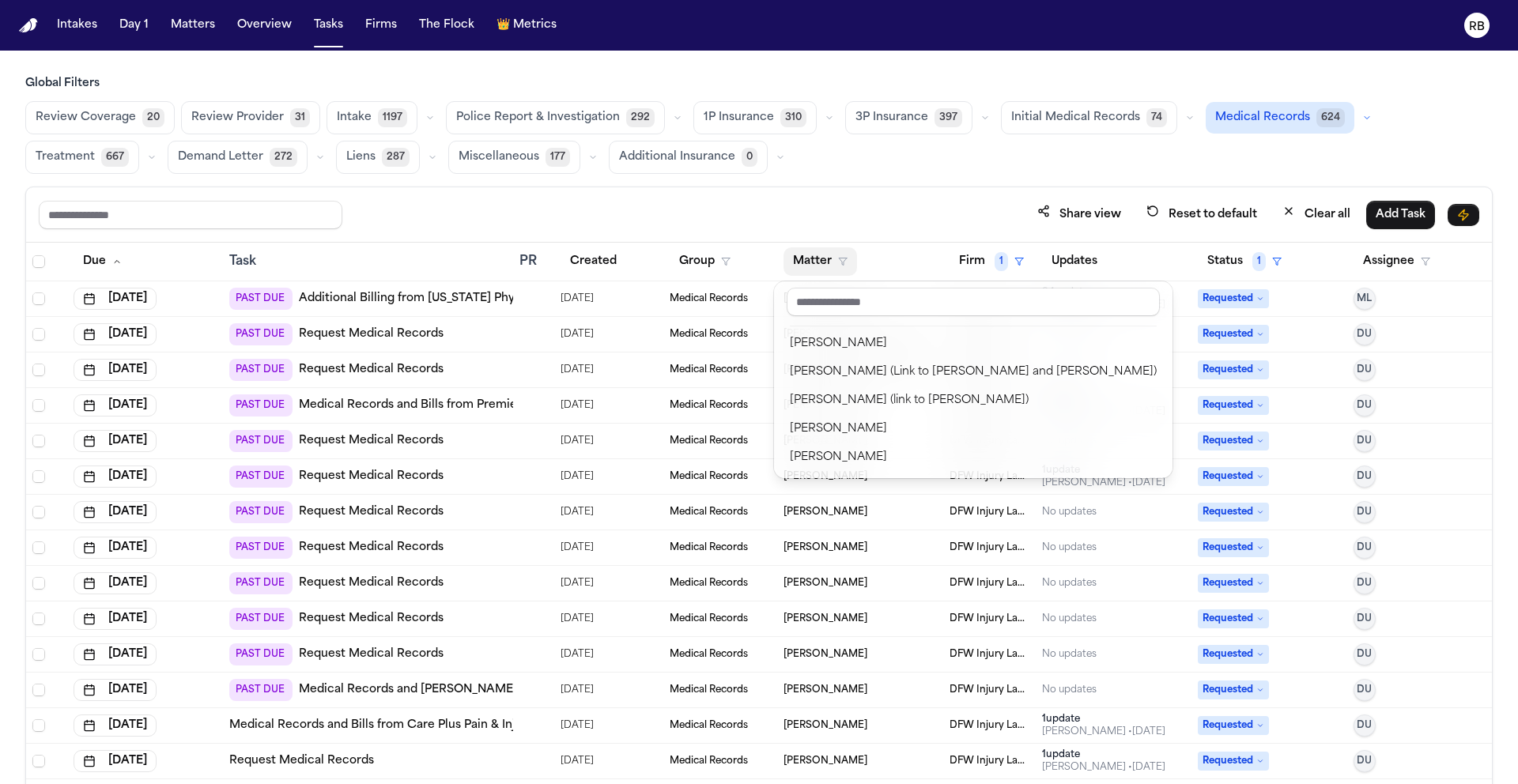
drag, startPoint x: 883, startPoint y: 179, endPoint x: 894, endPoint y: 178, distance: 11.0
click at [882, 179] on div "Global Filters Review Coverage 20 Review Provider 31 Intake 1197 Police Report …" at bounding box center [759, 465] width 1468 height 778
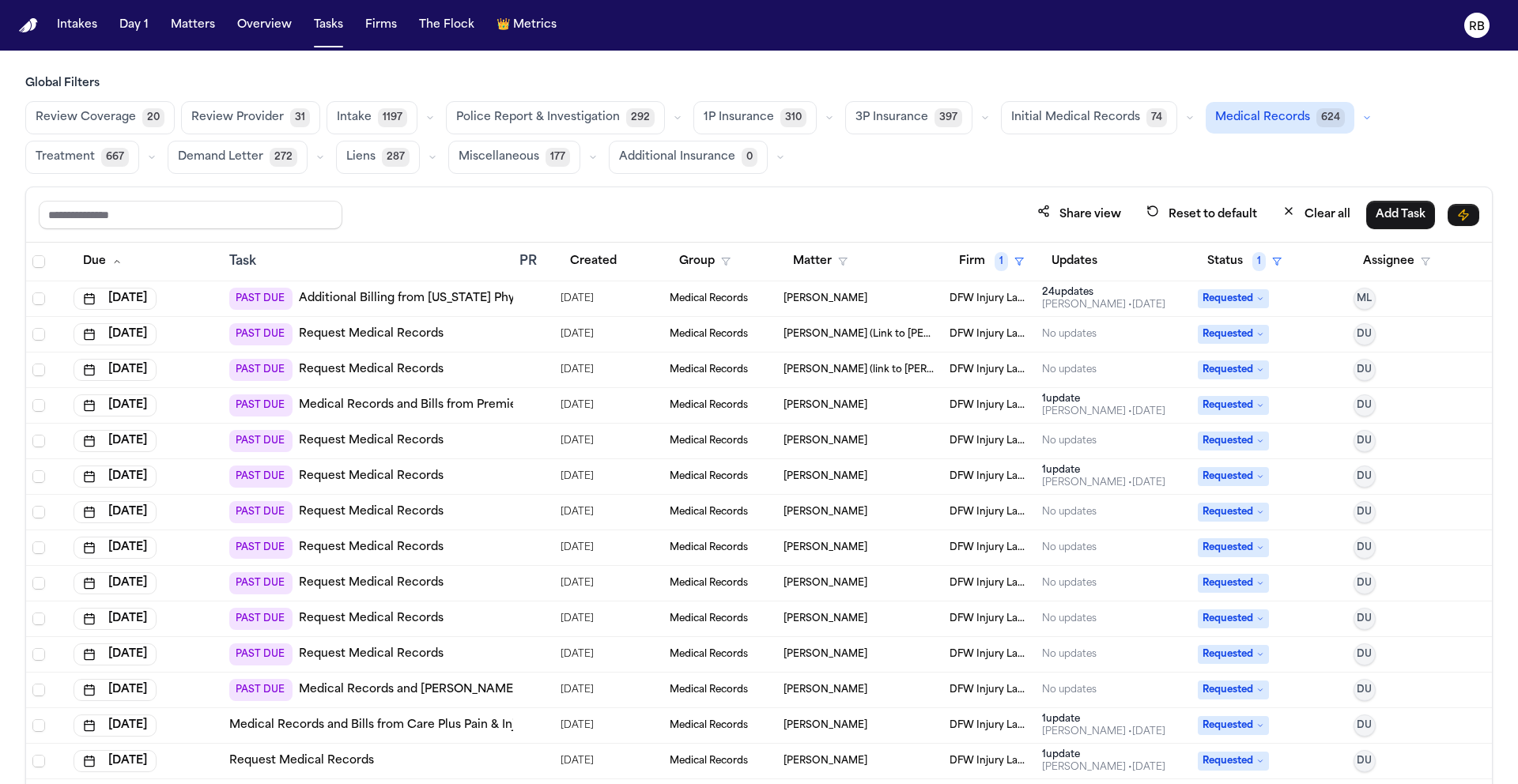
click at [883, 194] on div "Share view Reset to default Clear all Add Task" at bounding box center [759, 214] width 1466 height 55
click at [975, 261] on button "Firm 1" at bounding box center [991, 262] width 84 height 29
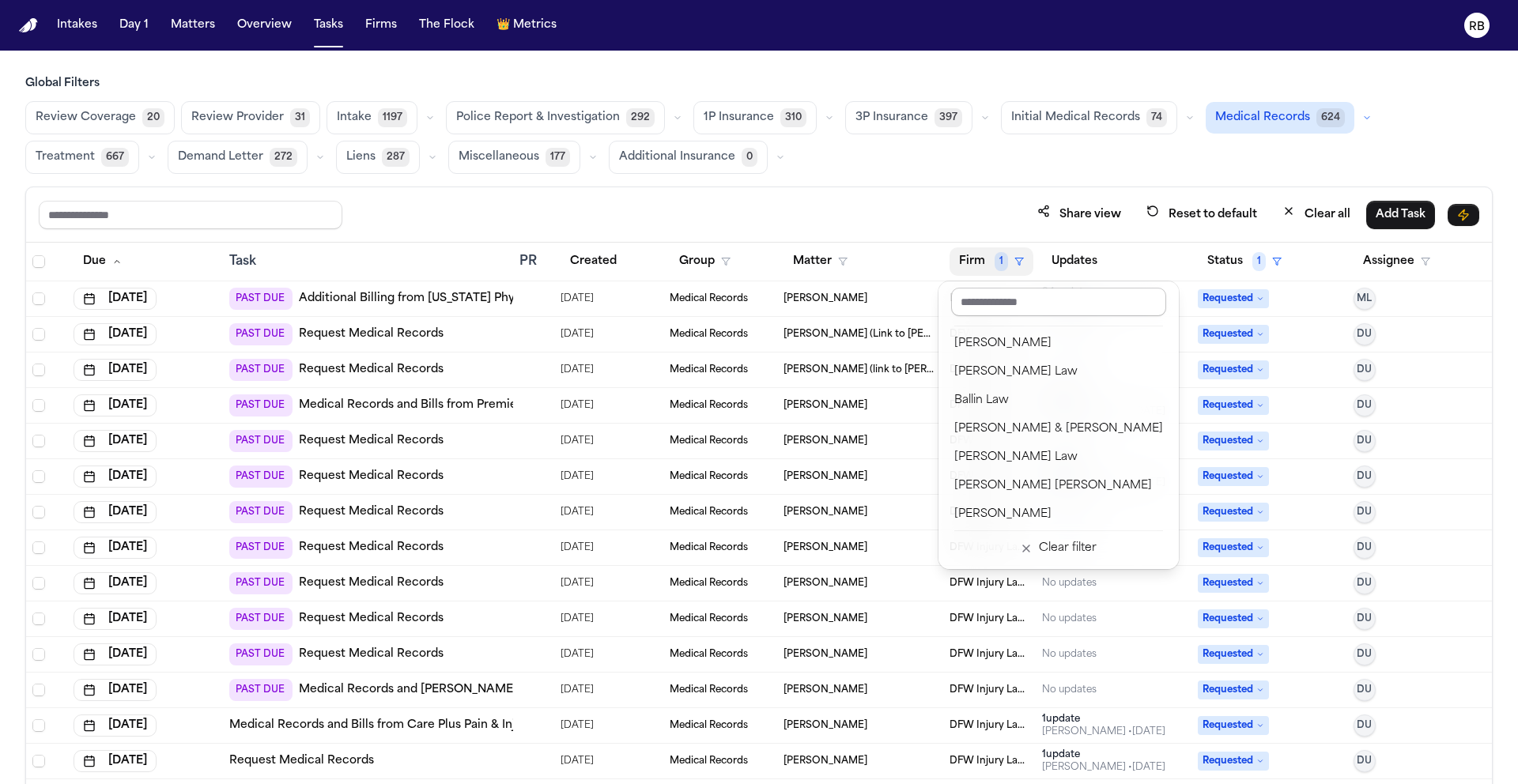
click at [1034, 311] on input "text" at bounding box center [1059, 303] width 215 height 29
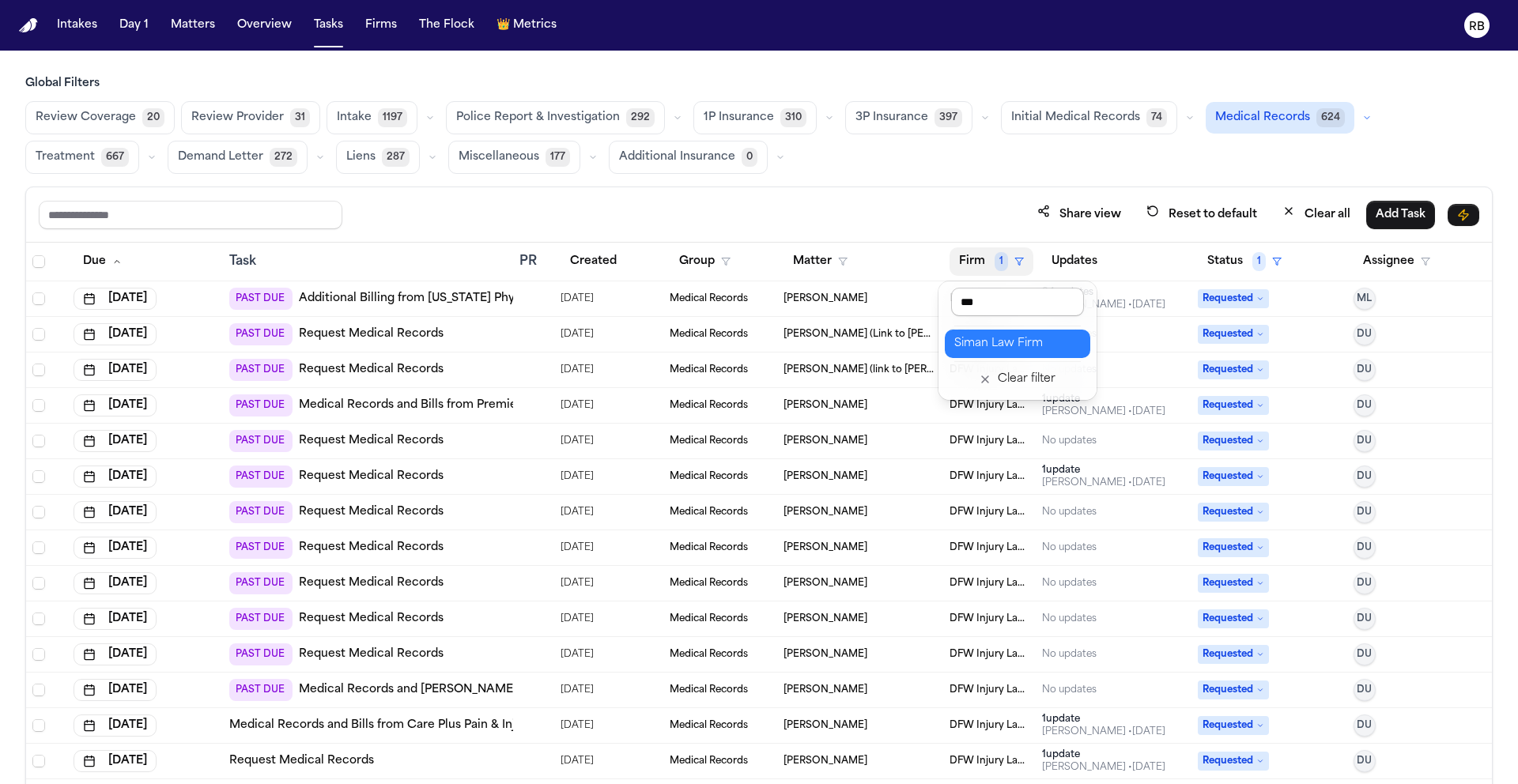
type input "****"
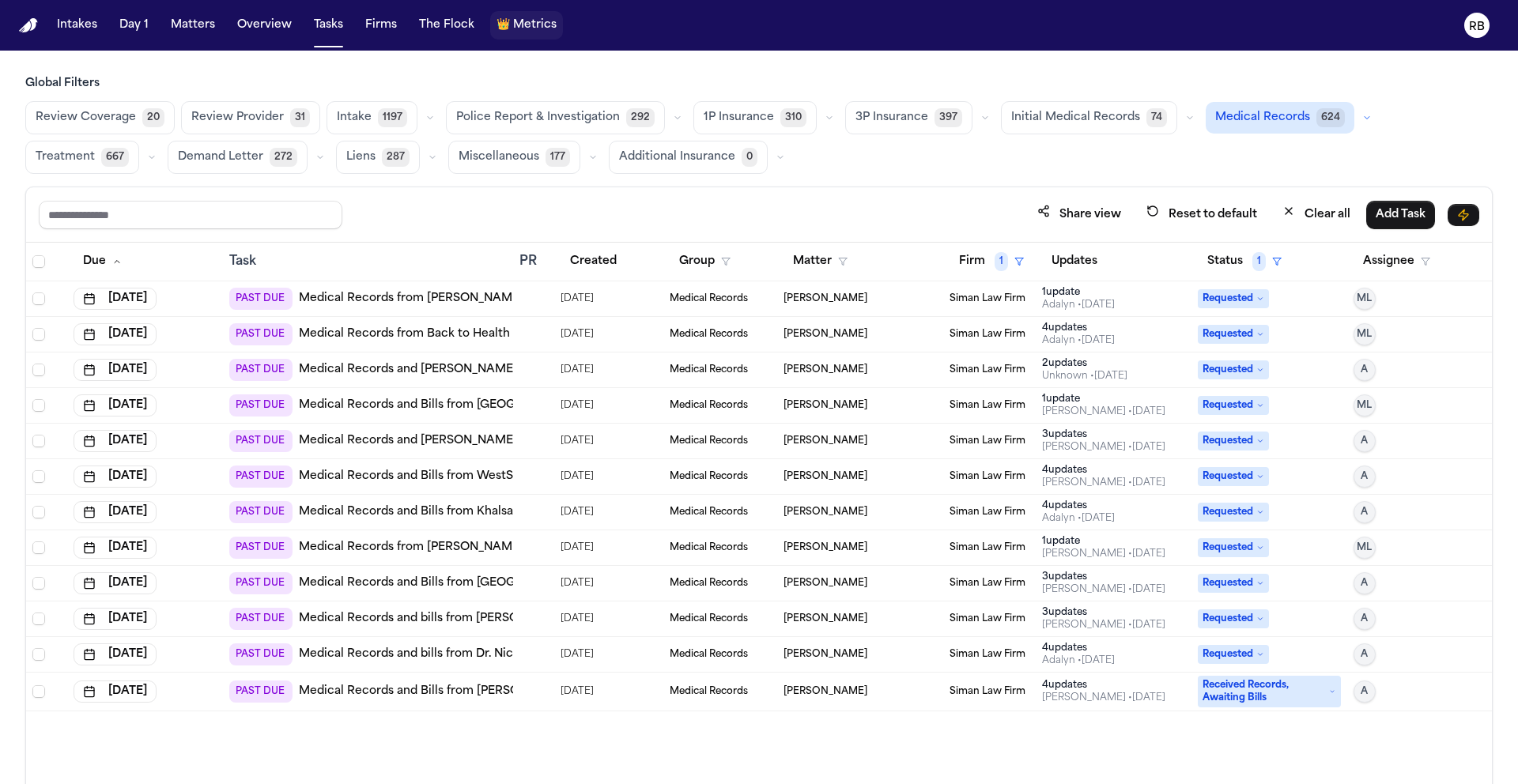
click at [534, 23] on span "Metrics" at bounding box center [534, 25] width 43 height 16
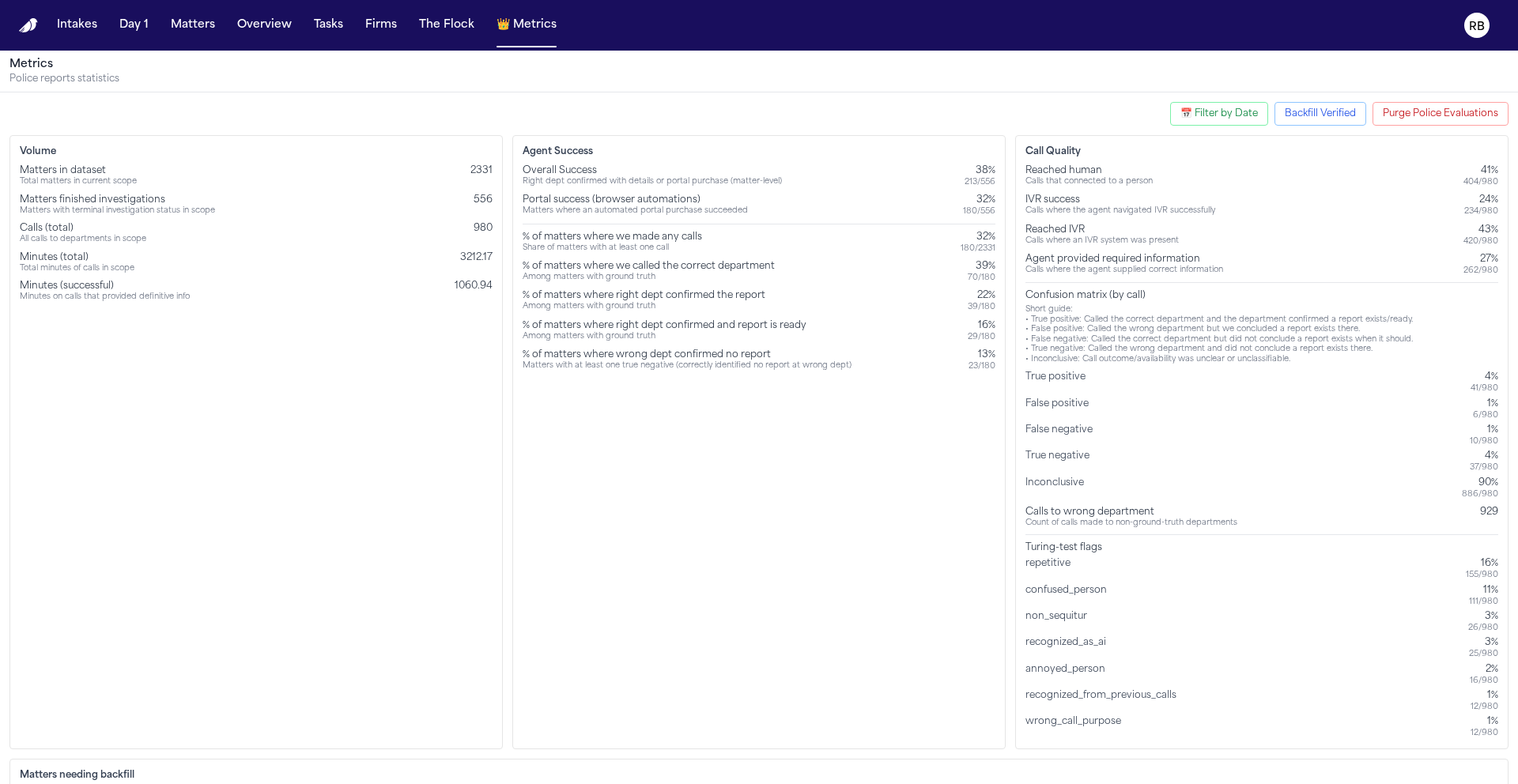
click at [1254, 105] on button "📅 Filter by Date" at bounding box center [1220, 114] width 98 height 24
click at [1151, 188] on input "Start Date:" at bounding box center [1123, 187] width 86 height 20
type input "**********"
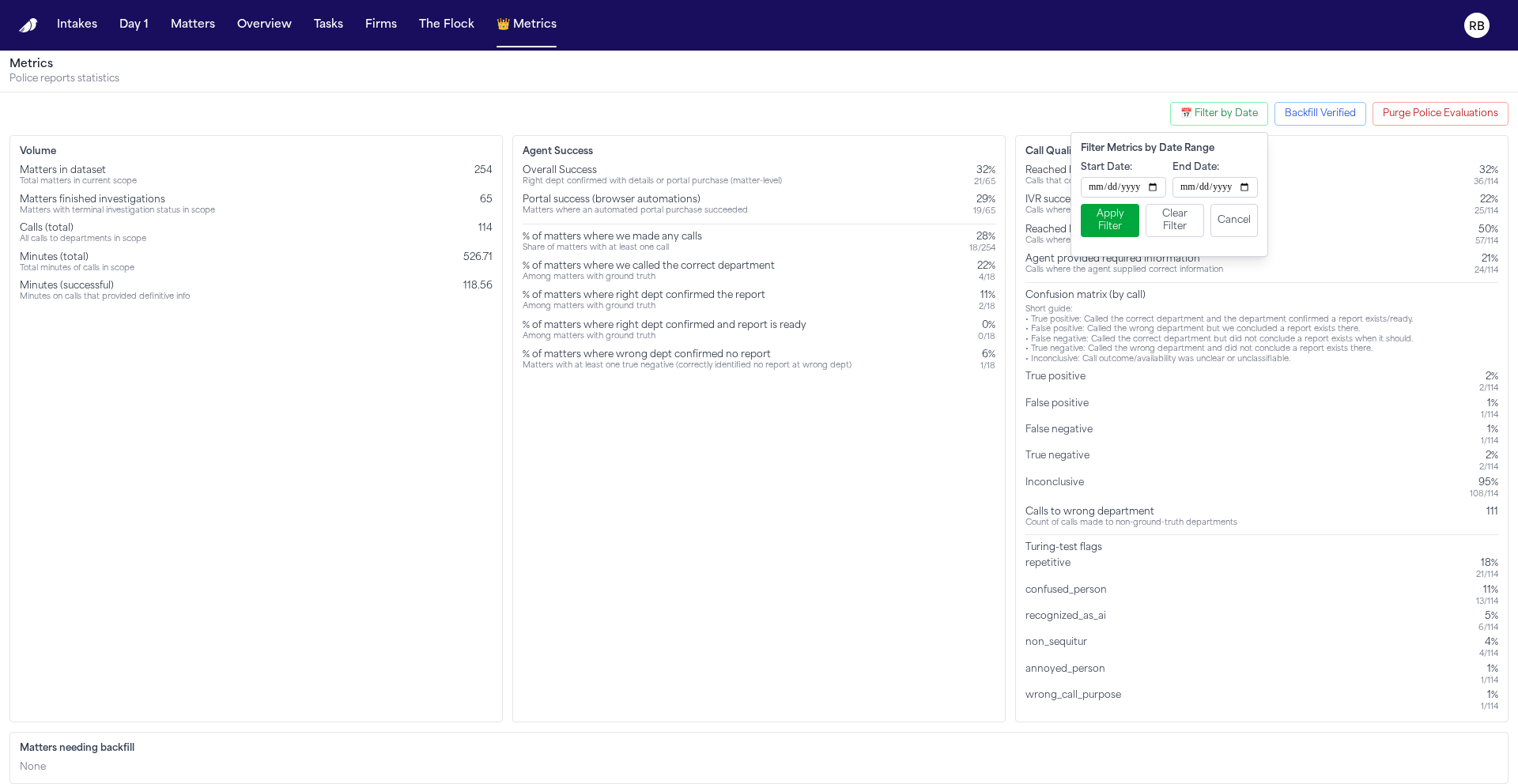
click at [1241, 185] on input "End Date:" at bounding box center [1215, 187] width 86 height 20
type input "**********"
click at [1123, 224] on button "Apply Filter" at bounding box center [1109, 220] width 58 height 33
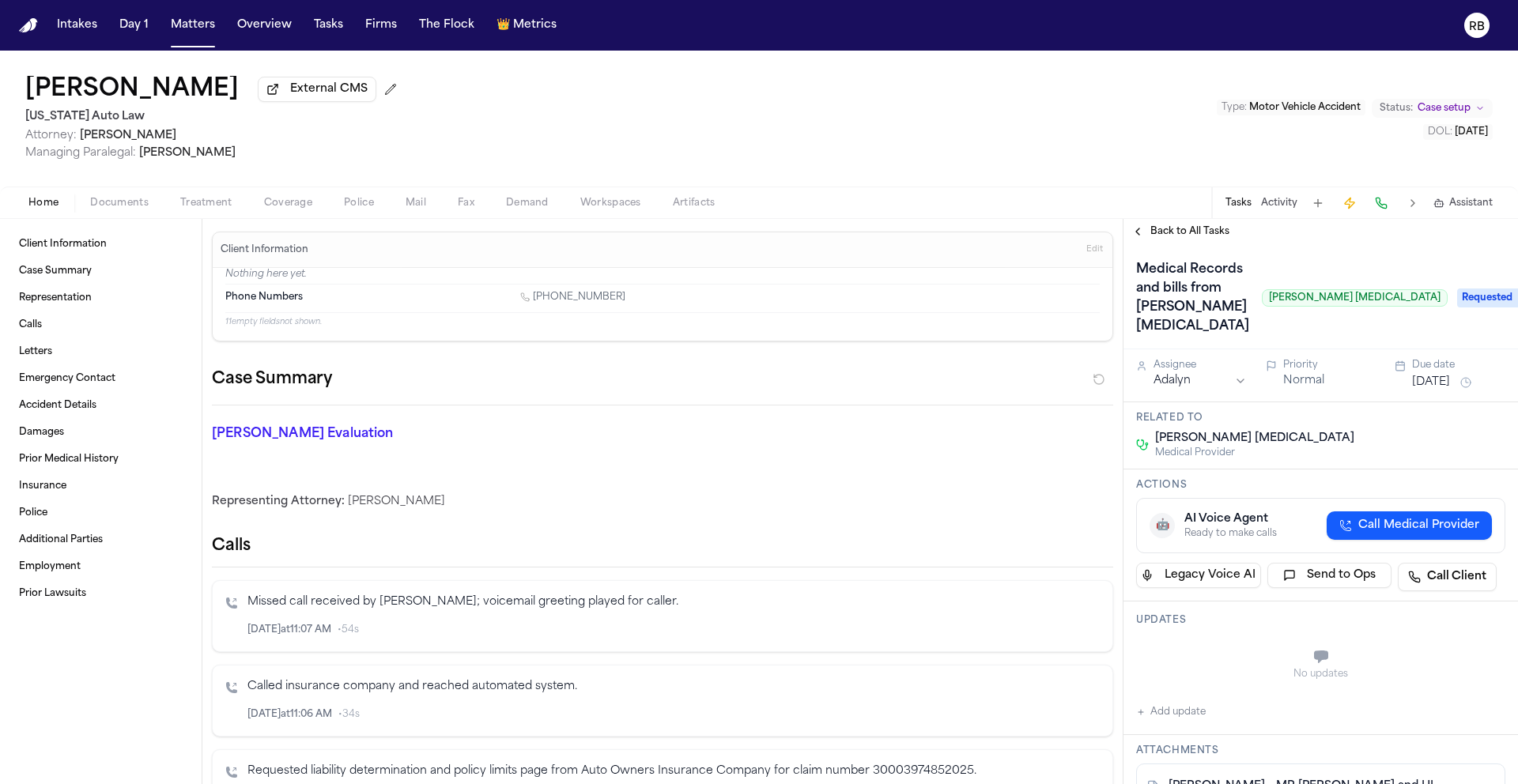
click at [214, 209] on span "Treatment" at bounding box center [207, 203] width 53 height 13
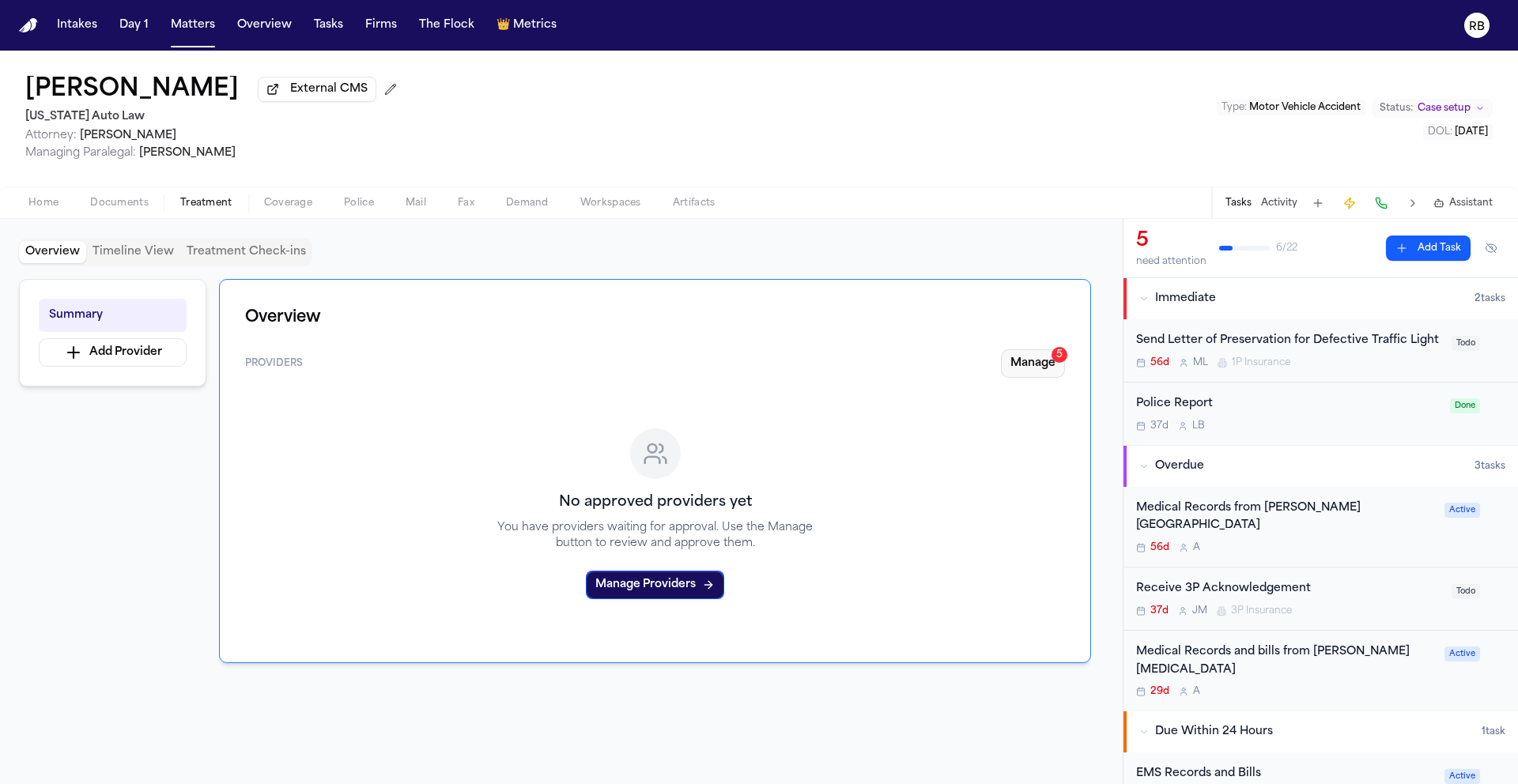
click at [1043, 363] on button "Manage 5" at bounding box center [1033, 364] width 64 height 29
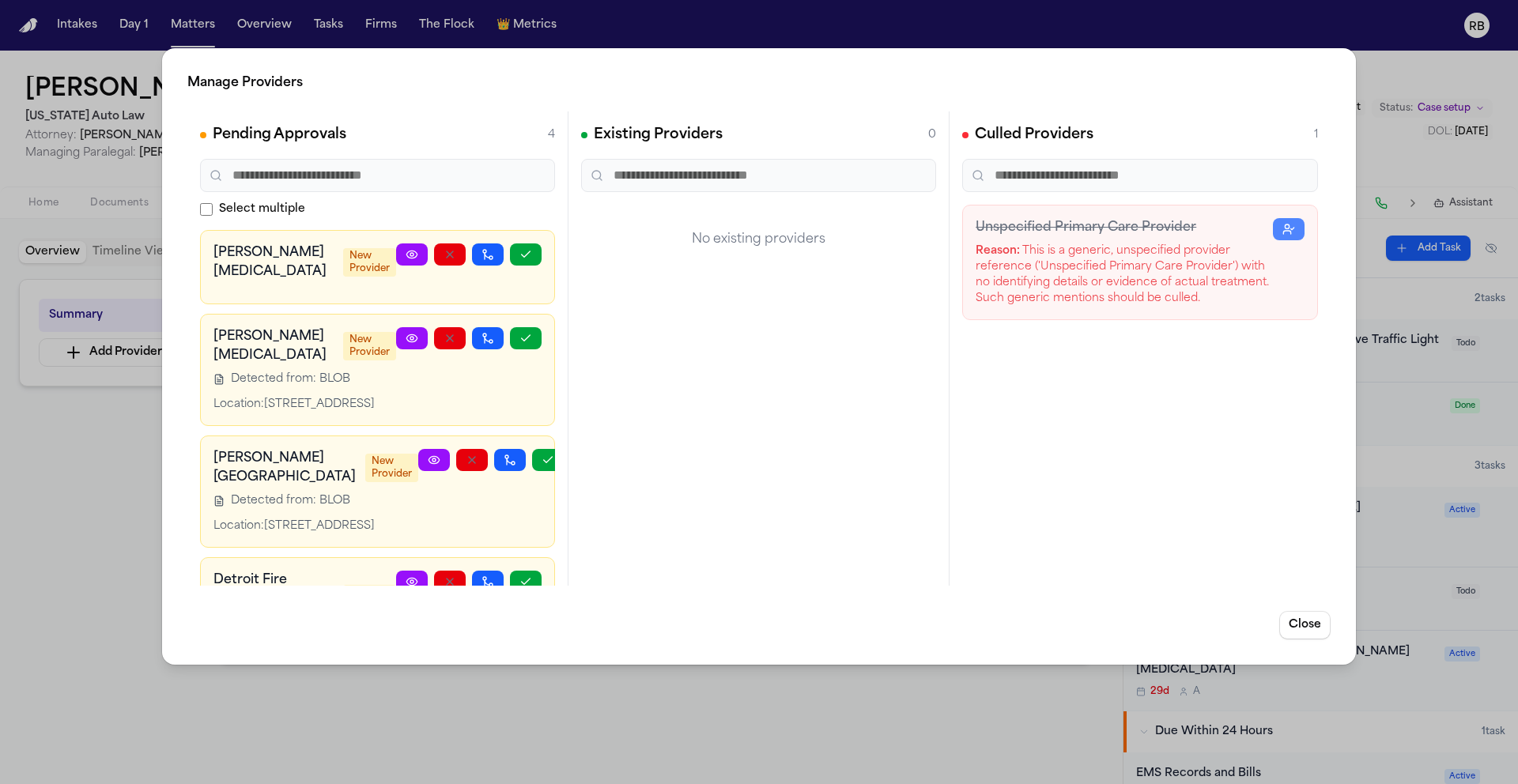
click at [447, 412] on div at bounding box center [469, 370] width 146 height 86
click at [396, 413] on div at bounding box center [469, 370] width 146 height 86
drag, startPoint x: 383, startPoint y: 425, endPoint x: 267, endPoint y: 407, distance: 117.4
click at [267, 407] on div "[PERSON_NAME] [MEDICAL_DATA] New Provider Detected from: BLOB Location: [STREET…" at bounding box center [377, 370] width 328 height 86
copy div "[STREET_ADDRESS]"
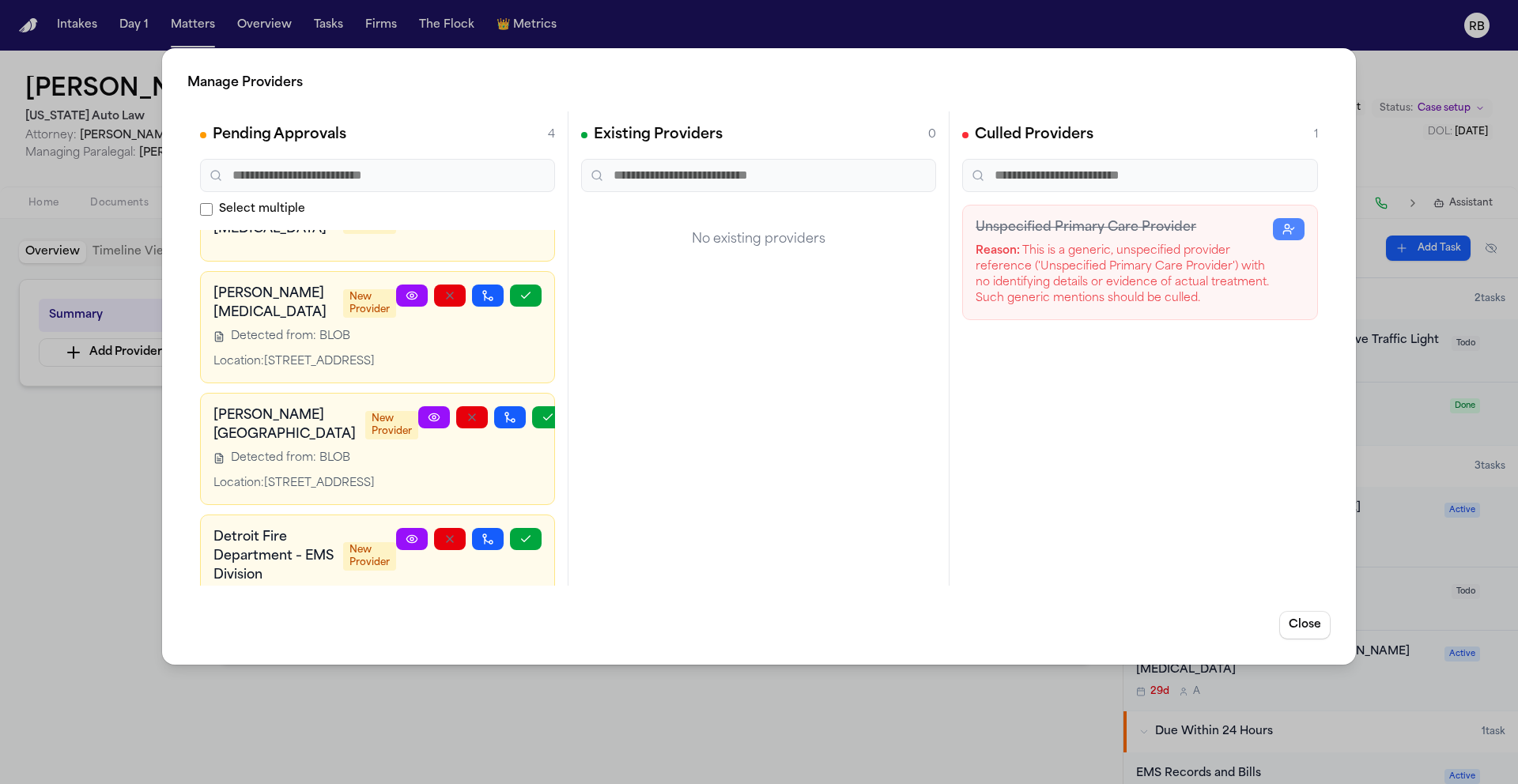
scroll to position [150, 0]
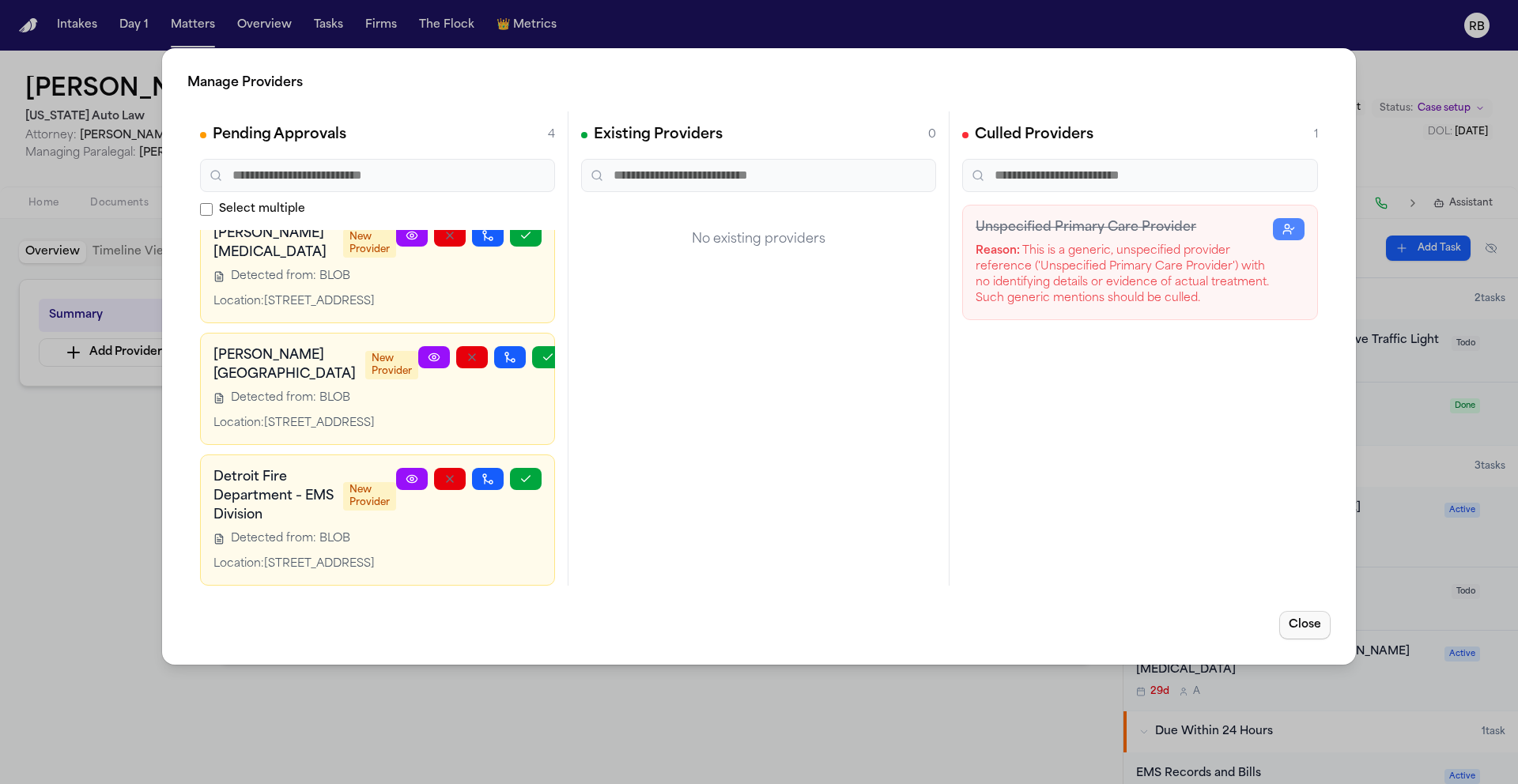
click at [1309, 624] on button "Close" at bounding box center [1304, 626] width 52 height 29
